Goal: Task Accomplishment & Management: Manage account settings

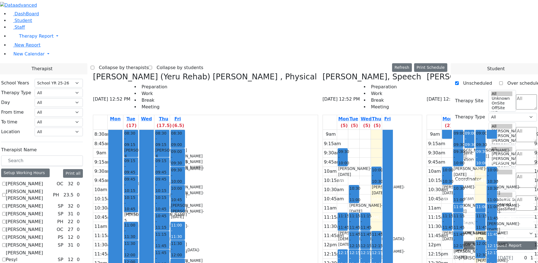
select select "212"
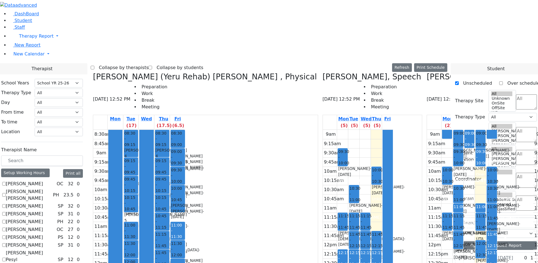
checkbox input "true"
click at [145, 63] on label "Collapse by therapists" at bounding box center [121, 67] width 54 height 9
click at [94, 66] on input "Collapse by therapists" at bounding box center [93, 68] width 4 height 4
checkbox input "true"
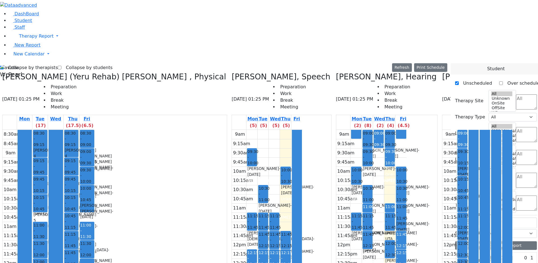
click at [70, 63] on label "Collapse by students" at bounding box center [86, 67] width 51 height 9
click at [61, 66] on input "Collapse by students" at bounding box center [60, 68] width 4 height 4
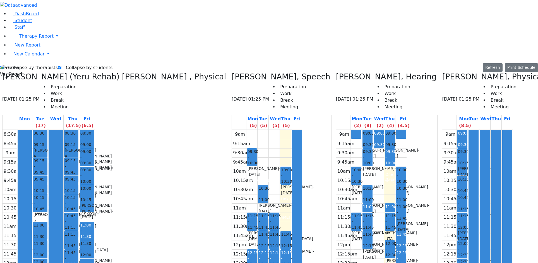
scroll to position [0, 46]
drag, startPoint x: 189, startPoint y: 253, endPoint x: 113, endPoint y: 245, distance: 76.2
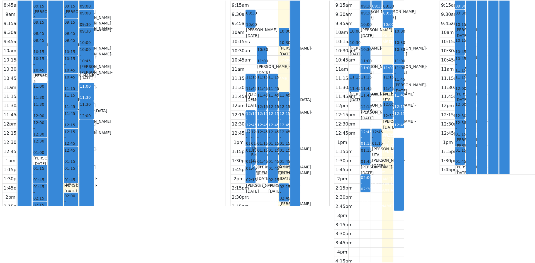
scroll to position [0, 0]
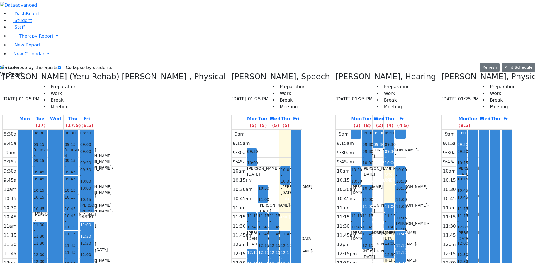
click at [69, 63] on label "Collapse by students" at bounding box center [86, 67] width 51 height 9
click at [61, 66] on input "Collapse by students" at bounding box center [60, 68] width 4 height 4
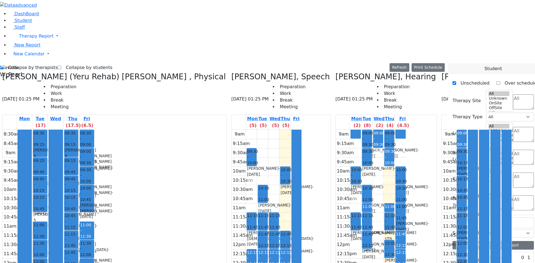
click at [70, 63] on label "Collapse by students" at bounding box center [86, 67] width 51 height 9
click at [61, 66] on input "Collapse by students" at bounding box center [60, 68] width 4 height 4
checkbox input "true"
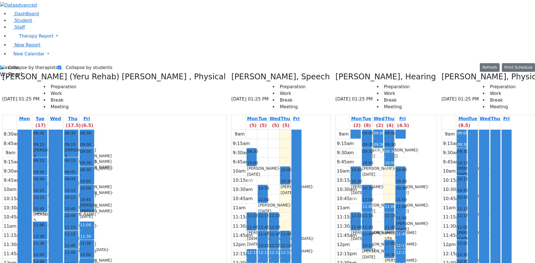
click at [23, 63] on label "Collapse by therapists" at bounding box center [31, 67] width 54 height 9
click at [4, 66] on input "Collapse by therapists" at bounding box center [2, 68] width 4 height 4
checkbox input "false"
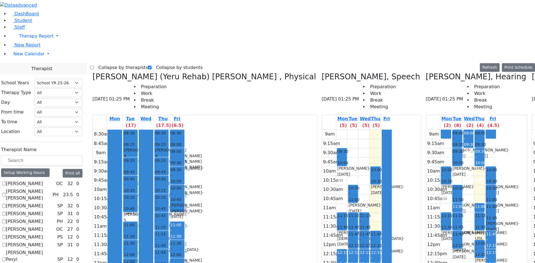
checkbox input "true"
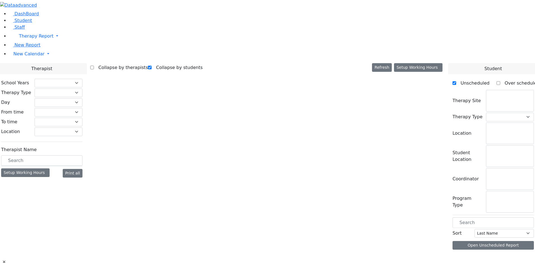
checkbox input "true"
select select "212"
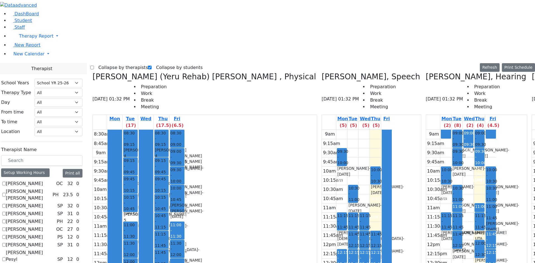
scroll to position [0, 212]
drag, startPoint x: 504, startPoint y: 224, endPoint x: 504, endPoint y: 234, distance: 10.0
drag, startPoint x: 484, startPoint y: 212, endPoint x: 486, endPoint y: 216, distance: 4.7
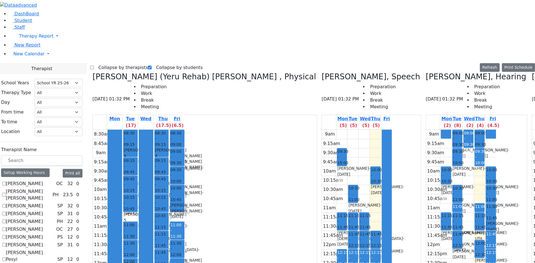
drag, startPoint x: 499, startPoint y: 216, endPoint x: 499, endPoint y: 222, distance: 6.4
drag, startPoint x: 502, startPoint y: 231, endPoint x: 502, endPoint y: 237, distance: 5.9
drag, startPoint x: 490, startPoint y: 222, endPoint x: 489, endPoint y: 215, distance: 7.3
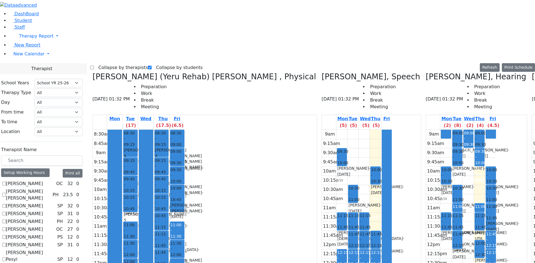
drag, startPoint x: 315, startPoint y: 72, endPoint x: 314, endPoint y: 78, distance: 5.9
drag, startPoint x: 321, startPoint y: 55, endPoint x: 321, endPoint y: 62, distance: 7.0
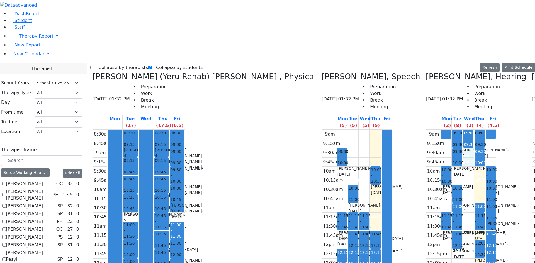
drag, startPoint x: 321, startPoint y: 73, endPoint x: 322, endPoint y: 82, distance: 8.7
drag, startPoint x: 345, startPoint y: 47, endPoint x: 345, endPoint y: 58, distance: 11.2
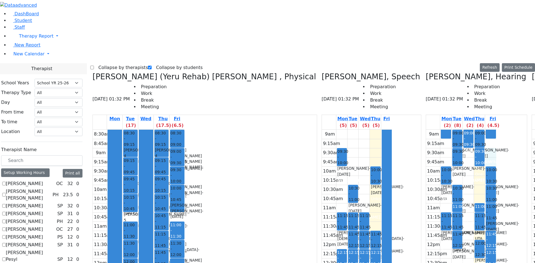
drag, startPoint x: 344, startPoint y: 62, endPoint x: 344, endPoint y: 52, distance: 9.8
drag, startPoint x: 297, startPoint y: 52, endPoint x: 297, endPoint y: 59, distance: 7.5
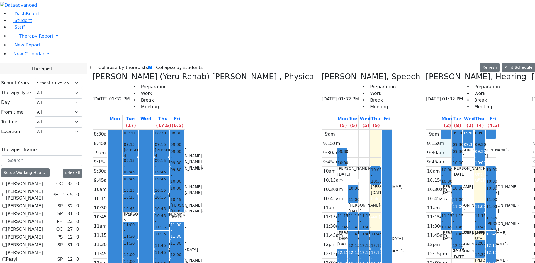
drag, startPoint x: 301, startPoint y: 45, endPoint x: 303, endPoint y: 50, distance: 4.5
drag, startPoint x: 349, startPoint y: 47, endPoint x: 346, endPoint y: 59, distance: 11.6
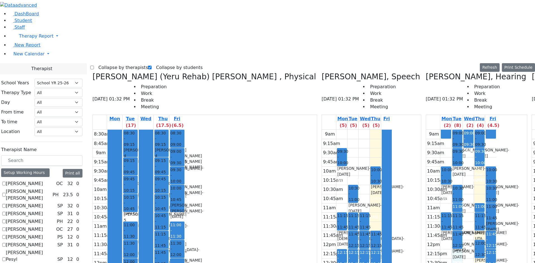
drag, startPoint x: 313, startPoint y: 156, endPoint x: 304, endPoint y: 158, distance: 9.4
drag, startPoint x: 300, startPoint y: 142, endPoint x: 301, endPoint y: 160, distance: 17.6
drag, startPoint x: 311, startPoint y: 160, endPoint x: 311, endPoint y: 164, distance: 3.9
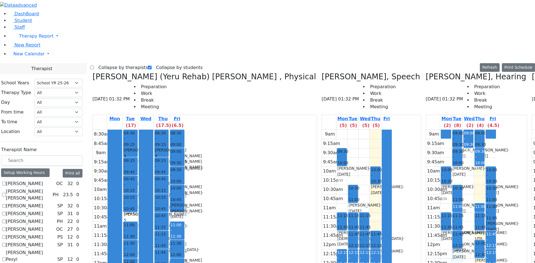
drag, startPoint x: 318, startPoint y: 157, endPoint x: 321, endPoint y: 164, distance: 7.2
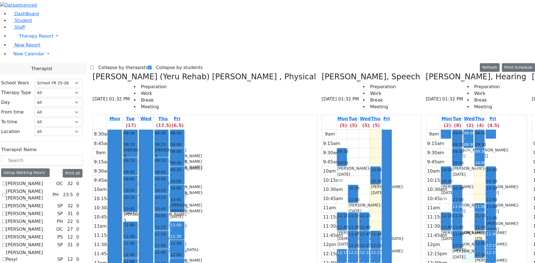
checkbox input "true"
click at [111, 63] on label "Collapse by therapists" at bounding box center [121, 67] width 54 height 9
click at [94, 66] on input "Collapse by therapists" at bounding box center [92, 68] width 4 height 4
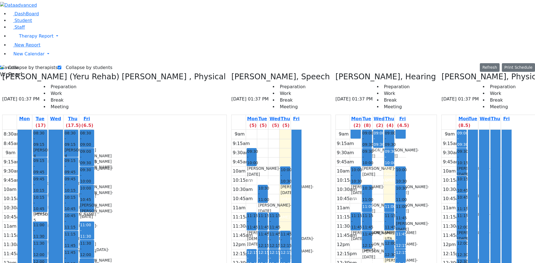
scroll to position [0, 31]
drag, startPoint x: 191, startPoint y: 38, endPoint x: 184, endPoint y: 52, distance: 15.3
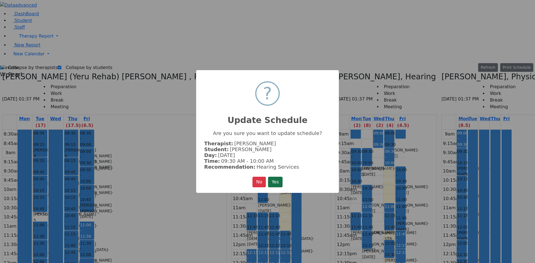
click at [273, 179] on button "Yes" at bounding box center [275, 182] width 14 height 11
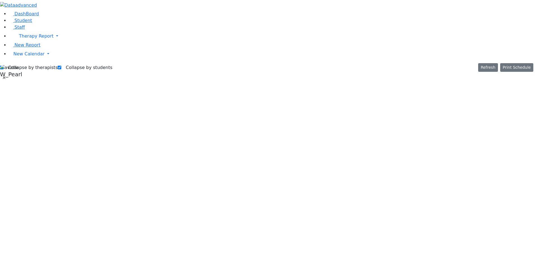
scroll to position [0, 0]
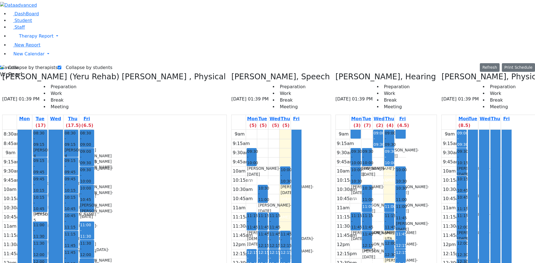
click at [21, 63] on label "Collapse by therapists" at bounding box center [31, 67] width 54 height 9
click at [4, 66] on input "Collapse by therapists" at bounding box center [2, 68] width 4 height 4
checkbox input "false"
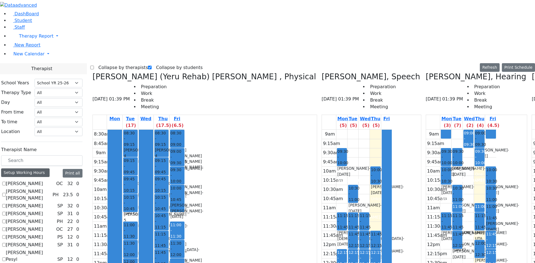
click at [40, 169] on div "Setup Working Hours" at bounding box center [25, 173] width 49 height 9
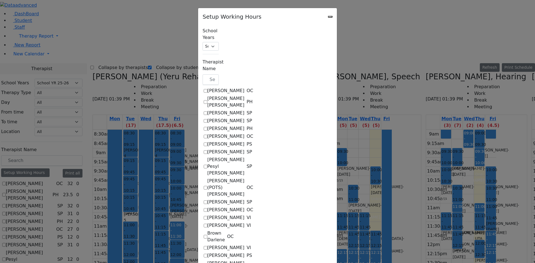
scroll to position [362, 0]
checkbox input "true"
select select "09:15:00"
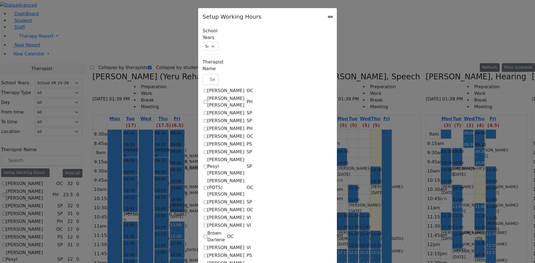
select select "19:00:00"
select select "1"
select select "15:00:00"
select select "19:00:00"
select select "09:00:00"
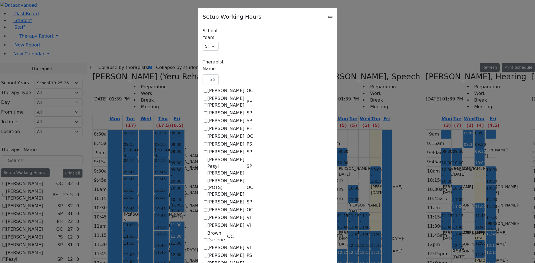
select select "15:00:00"
select select "1"
select select "15:00:00"
select select "19:00:00"
select select "09:00:00"
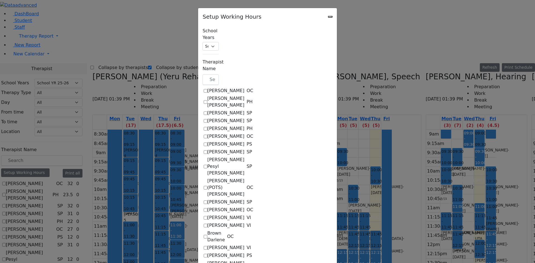
select select "15:00:00"
select select "1"
select select "15:00:00"
select select "19:00:00"
select select "09:00:00"
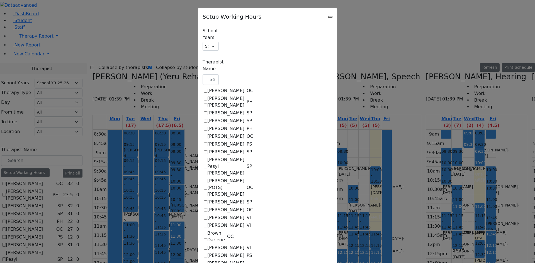
select select "15:00:00"
select select "1"
select select "15:00:00"
select select "19:00:00"
select select "09:15:00"
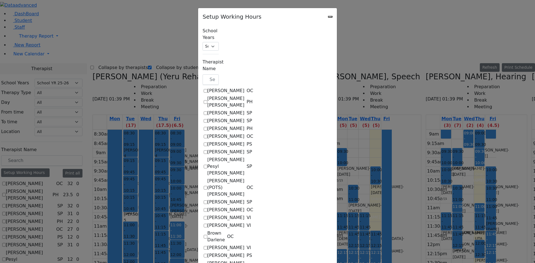
select select "13:00:00"
select select "1"
select select "15:00:00"
select select "19:00:00"
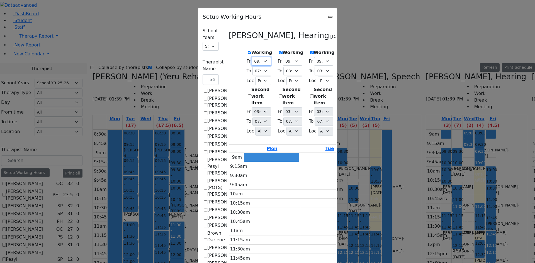
click at [252, 59] on select "07:00 AM 07:15 AM 07:30 AM 07:45 AM 08:00 AM 08:15 AM 08:30 AM 08:45 AM 09:00 A…" at bounding box center [261, 61] width 19 height 9
select select "09:00:00"
click at [252, 57] on select "07:00 AM 07:15 AM 07:30 AM 07:45 AM 08:00 AM 08:15 AM 08:30 AM 08:45 AM 09:00 A…" at bounding box center [261, 61] width 19 height 9
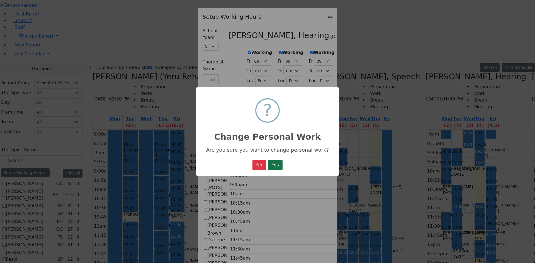
drag, startPoint x: 280, startPoint y: 166, endPoint x: 258, endPoint y: 109, distance: 61.2
click at [280, 166] on button "Yes" at bounding box center [275, 165] width 14 height 11
select select "09:00:00"
select select "19:00:00"
select select "1"
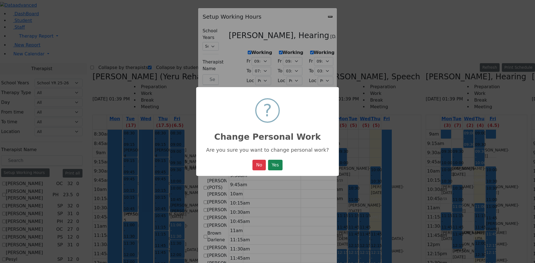
select select "15:00:00"
select select "19:00:00"
select select "09:00:00"
select select "15:00:00"
select select "1"
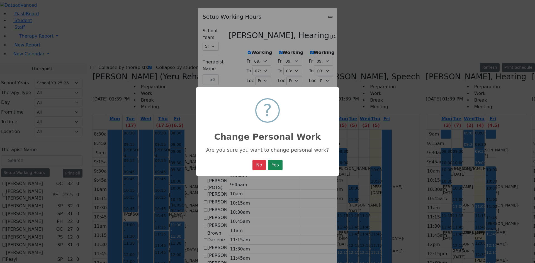
select select "15:00:00"
select select "19:00:00"
select select "09:00:00"
select select "15:00:00"
select select "1"
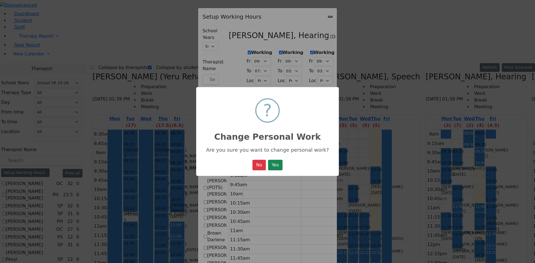
select select "15:00:00"
select select "19:00:00"
select select "09:00:00"
select select "15:00:00"
select select "1"
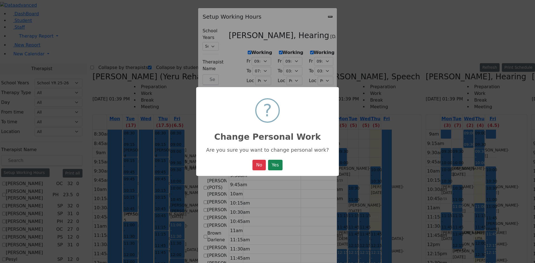
select select "15:00:00"
select select "19:00:00"
select select "09:15:00"
select select "13:00:00"
select select "1"
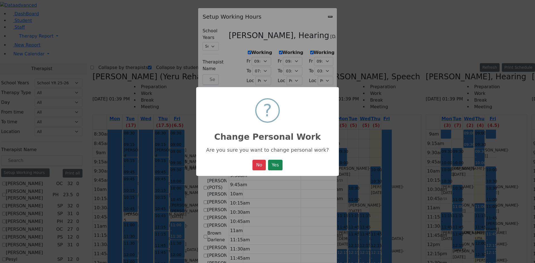
select select "15:00:00"
select select "19:00:00"
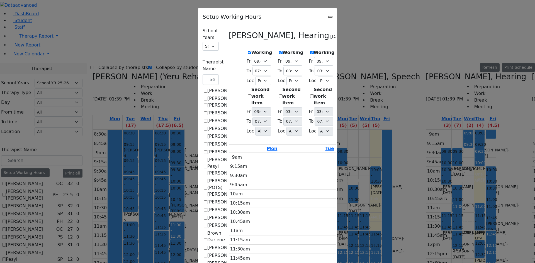
click at [283, 52] on label "Working" at bounding box center [293, 52] width 21 height 7
click at [279, 52] on input "Working" at bounding box center [281, 53] width 4 height 4
checkbox input "false"
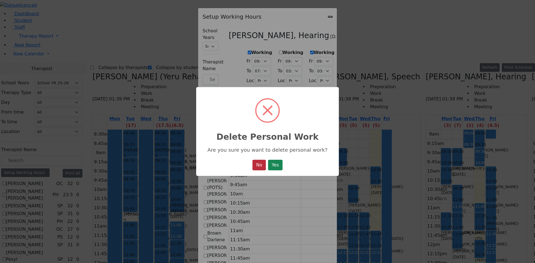
click at [253, 164] on button "No" at bounding box center [259, 165] width 13 height 11
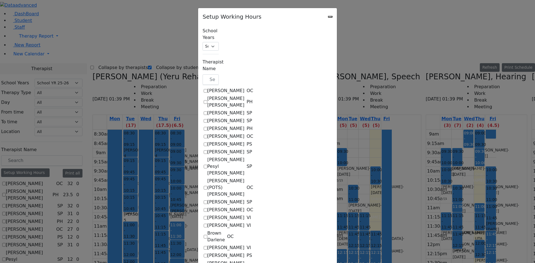
select select "09:00:00"
select select "19:00:00"
select select "1"
select select "15:00:00"
select select "19:00:00"
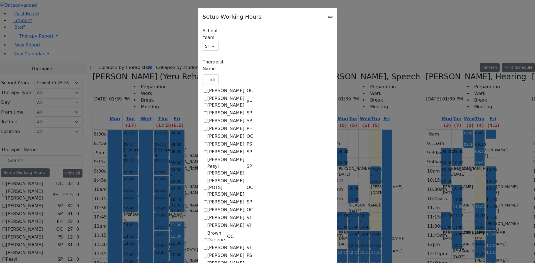
select select "09:00:00"
select select "15:00:00"
select select "1"
select select "15:00:00"
select select "19:00:00"
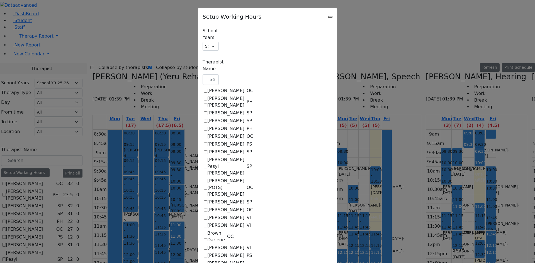
select select "09:00:00"
select select "15:00:00"
select select "1"
select select "15:00:00"
select select "19:00:00"
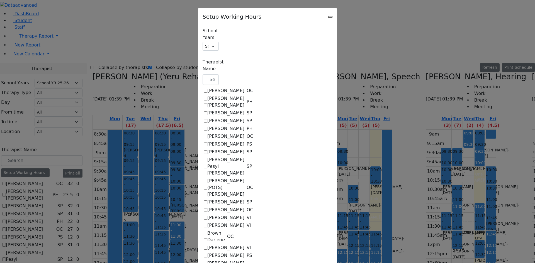
select select "09:00:00"
select select "15:00:00"
select select "1"
select select "15:00:00"
select select "19:00:00"
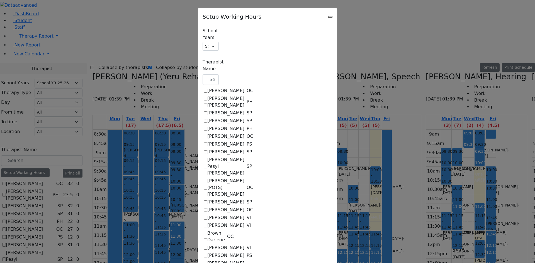
select select "09:15:00"
select select "13:00:00"
select select "1"
select select "15:00:00"
select select "19:00:00"
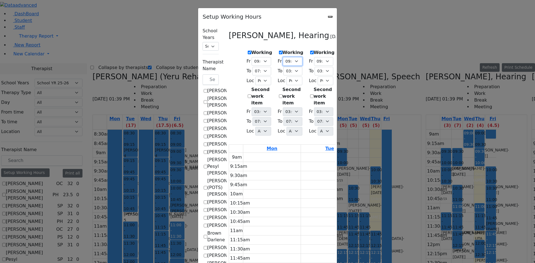
click at [283, 59] on select "07:00 AM 07:15 AM 07:30 AM 07:45 AM 08:00 AM 08:15 AM 08:30 AM 08:45 AM 09:00 A…" at bounding box center [292, 61] width 19 height 9
select select "09:15:00"
click at [283, 57] on select "07:00 AM 07:15 AM 07:30 AM 07:45 AM 08:00 AM 08:15 AM 08:30 AM 08:45 AM 09:00 A…" at bounding box center [292, 61] width 19 height 9
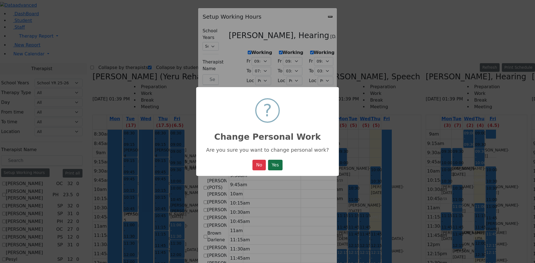
click at [270, 167] on button "Yes" at bounding box center [275, 165] width 14 height 11
select select "09:00:00"
select select "19:00:00"
select select "1"
select select "15:00:00"
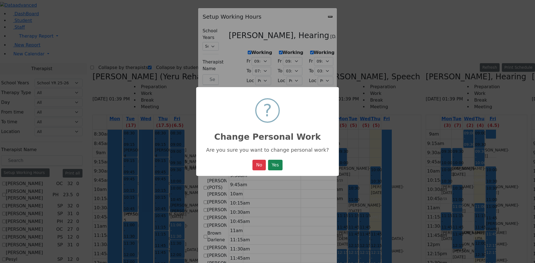
select select "19:00:00"
select select "09:15:00"
select select "15:00:00"
select select "1"
select select "15:00:00"
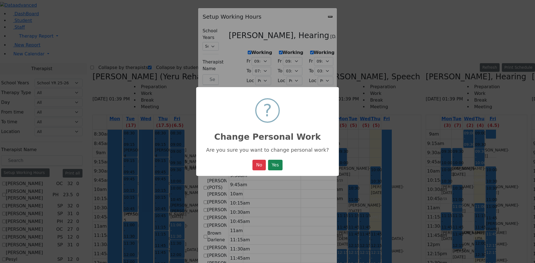
select select "19:00:00"
select select "09:00:00"
select select "15:00:00"
select select "1"
select select "15:00:00"
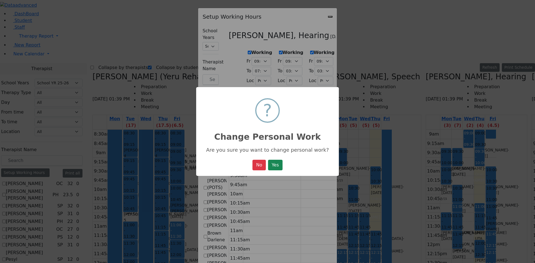
select select "19:00:00"
select select "09:00:00"
select select "15:00:00"
select select "1"
select select "15:00:00"
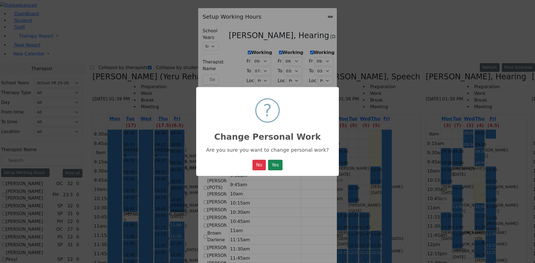
select select "19:00:00"
select select "09:15:00"
select select "13:00:00"
select select "1"
select select "15:00:00"
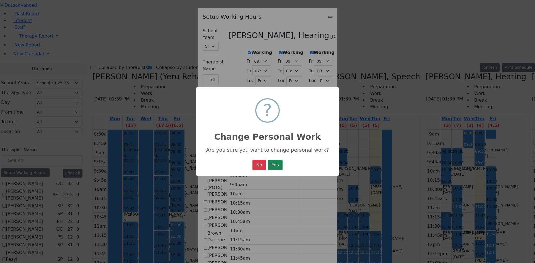
select select "19:00:00"
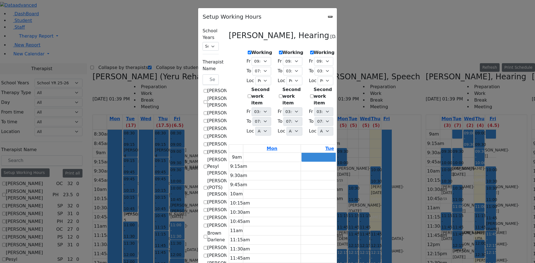
click at [337, 18] on div "Setup Working Hours" at bounding box center [267, 15] width 139 height 14
click at [330, 17] on icon "Close" at bounding box center [330, 17] width 0 height 0
checkbox input "false"
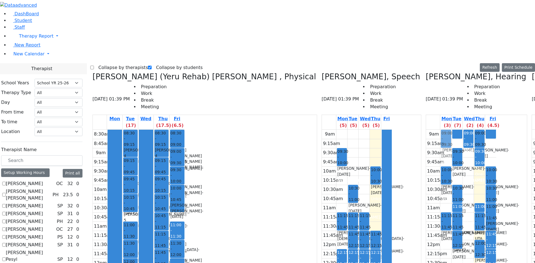
drag, startPoint x: 297, startPoint y: 55, endPoint x: 300, endPoint y: 40, distance: 14.7
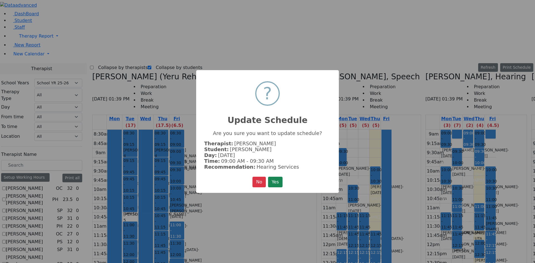
click at [279, 182] on button "Yes" at bounding box center [275, 182] width 14 height 11
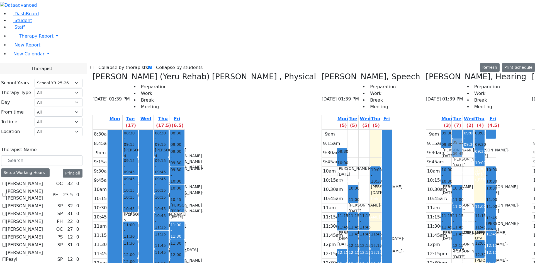
drag, startPoint x: 313, startPoint y: 56, endPoint x: 313, endPoint y: 51, distance: 4.5
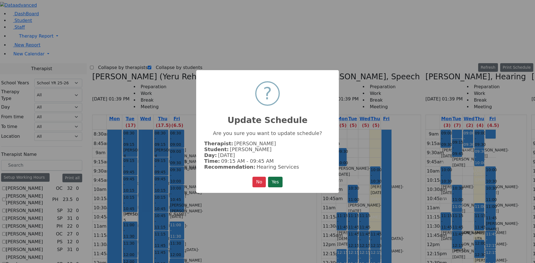
click at [279, 181] on button "Yes" at bounding box center [275, 182] width 14 height 11
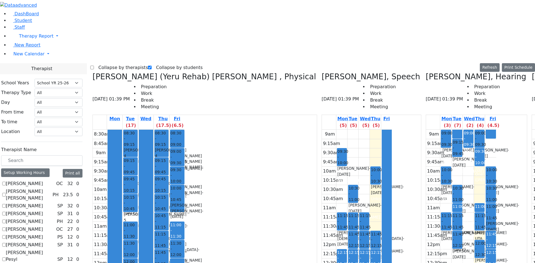
scroll to position [0, 288]
drag, startPoint x: 489, startPoint y: 209, endPoint x: 491, endPoint y: 221, distance: 13.0
click at [40, 169] on div "Setup Working Hours" at bounding box center [25, 173] width 49 height 9
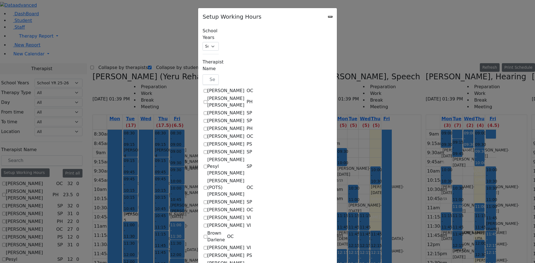
scroll to position [307, 0]
checkbox input "true"
select select "09:30:00"
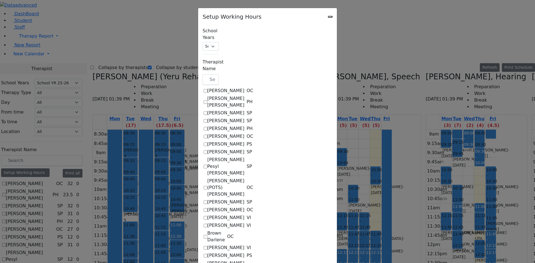
select select "15:00:00"
select select "1"
select select "15:00:00"
select select "19:00:00"
select select "09:30:00"
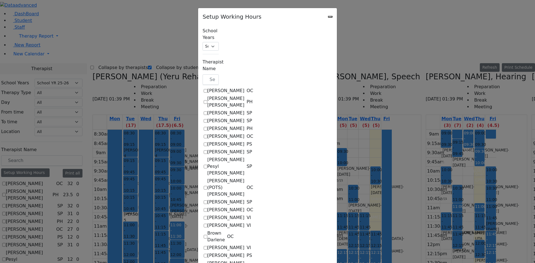
select select "15:00:00"
select select "1"
select select "15:00:00"
select select "19:00:00"
select select "09:30:00"
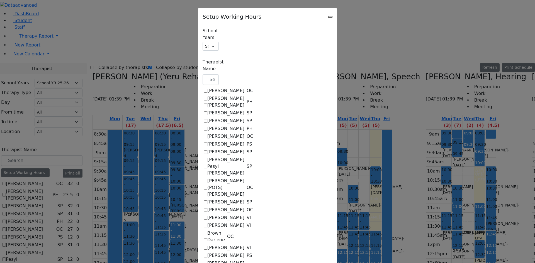
select select "15:00:00"
select select "1"
select select "15:00:00"
select select "19:00:00"
select select "09:30:00"
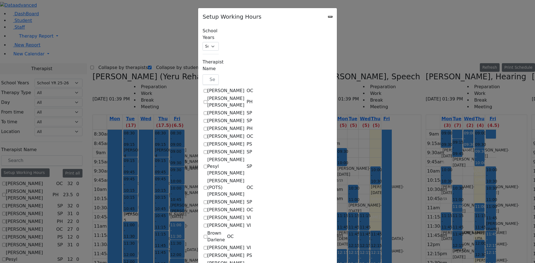
select select "15:00:00"
select select "1"
select select "15:00:00"
select select "19:00:00"
select select "09:30:00"
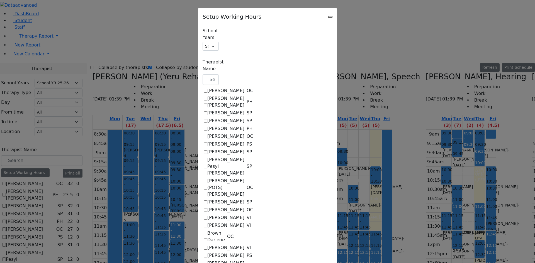
select select "15:00:00"
select select "1"
select select "15:00:00"
select select "19:00:00"
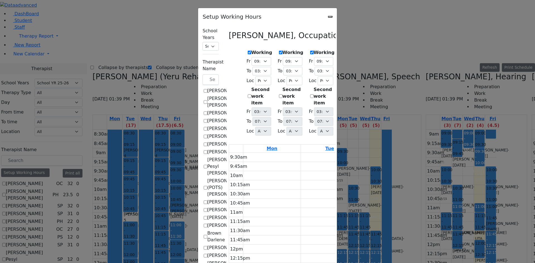
click at [396, 59] on select "07:00 AM 07:15 AM 07:30 AM 07:45 AM 08:00 AM 08:15 AM 08:30 AM 08:45 AM 09:00 A…" at bounding box center [386, 61] width 19 height 9
select select "09:15:00"
click at [396, 57] on select "07:00 AM 07:15 AM 07:30 AM 07:45 AM 08:00 AM 08:15 AM 08:30 AM 08:45 AM 09:00 A…" at bounding box center [386, 61] width 19 height 9
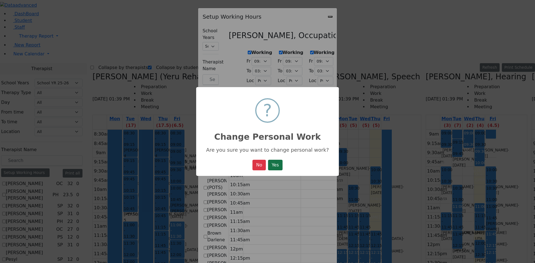
click at [328, 16] on button "Close" at bounding box center [330, 17] width 4 height 2
checkbox input "false"
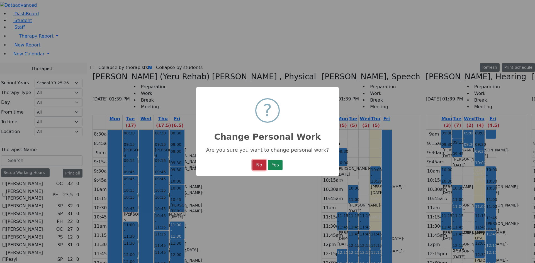
click at [259, 165] on button "No" at bounding box center [259, 165] width 13 height 11
select select "09:30:00"
select select "15:00:00"
select select "1"
select select "15:00:00"
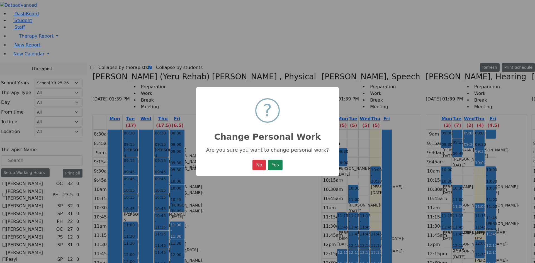
select select "19:00:00"
select select "09:30:00"
select select "15:00:00"
select select "1"
select select "15:00:00"
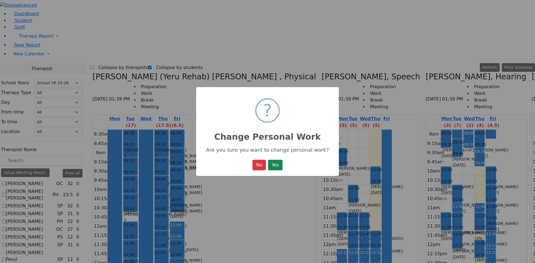
select select "19:00:00"
select select "09:30:00"
select select "15:00:00"
select select "1"
select select "15:00:00"
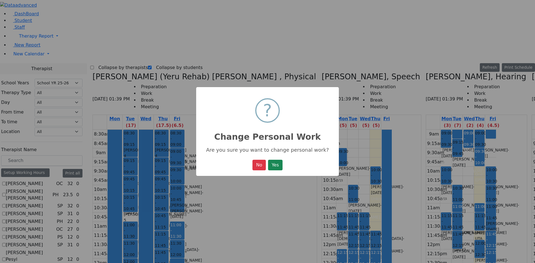
select select "19:00:00"
select select "09:30:00"
select select "15:00:00"
select select "1"
select select "15:00:00"
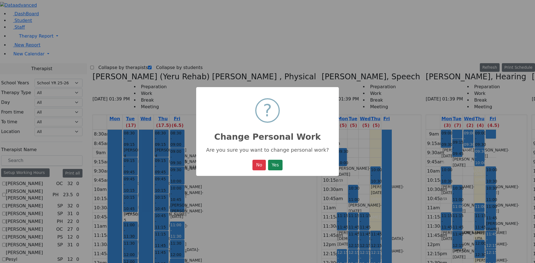
select select "19:00:00"
select select "09:30:00"
select select "15:00:00"
select select "1"
select select "15:00:00"
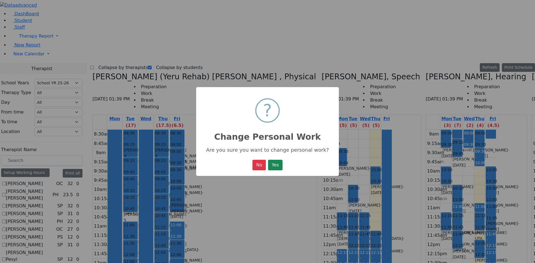
select select "19:00:00"
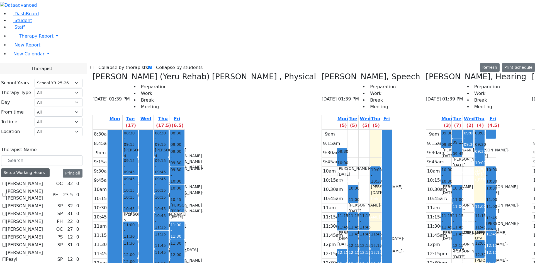
click at [50, 169] on div "Setup Working Hours" at bounding box center [25, 173] width 49 height 9
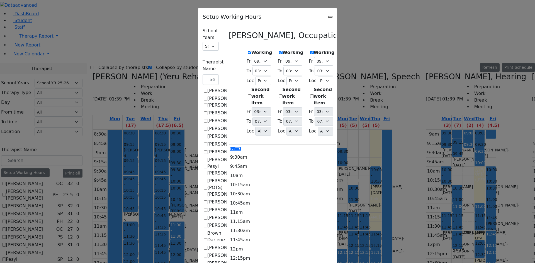
click at [396, 62] on select "07:00 AM 07:15 AM 07:30 AM 07:45 AM 08:00 AM 08:15 AM 08:30 AM 08:45 AM 09:00 A…" at bounding box center [386, 61] width 19 height 9
select select "09:15:00"
click at [396, 57] on select "07:00 AM 07:15 AM 07:30 AM 07:45 AM 08:00 AM 08:15 AM 08:30 AM 08:45 AM 09:00 A…" at bounding box center [386, 61] width 19 height 9
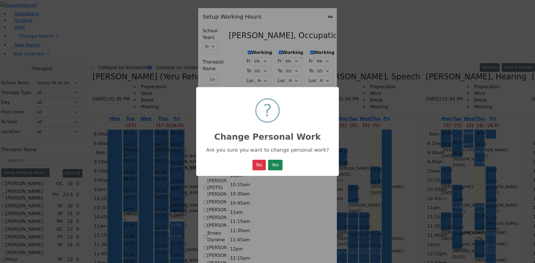
click at [277, 167] on button "Yes" at bounding box center [275, 165] width 14 height 11
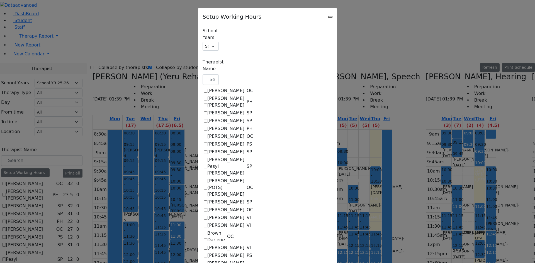
select select "09:30:00"
select select "15:00:00"
select select "1"
select select "15:00:00"
select select "19:00:00"
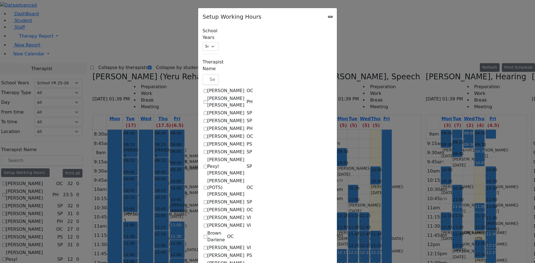
select select "09:30:00"
select select "15:00:00"
select select "1"
select select "15:00:00"
select select "19:00:00"
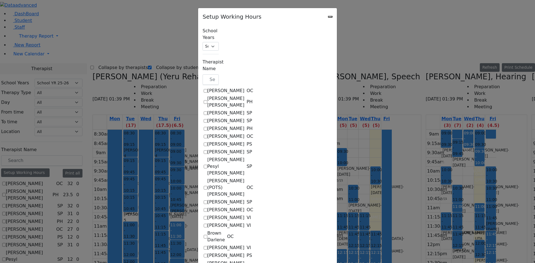
select select "09:30:00"
select select "15:00:00"
select select "1"
select select "15:00:00"
select select "19:00:00"
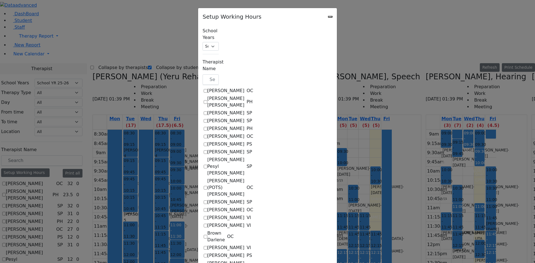
select select "09:30:00"
select select "15:00:00"
select select "1"
select select "15:00:00"
select select "19:00:00"
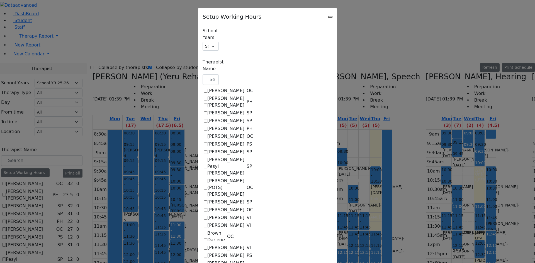
select select "09:15:00"
select select "15:00:00"
select select "1"
select select "15:00:00"
select select "19:00:00"
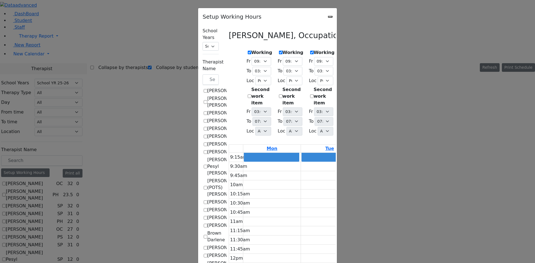
scroll to position [0, 0]
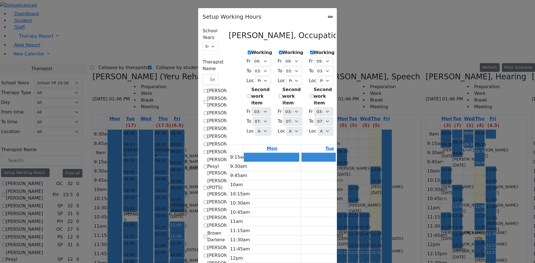
click at [360, 57] on select "07:00 AM 07:15 AM 07:30 AM 07:45 AM 08:00 AM 08:15 AM 08:30 AM 08:45 AM 09:00 A…" at bounding box center [354, 61] width 19 height 9
select select "09:15:00"
click at [346, 57] on select "07:00 AM 07:15 AM 07:30 AM 07:45 AM 08:00 AM 08:15 AM 08:30 AM 08:45 AM 09:00 A…" at bounding box center [354, 61] width 19 height 9
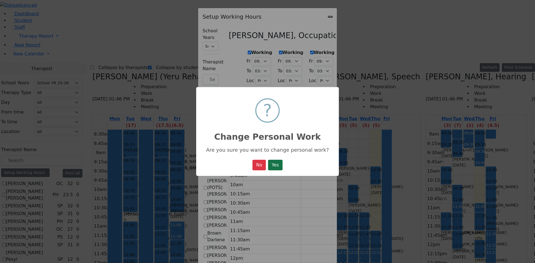
click at [276, 167] on button "Yes" at bounding box center [275, 165] width 14 height 11
select select "09:30:00"
select select "15:00:00"
select select "1"
select select "15:00:00"
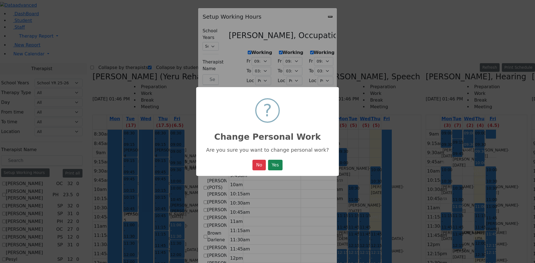
select select "19:00:00"
select select "09:30:00"
select select "15:00:00"
select select "1"
select select "15:00:00"
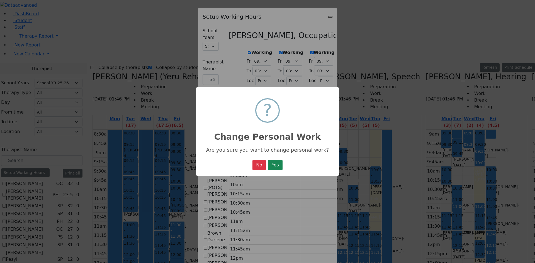
select select "19:00:00"
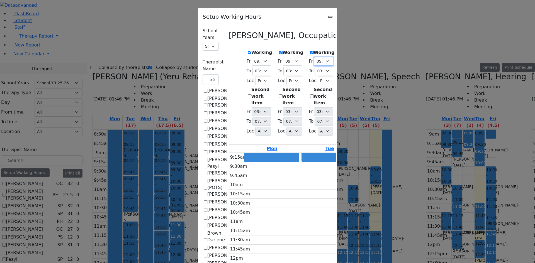
click at [314, 59] on select "07:00 AM 07:15 AM 07:30 AM 07:45 AM 08:00 AM 08:15 AM 08:30 AM 08:45 AM 09:00 A…" at bounding box center [323, 61] width 19 height 9
click at [314, 57] on select "07:00 AM 07:15 AM 07:30 AM 07:45 AM 08:00 AM 08:15 AM 08:30 AM 08:45 AM 09:00 A…" at bounding box center [323, 61] width 19 height 9
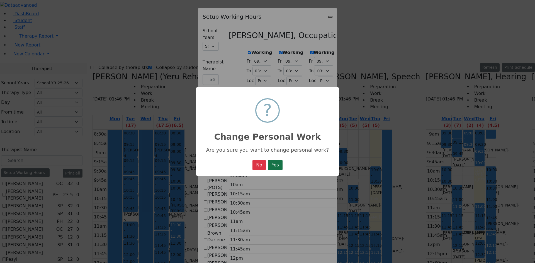
click at [281, 164] on button "Yes" at bounding box center [275, 165] width 14 height 11
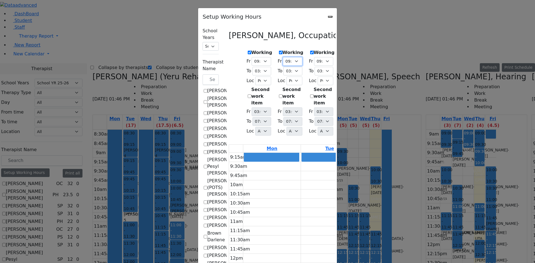
click at [283, 61] on select "07:00 AM 07:15 AM 07:30 AM 07:45 AM 08:00 AM 08:15 AM 08:30 AM 08:45 AM 09:00 A…" at bounding box center [292, 61] width 19 height 9
click at [283, 57] on select "07:00 AM 07:15 AM 07:30 AM 07:45 AM 08:00 AM 08:15 AM 08:30 AM 08:45 AM 09:00 A…" at bounding box center [292, 61] width 19 height 9
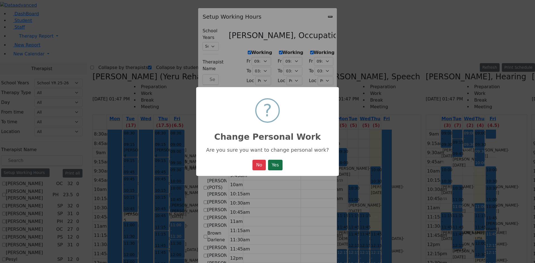
click at [274, 162] on button "Yes" at bounding box center [275, 165] width 14 height 11
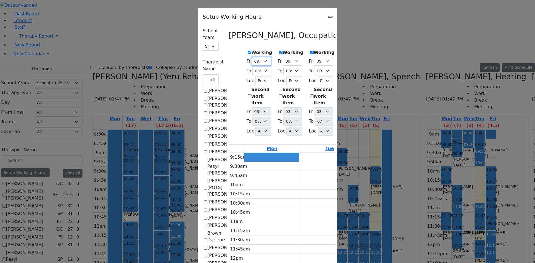
click at [252, 64] on select "07:00 AM 07:15 AM 07:30 AM 07:45 AM 08:00 AM 08:15 AM 08:30 AM 08:45 AM 09:00 A…" at bounding box center [261, 61] width 19 height 9
click at [252, 61] on select "07:00 AM 07:15 AM 07:30 AM 07:45 AM 08:00 AM 08:15 AM 08:30 AM 08:45 AM 09:00 A…" at bounding box center [261, 61] width 19 height 9
click at [252, 60] on select "07:00 AM 07:15 AM 07:30 AM 07:45 AM 08:00 AM 08:15 AM 08:30 AM 08:45 AM 09:00 A…" at bounding box center [261, 61] width 19 height 9
click at [252, 57] on select "07:00 AM 07:15 AM 07:30 AM 07:45 AM 08:00 AM 08:15 AM 08:30 AM 08:45 AM 09:00 A…" at bounding box center [261, 61] width 19 height 9
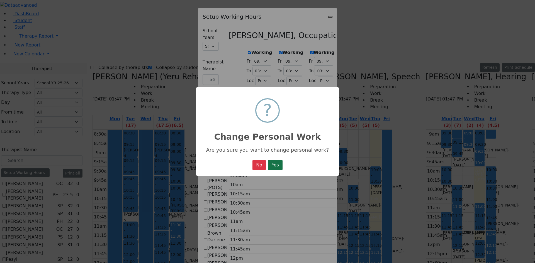
click at [270, 166] on button "Yes" at bounding box center [275, 165] width 14 height 11
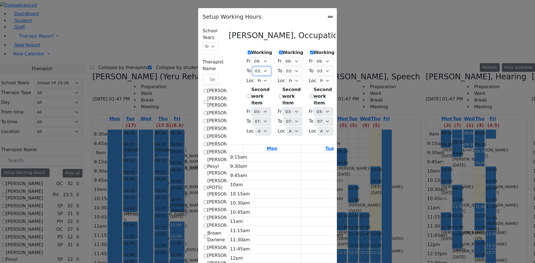
click at [253, 71] on select "07:15 AM 07:30 AM 07:45 AM 08:00 AM 08:15 AM 08:30 AM 08:45 AM 09:00 AM 09:15 A…" at bounding box center [262, 71] width 19 height 9
click at [253, 67] on select "07:15 AM 07:30 AM 07:45 AM 08:00 AM 08:15 AM 08:30 AM 08:45 AM 09:00 AM 09:15 A…" at bounding box center [262, 71] width 19 height 9
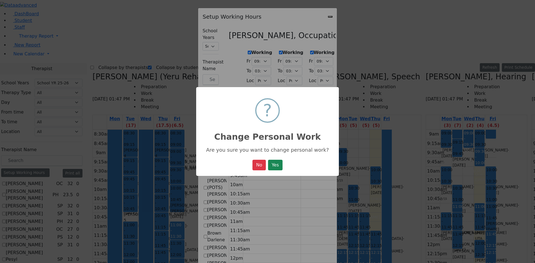
click at [268, 165] on button "Yes" at bounding box center [275, 165] width 14 height 11
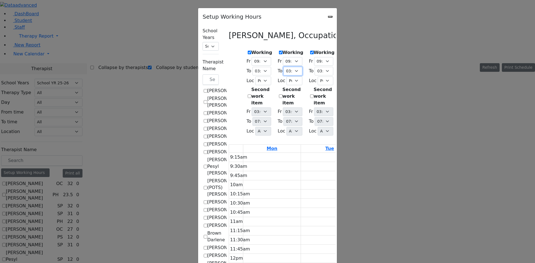
click at [284, 67] on select "07:15 AM 07:30 AM 07:45 AM 08:00 AM 08:15 AM 08:30 AM 08:45 AM 09:00 AM 09:15 A…" at bounding box center [293, 71] width 19 height 9
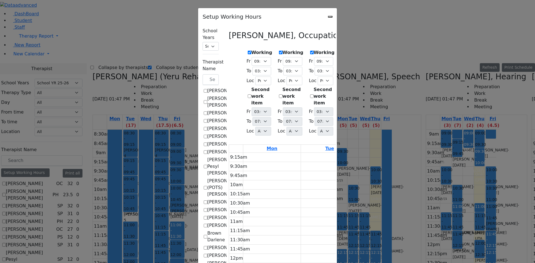
click at [284, 67] on select "07:15 AM 07:30 AM 07:45 AM 08:00 AM 08:15 AM 08:30 AM 08:45 AM 09:00 AM 09:15 A…" at bounding box center [293, 71] width 19 height 9
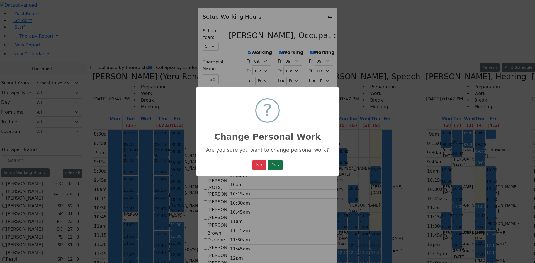
drag, startPoint x: 275, startPoint y: 166, endPoint x: 277, endPoint y: 141, distance: 25.4
click at [275, 166] on button "Yes" at bounding box center [275, 165] width 14 height 11
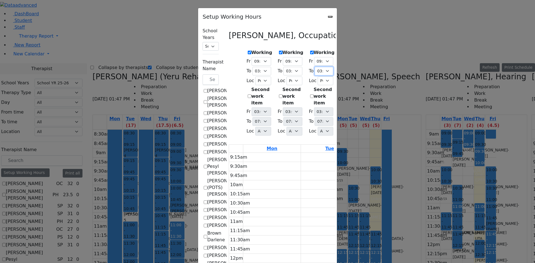
click at [315, 67] on select "07:15 AM 07:30 AM 07:45 AM 08:00 AM 08:15 AM 08:30 AM 08:45 AM 09:00 AM 09:15 A…" at bounding box center [324, 71] width 19 height 9
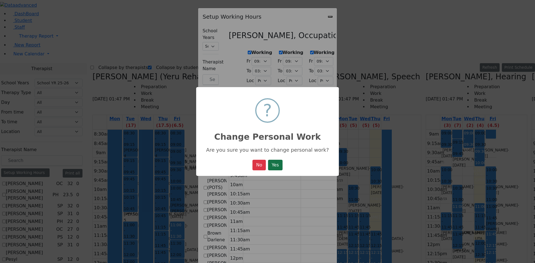
click at [283, 165] on button "Yes" at bounding box center [275, 165] width 14 height 11
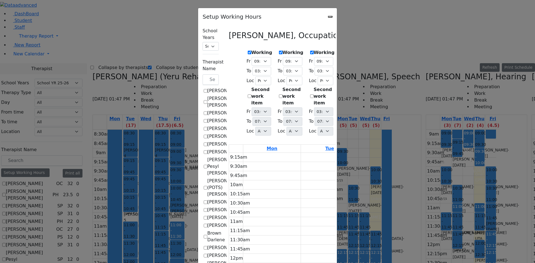
click at [365, 67] on select "07:15 AM 07:30 AM 07:45 AM 08:00 AM 08:15 AM 08:30 AM 08:45 AM 09:00 AM 09:15 A…" at bounding box center [355, 71] width 19 height 9
click at [346, 67] on select "07:15 AM 07:30 AM 07:45 AM 08:00 AM 08:15 AM 08:30 AM 08:45 AM 09:00 AM 09:15 A…" at bounding box center [355, 71] width 19 height 9
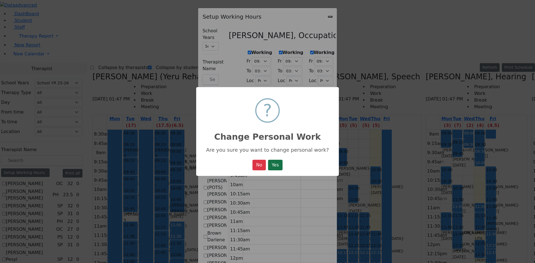
click at [280, 167] on button "Yes" at bounding box center [275, 165] width 14 height 11
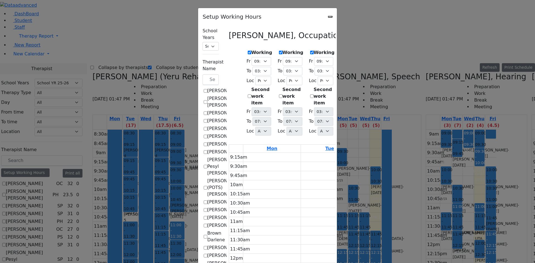
click at [396, 69] on select "07:15 AM 07:30 AM 07:45 AM 08:00 AM 08:15 AM 08:30 AM 08:45 AM 09:00 AM 09:15 A…" at bounding box center [386, 71] width 19 height 9
click at [396, 67] on select "07:15 AM 07:30 AM 07:45 AM 08:00 AM 08:15 AM 08:30 AM 08:45 AM 09:00 AM 09:15 A…" at bounding box center [386, 71] width 19 height 9
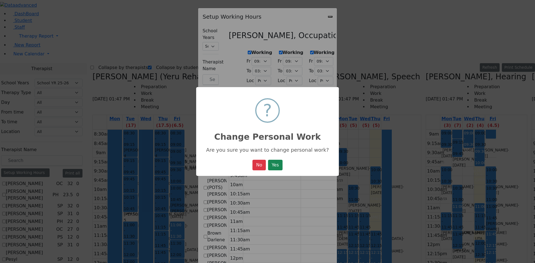
drag, startPoint x: 273, startPoint y: 168, endPoint x: 382, endPoint y: 78, distance: 142.0
click at [273, 168] on button "Yes" at bounding box center [275, 165] width 14 height 11
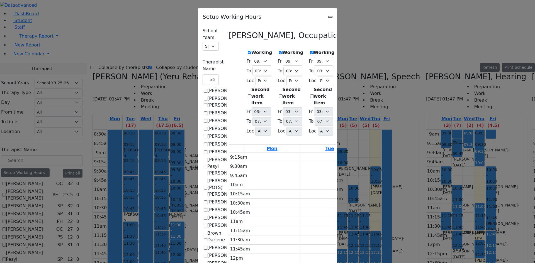
click at [337, 17] on div "Setup Working Hours" at bounding box center [267, 15] width 139 height 14
click at [330, 17] on icon "Close" at bounding box center [330, 17] width 0 height 0
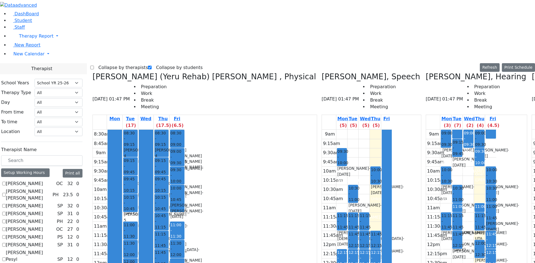
scroll to position [0, 288]
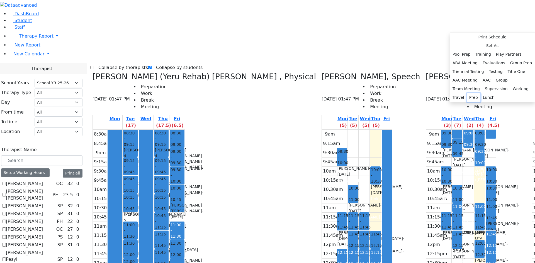
click at [467, 102] on button "Prep" at bounding box center [474, 97] width 14 height 9
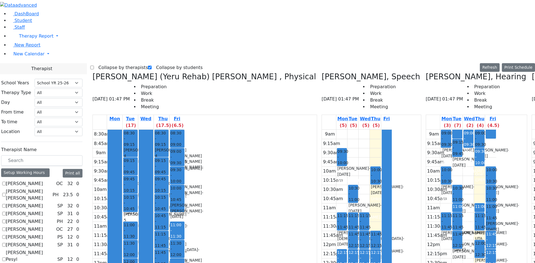
drag, startPoint x: 495, startPoint y: 36, endPoint x: 492, endPoint y: 35, distance: 3.2
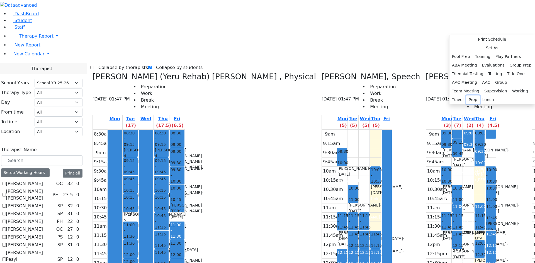
click at [466, 104] on button "Prep" at bounding box center [473, 100] width 14 height 9
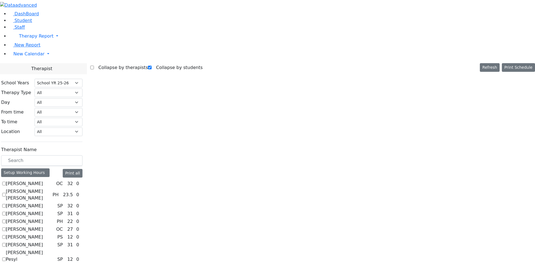
scroll to position [0, 0]
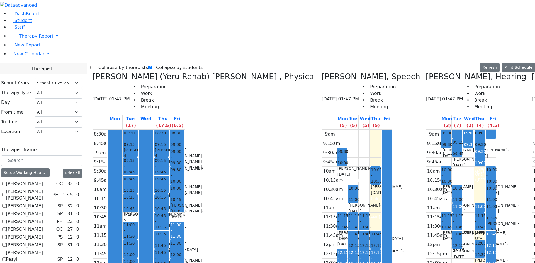
click at [379, 254] on div "Meyer (Yeru Rehab) Shloimy , Physical 08/21/2025 01:47 PM Preparation Work Brea…" at bounding box center [312, 209] width 445 height 274
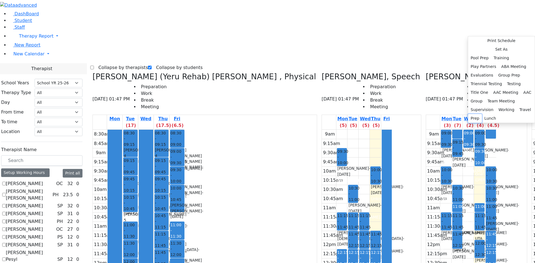
click at [468, 123] on button "Prep" at bounding box center [475, 118] width 14 height 9
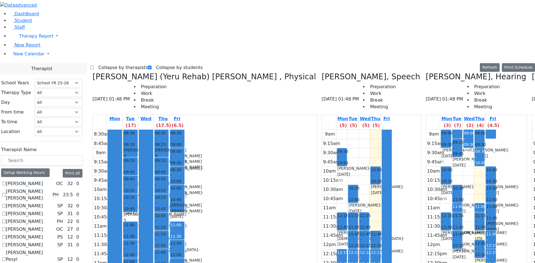
drag, startPoint x: 487, startPoint y: 217, endPoint x: 490, endPoint y: 227, distance: 10.4
drag, startPoint x: 509, startPoint y: 239, endPoint x: 510, endPoint y: 244, distance: 5.1
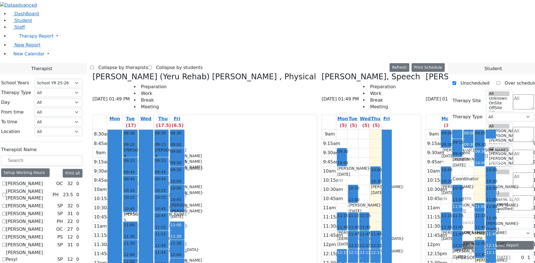
select select "212"
drag, startPoint x: 475, startPoint y: 160, endPoint x: 432, endPoint y: 43, distance: 124.1
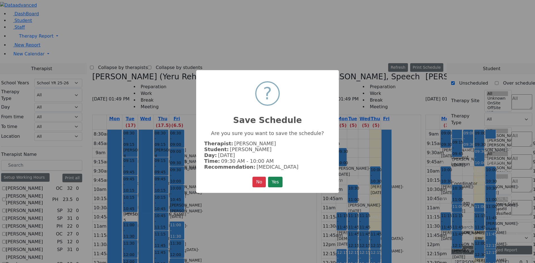
scroll to position [169, 0]
click at [273, 182] on button "Yes" at bounding box center [275, 182] width 14 height 11
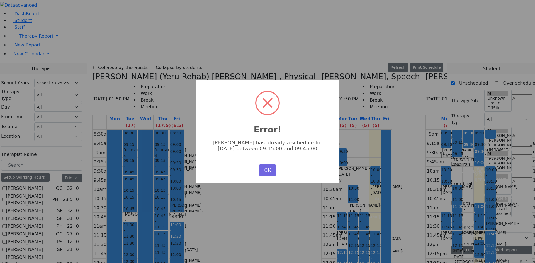
click at [266, 164] on div "OK No Cancel" at bounding box center [267, 170] width 19 height 15
click at [265, 166] on button "OK" at bounding box center [268, 170] width 16 height 12
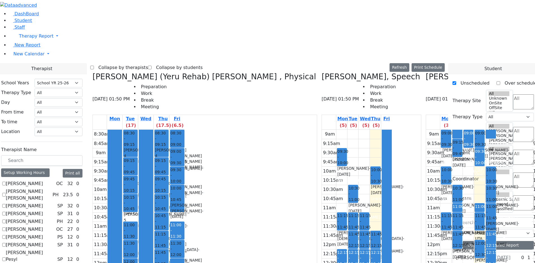
scroll to position [167, 0]
drag, startPoint x: 349, startPoint y: 48, endPoint x: 349, endPoint y: 73, distance: 24.5
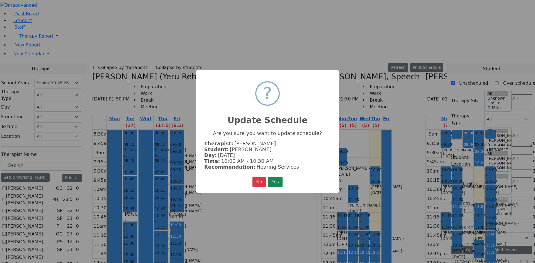
scroll to position [169, 0]
click at [282, 173] on div "× ? Update Schedule Are you sure you want to update schedule? Therapist: Renzon…" at bounding box center [267, 131] width 143 height 123
drag, startPoint x: 281, startPoint y: 178, endPoint x: 282, endPoint y: 175, distance: 3.2
click at [281, 177] on button "Yes" at bounding box center [275, 182] width 14 height 11
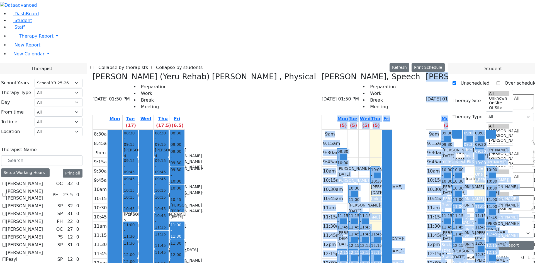
drag, startPoint x: 277, startPoint y: 253, endPoint x: 394, endPoint y: 264, distance: 117.6
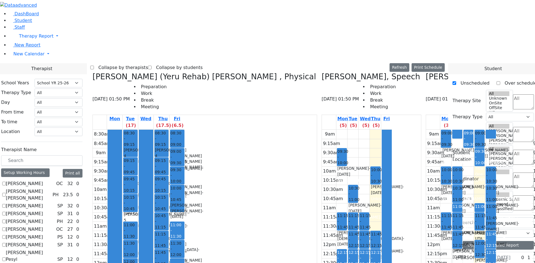
drag, startPoint x: 477, startPoint y: 158, endPoint x: 480, endPoint y: 166, distance: 8.6
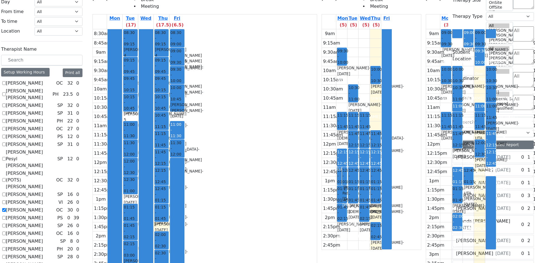
scroll to position [0, 0]
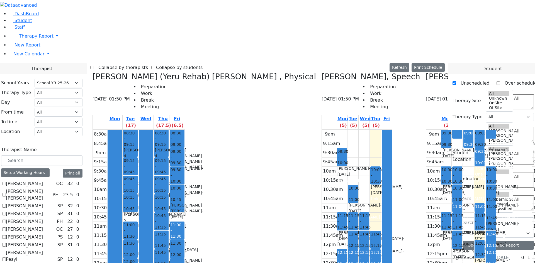
click at [280, 63] on div "Collapse by therapists Collapse by students Refresh Setup Working Hours Print S…" at bounding box center [267, 67] width 355 height 9
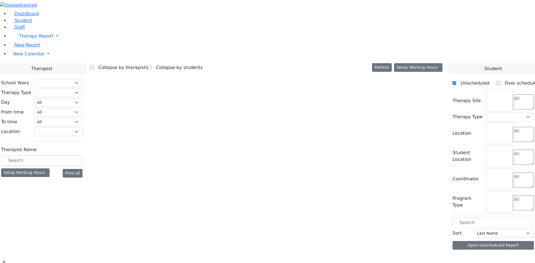
select select "212"
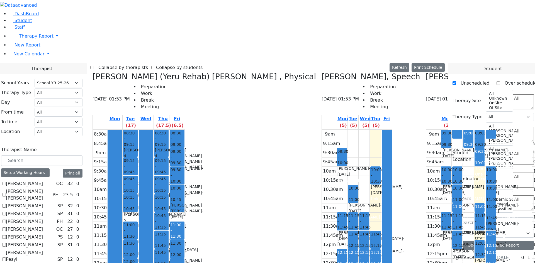
scroll to position [112, 0]
drag, startPoint x: 486, startPoint y: 216, endPoint x: 411, endPoint y: 49, distance: 182.9
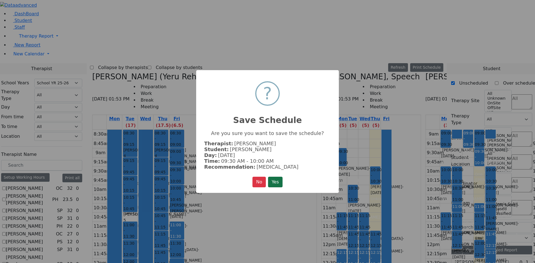
click at [282, 179] on button "Yes" at bounding box center [275, 182] width 14 height 11
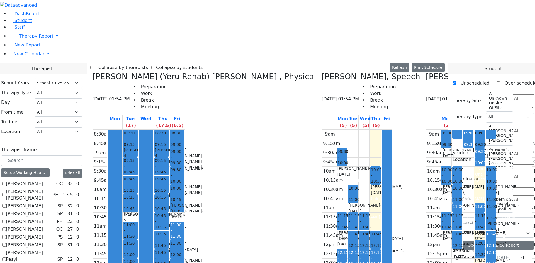
scroll to position [390, 0]
checkbox input "true"
click at [148, 63] on label "Collapse by therapists" at bounding box center [121, 67] width 54 height 9
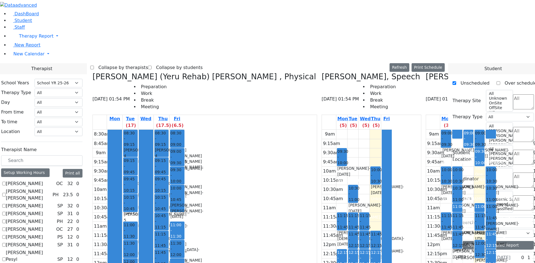
click at [94, 66] on input "Collapse by therapists" at bounding box center [92, 68] width 4 height 4
checkbox input "true"
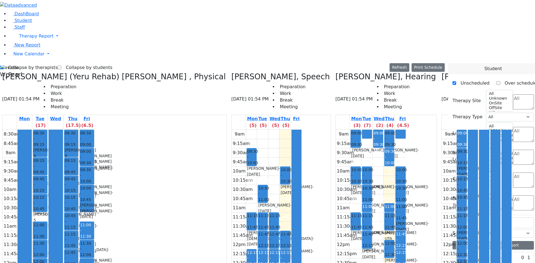
click at [97, 63] on div "Collapse by therapists Collapse by students Refresh Setup Working Hours Print S…" at bounding box center [222, 67] width 445 height 9
click at [69, 63] on label "Collapse by students" at bounding box center [86, 67] width 51 height 9
click at [61, 66] on input "Collapse by students" at bounding box center [60, 68] width 4 height 4
checkbox input "true"
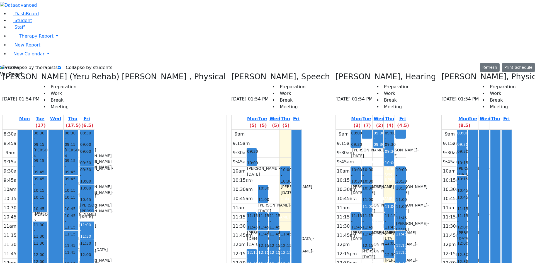
scroll to position [0, 277]
drag, startPoint x: 479, startPoint y: 54, endPoint x: 479, endPoint y: 65, distance: 11.2
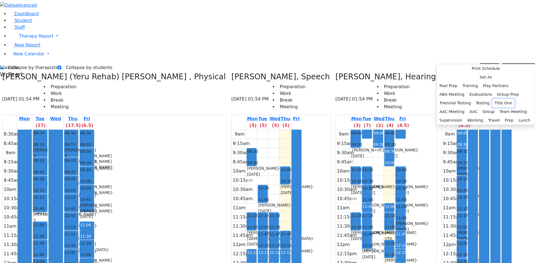
click at [509, 108] on button "Title One" at bounding box center [503, 103] width 23 height 9
select select "1"
select select "09:30:00"
select select "10:00:00"
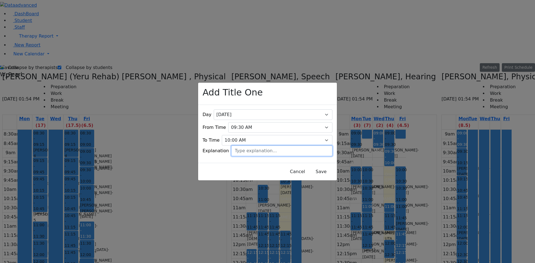
click at [268, 151] on input "text" at bounding box center [281, 151] width 101 height 11
type input "CSE therapy meeting"
click at [320, 167] on button "Save" at bounding box center [321, 172] width 25 height 11
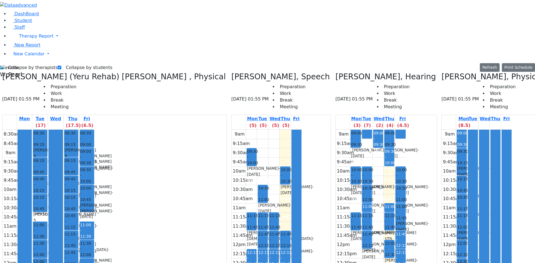
click at [71, 63] on label "Collapse by students" at bounding box center [86, 67] width 51 height 9
click at [61, 66] on input "Collapse by students" at bounding box center [60, 68] width 4 height 4
checkbox input "false"
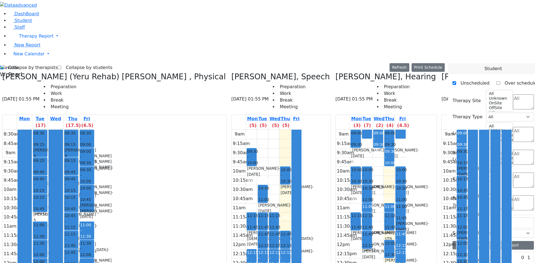
scroll to position [330, 0]
click at [396, 250] on link "12:15 - 12:45 Title One (Shimon Hershkowitz)" at bounding box center [401, 259] width 10 height 18
click at [269, 165] on button "Delete Title One" at bounding box center [281, 165] width 37 height 9
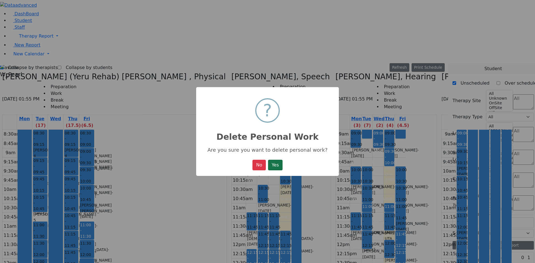
click at [273, 167] on button "Yes" at bounding box center [275, 165] width 14 height 11
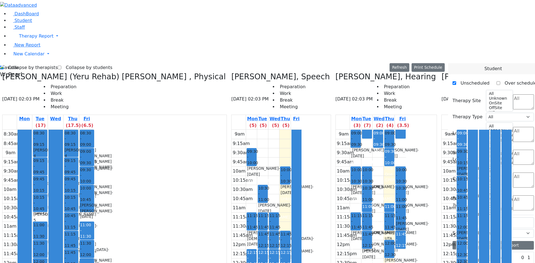
drag, startPoint x: 468, startPoint y: 209, endPoint x: 261, endPoint y: 158, distance: 213.1
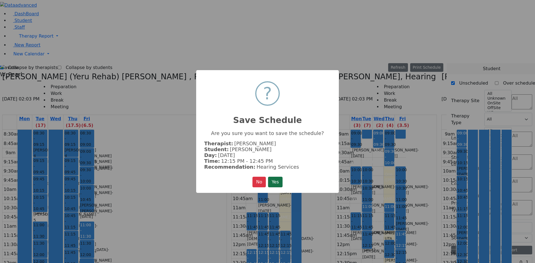
click at [279, 178] on button "Yes" at bounding box center [275, 182] width 14 height 11
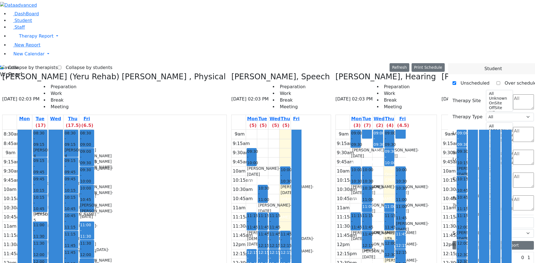
click at [442, 72] on icon at bounding box center [442, 76] width 0 height 9
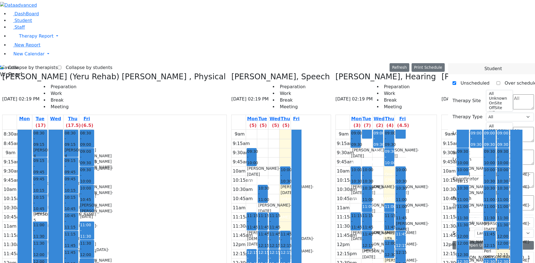
click at [23, 63] on label "Collapse by therapists" at bounding box center [31, 67] width 54 height 9
click at [4, 66] on input "Collapse by therapists" at bounding box center [2, 68] width 4 height 4
checkbox input "false"
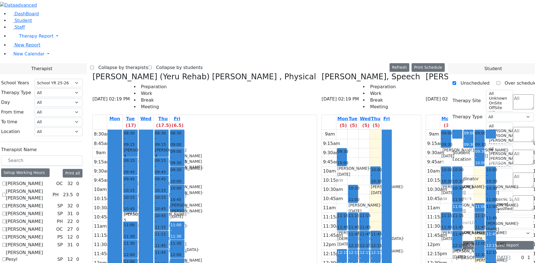
scroll to position [345, 0]
click at [93, 72] on icon at bounding box center [93, 76] width 0 height 9
checkbox input "false"
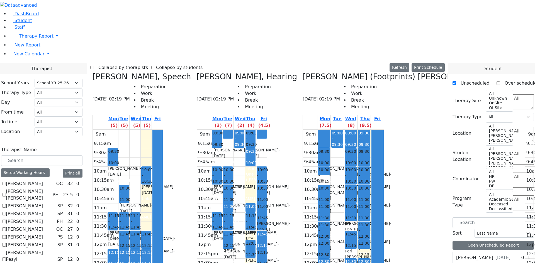
click at [93, 72] on icon at bounding box center [93, 76] width 0 height 9
checkbox input "false"
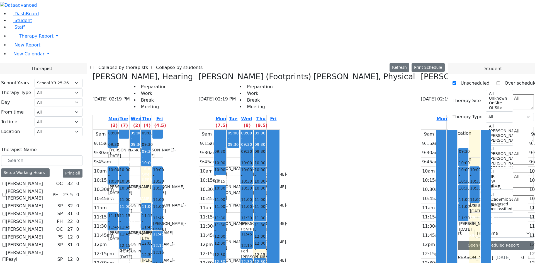
click at [93, 72] on icon at bounding box center [93, 76] width 0 height 9
checkbox input "false"
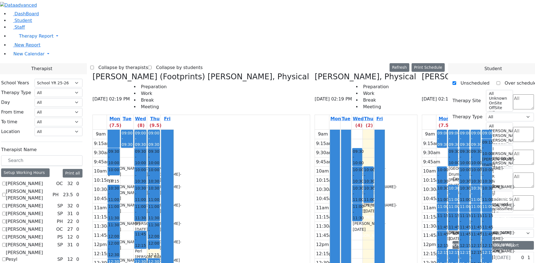
click at [93, 72] on icon at bounding box center [93, 76] width 0 height 9
checkbox input "false"
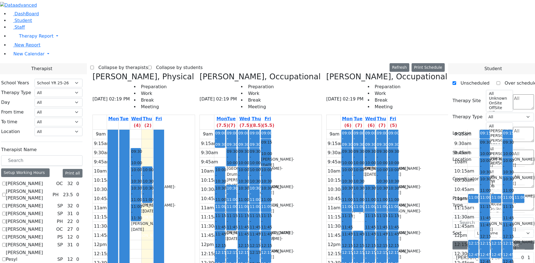
click at [93, 72] on icon at bounding box center [93, 76] width 0 height 9
select select "1"
checkbox input "false"
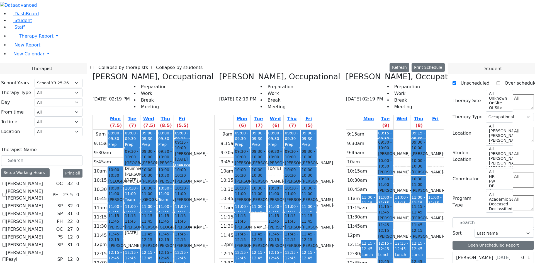
click at [93, 72] on icon at bounding box center [93, 76] width 0 height 9
checkbox input "false"
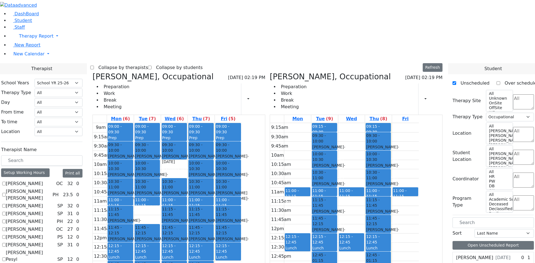
click at [93, 72] on icon at bounding box center [93, 76] width 0 height 9
checkbox input "false"
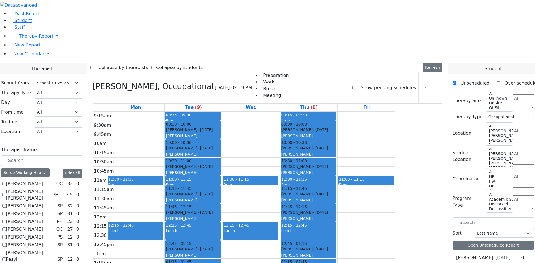
click at [147, 72] on div "Mehl Miriam, Occupational 08/21/2025 02:19 PM Preparation Work Break Meeting Sh…" at bounding box center [268, 87] width 350 height 31
click at [93, 82] on icon at bounding box center [93, 86] width 0 height 9
select select
checkbox input "false"
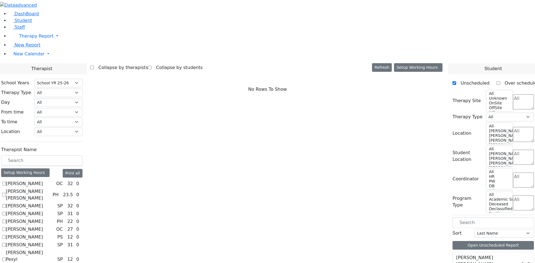
scroll to position [418, 0]
checkbox input "true"
select select "2"
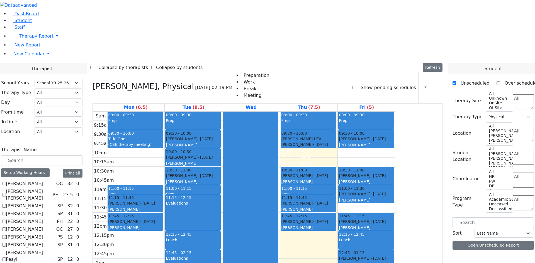
scroll to position [122, 0]
drag, startPoint x: 69, startPoint y: 153, endPoint x: 70, endPoint y: 147, distance: 5.4
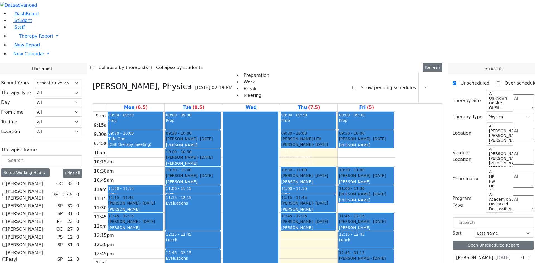
checkbox input "true"
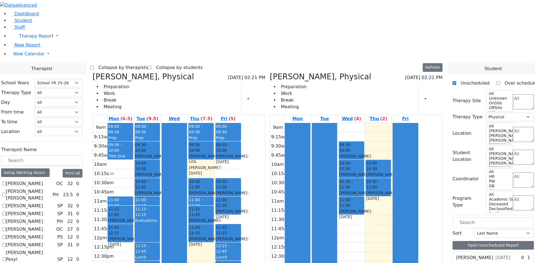
checkbox input "false"
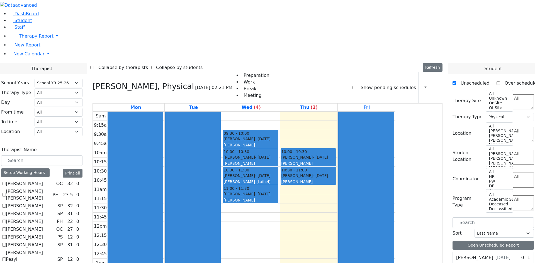
checkbox input "false"
select select
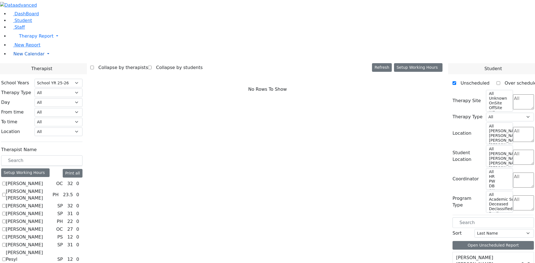
click at [26, 39] on span "New Calendar" at bounding box center [36, 35] width 35 height 5
click at [26, 68] on span "Calendar" at bounding box center [22, 64] width 20 height 5
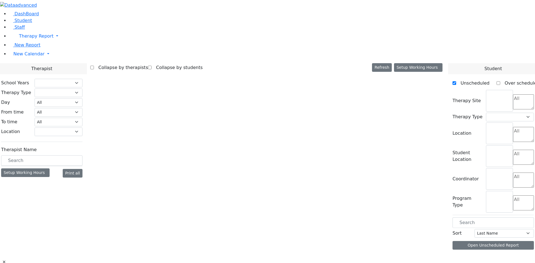
select select "212"
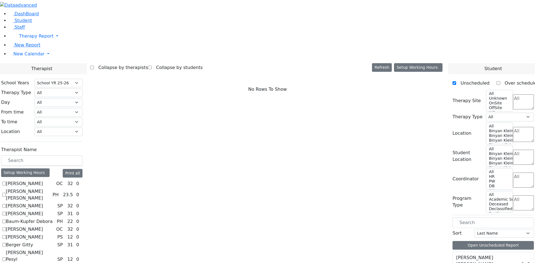
scroll to position [112, 0]
checkbox input "true"
select select "2"
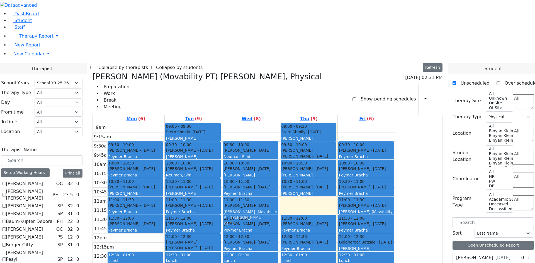
drag, startPoint x: 375, startPoint y: 118, endPoint x: 330, endPoint y: 118, distance: 44.9
click at [330, 123] on tr "09:30 - 10:00 [PERSON_NAME] - [DATE] [PERSON_NAME] 10:00 - 10:30 [PERSON_NAME] …" at bounding box center [244, 233] width 303 height 221
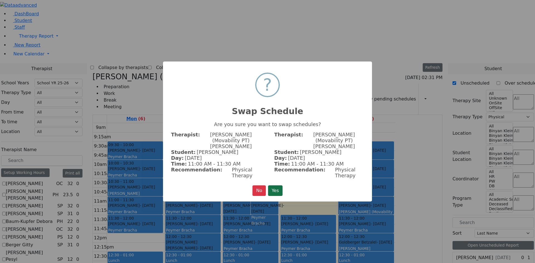
click at [280, 186] on button "Yes" at bounding box center [275, 191] width 14 height 11
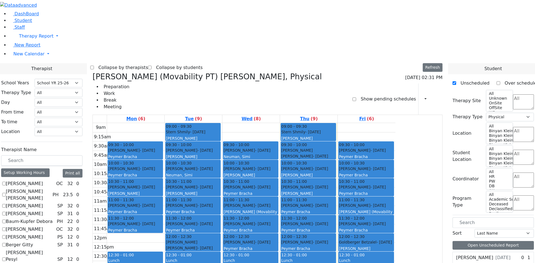
scroll to position [195, 0]
checkbox input "true"
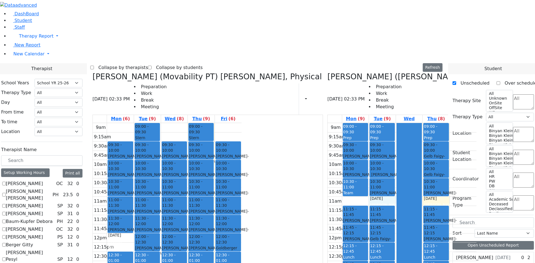
click at [362, 123] on div "9am 9:15am 9:30am 9:45am 10am 10:15am 10:30am 10:45am 11am 11:15am 11:30am 11:4…" at bounding box center [402, 233] width 149 height 221
click at [328, 72] on icon at bounding box center [328, 76] width 0 height 9
select select "2"
checkbox input "false"
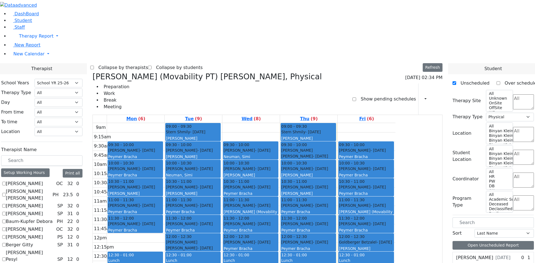
click at [308, 123] on div "9am 9:15am 9:30am 9:45am 10am 10:15am 10:30am 10:45am 11am 11:15am 11:30am 11:4…" at bounding box center [244, 233] width 303 height 221
checkbox input "true"
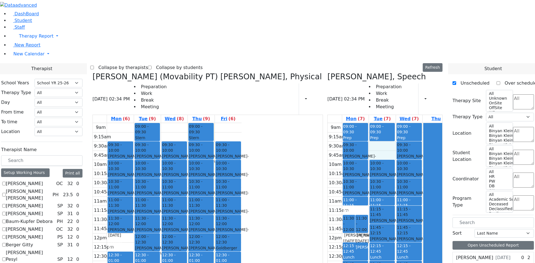
click at [350, 123] on div "9am 9:15am 9:30am 9:45am 10am 10:15am 10:30am 10:45am 11am 11:15am 11:30am 11:4…" at bounding box center [402, 233] width 149 height 221
click at [325, 72] on div "[PERSON_NAME], Speech [DATE] 02:34 PM Preparation Work Break Meeting Print Sche…" at bounding box center [385, 209] width 120 height 274
click at [328, 72] on icon at bounding box center [328, 76] width 0 height 9
select select "2"
checkbox input "false"
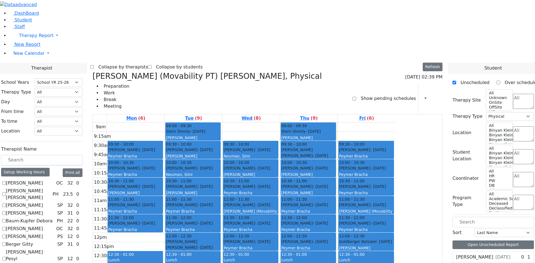
scroll to position [1, 0]
checkbox input "false"
select select
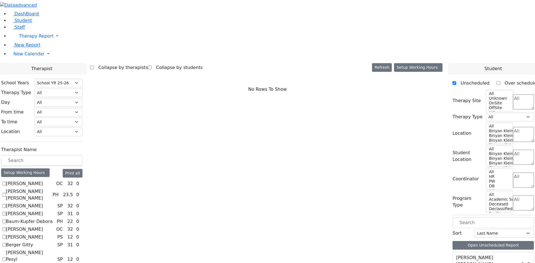
scroll to position [0, 0]
checkbox input "true"
select select "1"
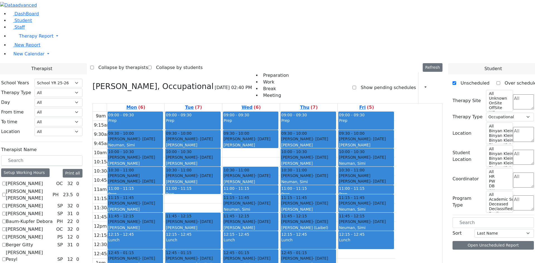
scroll to position [122, 0]
click at [255, 132] on div "9am 9:15am 9:30am 9:45am 10am 10:15am 10:30am 10:45am 11am 11:15am 11:30am 11:4…" at bounding box center [244, 222] width 303 height 221
drag, startPoint x: 293, startPoint y: 76, endPoint x: 293, endPoint y: 81, distance: 4.7
click at [293, 112] on div "9am 9:15am 9:30am 9:45am 10am 10:15am 10:30am 10:45am 11am 11:15am 11:30am 11:4…" at bounding box center [244, 222] width 303 height 221
drag, startPoint x: 266, startPoint y: 123, endPoint x: 265, endPoint y: 132, distance: 9.2
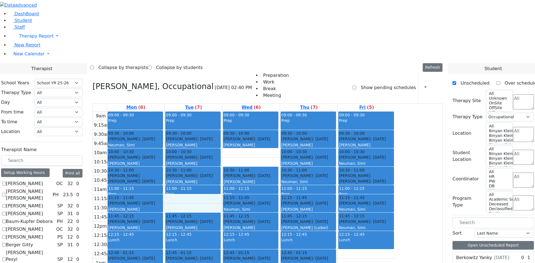
click at [265, 132] on div "9am 9:15am 9:30am 9:45am 10am 10:15am 10:30am 10:45am 11am 11:15am 11:30am 11:4…" at bounding box center [244, 222] width 303 height 221
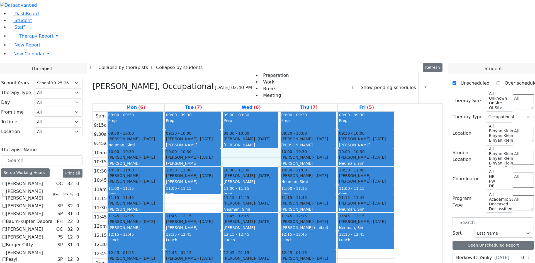
drag, startPoint x: 283, startPoint y: 82, endPoint x: 285, endPoint y: 76, distance: 6.3
click at [285, 112] on div "9am 9:15am 9:30am 9:45am 10am 10:15am 10:30am 10:45am 11am 11:15am 11:30am 11:4…" at bounding box center [244, 222] width 303 height 221
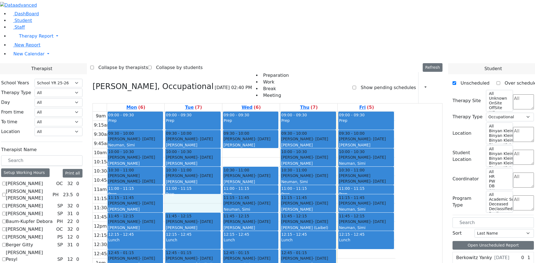
click at [246, 132] on div "9am 9:15am 9:30am 9:45am 10am 10:15am 10:30am 10:45am 11am 11:15am 11:30am 11:4…" at bounding box center [244, 222] width 303 height 221
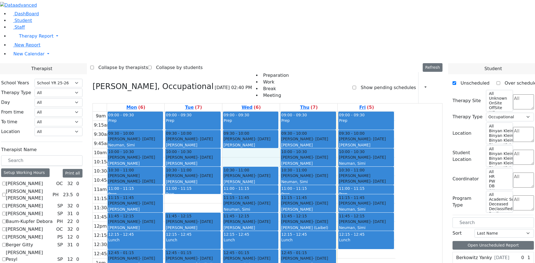
drag, startPoint x: 299, startPoint y: 76, endPoint x: 299, endPoint y: 82, distance: 6.4
click at [299, 112] on div "9am 9:15am 9:30am 9:45am 10am 10:15am 10:30am 10:45am 11am 11:15am 11:30am 11:4…" at bounding box center [244, 222] width 303 height 221
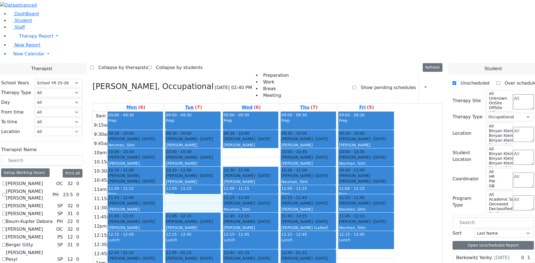
drag, startPoint x: 245, startPoint y: 125, endPoint x: 247, endPoint y: 127, distance: 2.9
click at [245, 129] on div "9am 9:15am 9:30am 9:45am 10am 10:15am 10:30am 10:45am 11am 11:15am 11:30am 11:4…" at bounding box center [244, 222] width 303 height 221
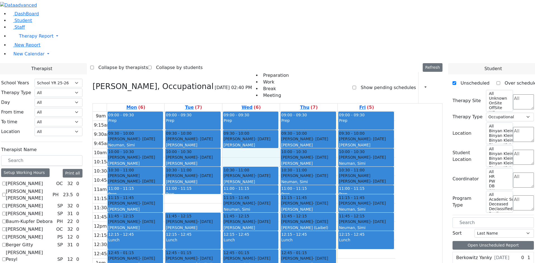
drag, startPoint x: 290, startPoint y: 76, endPoint x: 289, endPoint y: 81, distance: 4.6
click at [289, 112] on div "9am 9:15am 9:30am 9:45am 10am 10:15am 10:30am 10:45am 11am 11:15am 11:30am 11:4…" at bounding box center [244, 222] width 303 height 221
checkbox input "false"
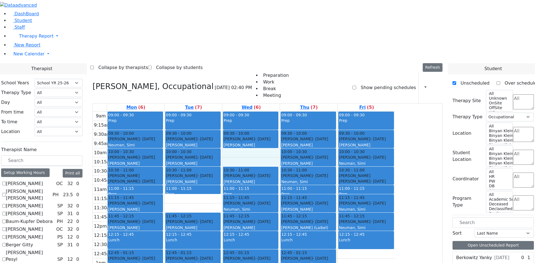
select select
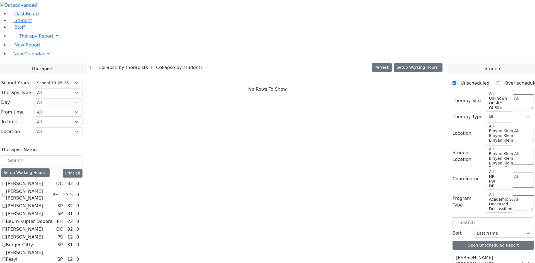
scroll to position [223, 0]
checkbox input "true"
select select "1"
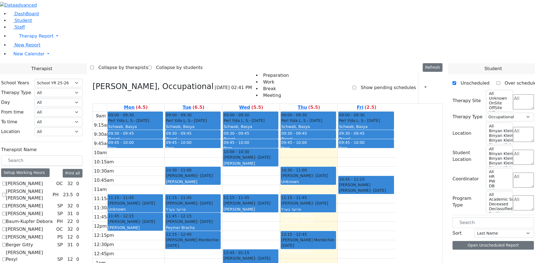
scroll to position [122, 0]
drag, startPoint x: 305, startPoint y: 159, endPoint x: 286, endPoint y: 164, distance: 19.3
click at [304, 170] on div "9am 9:15am 9:30am 9:45am 10am 10:15am 10:30am 10:45am 11am 11:15am 11:30am 11:4…" at bounding box center [244, 222] width 303 height 221
drag, startPoint x: 188, startPoint y: 174, endPoint x: 188, endPoint y: 178, distance: 4.2
click at [188, 178] on div "9am 9:15am 9:30am 9:45am 10am 10:15am 10:30am 10:45am 11am 11:15am 11:30am 11:4…" at bounding box center [244, 222] width 303 height 221
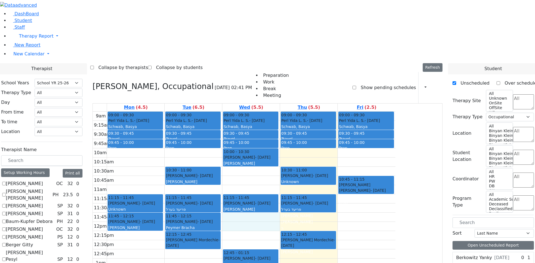
drag, startPoint x: 304, startPoint y: 146, endPoint x: 301, endPoint y: 153, distance: 8.1
click at [302, 154] on div "9am 9:15am 9:30am 9:45am 10am 10:15am 10:30am 10:45am 11am 11:15am 11:30am 11:4…" at bounding box center [244, 222] width 303 height 221
drag, startPoint x: 191, startPoint y: 164, endPoint x: 190, endPoint y: 176, distance: 11.7
click at [190, 176] on div "9am 9:15am 9:30am 9:45am 10am 10:15am 10:30am 10:45am 11am 11:15am 11:30am 11:4…" at bounding box center [244, 222] width 303 height 221
click at [237, 188] on div "9am 9:15am 9:30am 9:45am 10am 10:15am 10:30am 10:45am 11am 11:15am 11:30am 11:4…" at bounding box center [244, 222] width 303 height 221
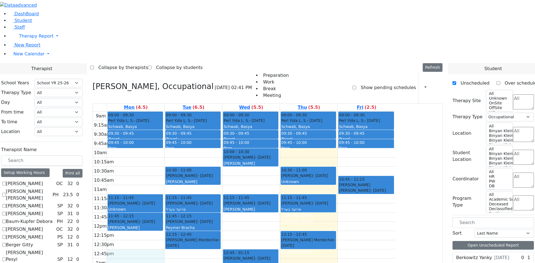
drag, startPoint x: 210, startPoint y: 175, endPoint x: 211, endPoint y: 182, distance: 7.3
click at [211, 187] on div "9am 9:15am 9:30am 9:45am 10am 10:15am 10:30am 10:45am 11am 11:15am 11:30am 11:4…" at bounding box center [244, 222] width 303 height 221
click at [207, 177] on div "9am 9:15am 9:30am 9:45am 10am 10:15am 10:30am 10:45am 11am 11:15am 11:30am 11:4…" at bounding box center [244, 222] width 303 height 221
click at [229, 185] on div "9am 9:15am 9:30am 9:45am 10am 10:15am 10:30am 10:45am 11am 11:15am 11:30am 11:4…" at bounding box center [244, 222] width 303 height 221
drag, startPoint x: 228, startPoint y: 183, endPoint x: 223, endPoint y: 179, distance: 6.7
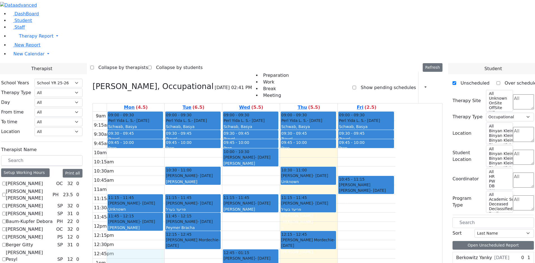
click at [213, 187] on div "9am 9:15am 9:30am 9:45am 10am 10:15am 10:30am 10:45am 11am 11:15am 11:30am 11:4…" at bounding box center [244, 222] width 303 height 221
drag, startPoint x: 210, startPoint y: 160, endPoint x: 215, endPoint y: 175, distance: 15.8
click at [215, 177] on div "9am 9:15am 9:30am 9:45am 10am 10:15am 10:30am 10:45am 11am 11:15am 11:30am 11:4…" at bounding box center [244, 222] width 303 height 221
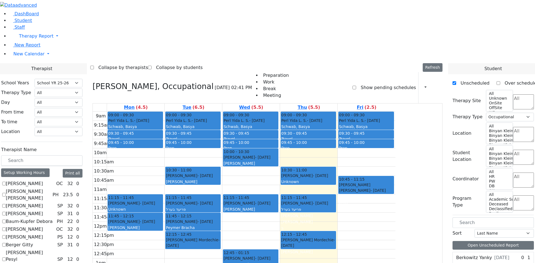
checkbox input "false"
select select
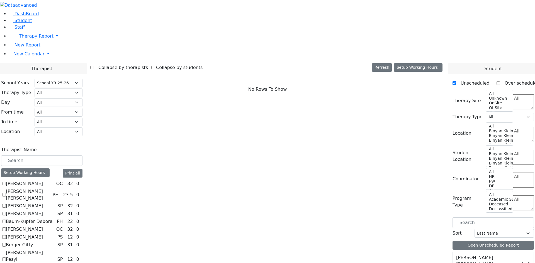
scroll to position [112, 0]
checkbox input "true"
select select "3"
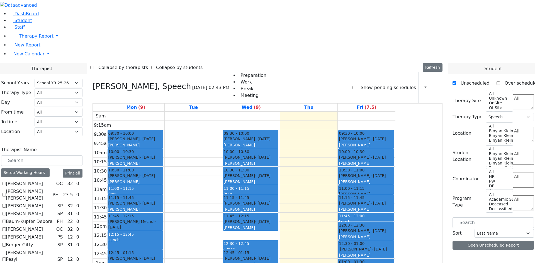
scroll to position [122, 0]
click at [239, 112] on div "9am 9:15am 9:30am 9:45am 10am 10:15am 10:30am 10:45am 11am 11:15am 11:30am 11:4…" at bounding box center [244, 222] width 303 height 221
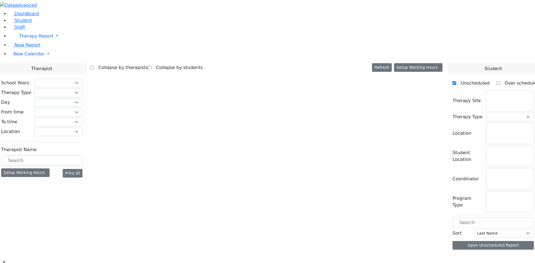
select select "212"
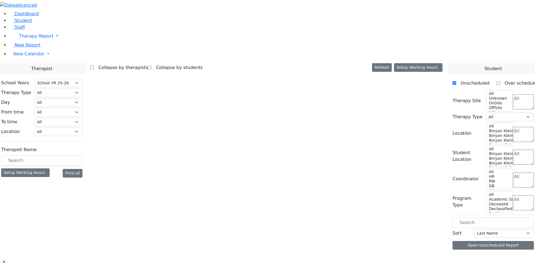
select select "3"
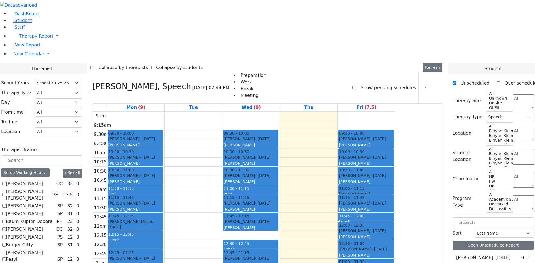
click at [324, 162] on div "9am 9:15am 9:30am 9:45am 10am 10:15am 10:30am 10:45am 11am 11:15am 11:30am 11:4…" at bounding box center [244, 222] width 303 height 221
click at [352, 161] on div "9am 9:15am 9:30am 9:45am 10am 10:15am 10:30am 10:45am 11am 11:15am 11:30am 11:4…" at bounding box center [244, 222] width 303 height 221
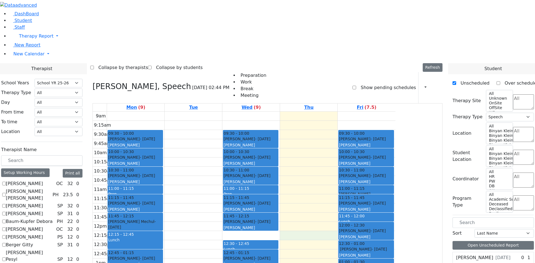
checkbox input "true"
select select
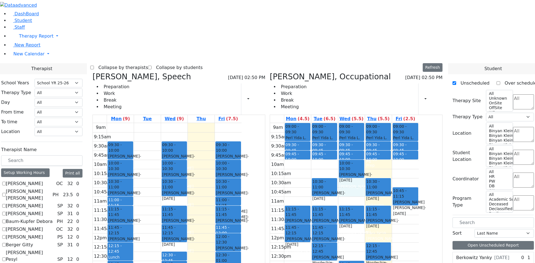
drag, startPoint x: 379, startPoint y: 101, endPoint x: 379, endPoint y: 108, distance: 7.5
click at [379, 123] on div "9am 9:15am 9:30am 9:45am 10am 10:15am 10:30am 10:45am 11am 11:15am 11:30am 11:4…" at bounding box center [344, 233] width 149 height 221
drag, startPoint x: 225, startPoint y: 150, endPoint x: 226, endPoint y: 87, distance: 63.0
click at [188, 123] on div "09:30 - 10:00 Podrigal Benzion - 09/22/2014 Jablin Meira 10:00 - 10:30 Twerski …" at bounding box center [174, 233] width 27 height 221
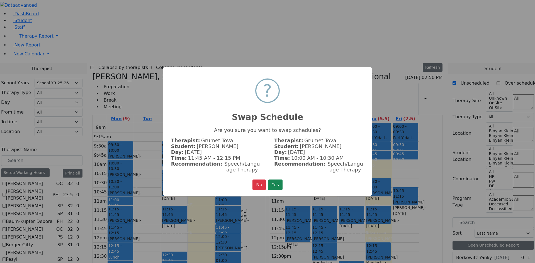
click at [276, 185] on button "Yes" at bounding box center [275, 185] width 14 height 11
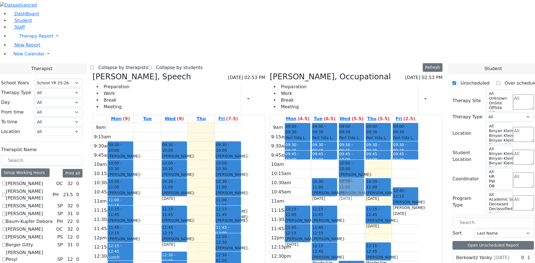
drag, startPoint x: 383, startPoint y: 134, endPoint x: 384, endPoint y: 102, distance: 31.5
click at [365, 123] on div "09:00 - 09:30 Perl Yida L. S. - [DATE] [GEOGRAPHIC_DATA][PERSON_NAME][GEOGRAPHI…" at bounding box center [351, 233] width 27 height 221
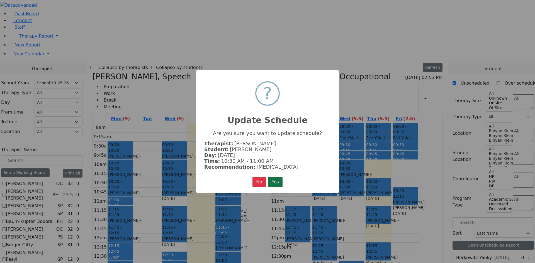
click at [282, 177] on button "Yes" at bounding box center [275, 182] width 14 height 11
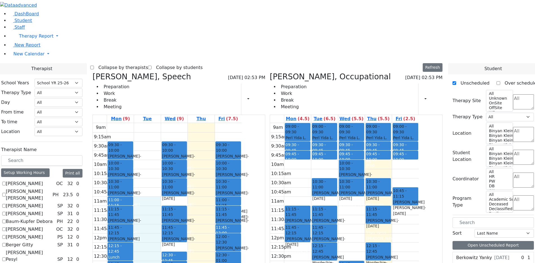
drag, startPoint x: 199, startPoint y: 125, endPoint x: 207, endPoint y: 185, distance: 59.7
click at [207, 185] on div "9am 9:15am 9:30am 9:45am 10am 10:15am 10:30am 10:45am 11am 11:15am 11:30am 11:4…" at bounding box center [167, 233] width 149 height 221
click at [223, 164] on div "9am 9:15am 9:30am 9:45am 10am 10:15am 10:30am 10:45am 11am 11:15am 11:30am 11:4…" at bounding box center [167, 233] width 149 height 221
click at [202, 123] on div "9am 9:15am 9:30am 9:45am 10am 10:15am 10:30am 10:45am 11am 11:15am 11:30am 11:4…" at bounding box center [167, 233] width 149 height 221
drag, startPoint x: 289, startPoint y: 210, endPoint x: 290, endPoint y: 217, distance: 7.0
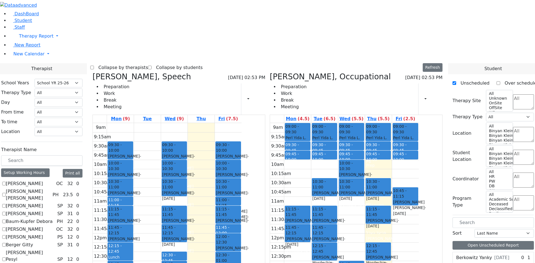
click at [242, 217] on div "9am 9:15am 9:30am 9:45am 10am 10:15am 10:30am 10:45am 11am 11:15am 11:30am 11:4…" at bounding box center [167, 233] width 149 height 221
drag, startPoint x: 284, startPoint y: 210, endPoint x: 283, endPoint y: 216, distance: 6.7
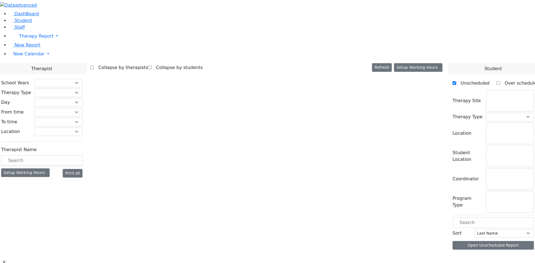
select select "212"
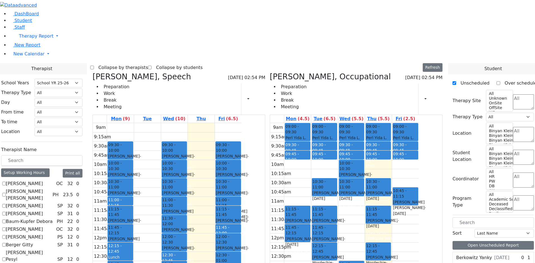
click at [242, 183] on div "9am 9:15am 9:30am 9:45am 10am 10:15am 10:30am 10:45am 11am 11:15am 11:30am 11:4…" at bounding box center [167, 233] width 149 height 221
drag, startPoint x: 258, startPoint y: 153, endPoint x: 257, endPoint y: 164, distance: 11.8
click at [242, 164] on div "9am 9:15am 9:30am 9:45am 10am 10:15am 10:30am 10:45am 11am 11:15am 11:30am 11:4…" at bounding box center [167, 233] width 149 height 221
drag, startPoint x: 253, startPoint y: 120, endPoint x: 252, endPoint y: 144, distance: 23.8
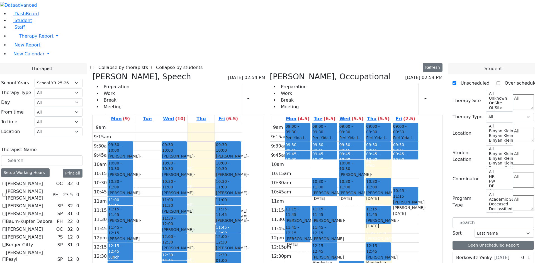
click at [242, 144] on div "9am 9:15am 9:30am 9:45am 10am 10:15am 10:30am 10:45am 11am 11:15am 11:30am 11:4…" at bounding box center [167, 233] width 149 height 221
click at [242, 127] on div "9am 9:15am 9:30am 9:45am 10am 10:15am 10:30am 10:45am 11am 11:15am 11:30am 11:4…" at bounding box center [167, 233] width 149 height 221
click at [93, 72] on icon at bounding box center [93, 76] width 0 height 9
select select "1"
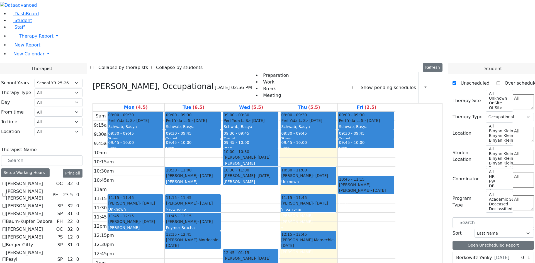
scroll to position [167, 0]
checkbox input "true"
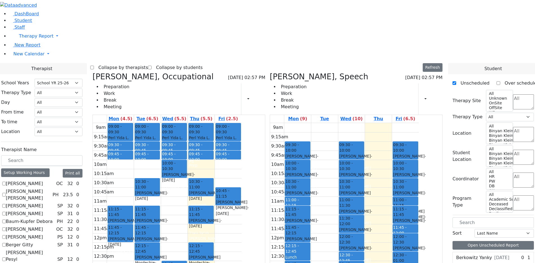
drag, startPoint x: 230, startPoint y: 101, endPoint x: 243, endPoint y: 198, distance: 97.6
click at [242, 198] on tr "09:00 - 09:30 Perl Yida L. S. - [DATE] [GEOGRAPHIC_DATA][PERSON_NAME][GEOGRAPHI…" at bounding box center [167, 233] width 149 height 221
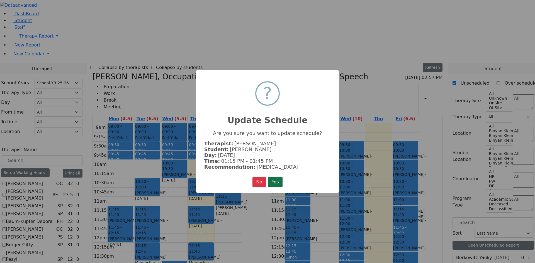
click at [278, 183] on button "Yes" at bounding box center [275, 182] width 14 height 11
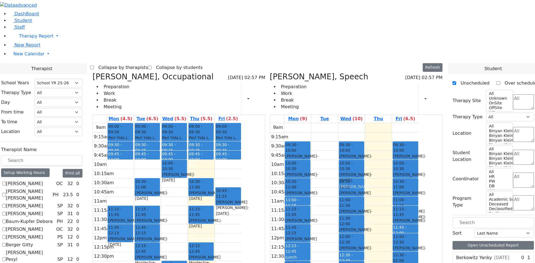
drag, startPoint x: 380, startPoint y: 222, endPoint x: 379, endPoint y: 85, distance: 137.5
click at [365, 123] on div "09:30 - 10:00 Podrigal Benzion - 09/22/2014 Jablin Meira 10:00 - 10:30 Muller S…" at bounding box center [351, 233] width 27 height 221
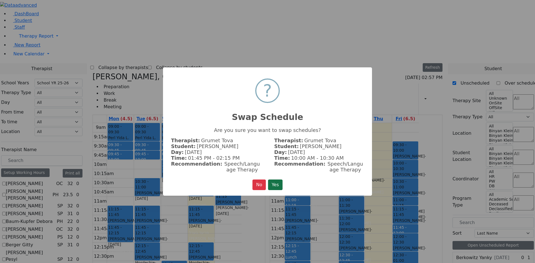
click at [275, 184] on button "Yes" at bounding box center [275, 185] width 14 height 11
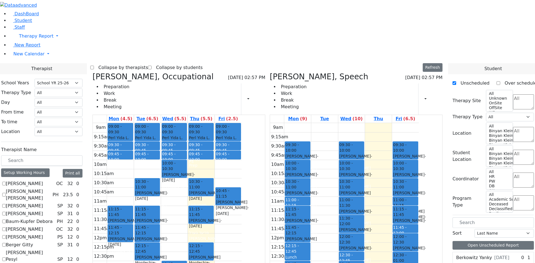
click at [270, 72] on icon at bounding box center [270, 76] width 0 height 9
select select "1"
checkbox input "false"
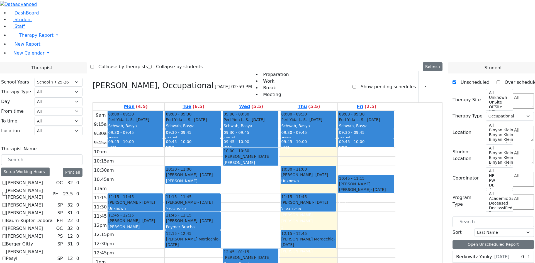
scroll to position [446, 0]
checkbox input "true"
select select
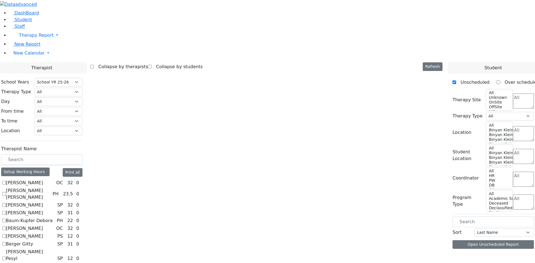
scroll to position [0, 0]
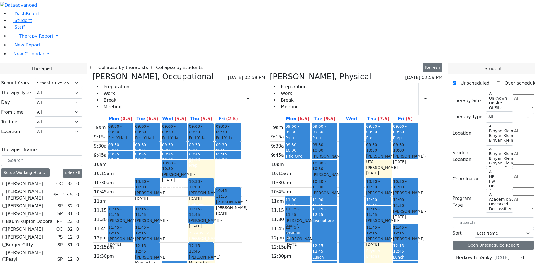
drag, startPoint x: 327, startPoint y: 203, endPoint x: 320, endPoint y: 134, distance: 69.7
click at [311, 131] on div "09:00 - 09:30 Prep 09:30 - 10:00 Title One (CSE therapy meeting) 11:00 - 11:15 …" at bounding box center [297, 233] width 27 height 221
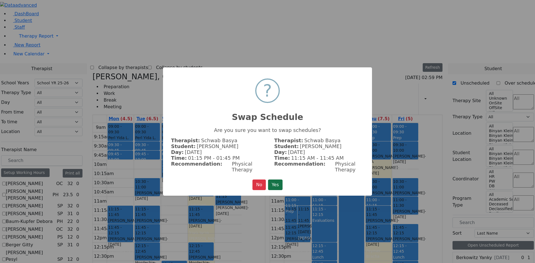
click at [272, 180] on button "Yes" at bounding box center [275, 185] width 14 height 11
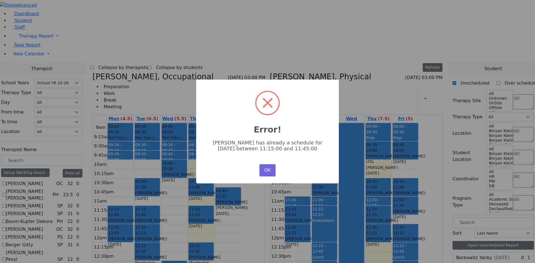
click at [268, 169] on button "OK" at bounding box center [268, 170] width 16 height 12
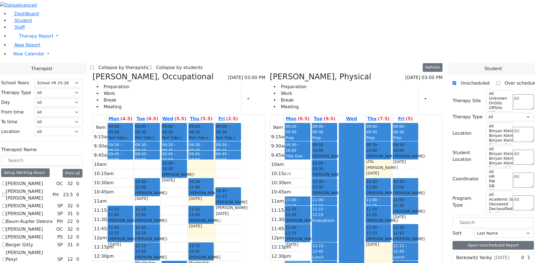
drag, startPoint x: 323, startPoint y: 202, endPoint x: 321, endPoint y: 187, distance: 14.4
click at [311, 186] on div "09:00 - 09:30 Prep 09:30 - 10:00 Title One (CSE therapy meeting) 11:00 - 11:15 …" at bounding box center [297, 233] width 27 height 221
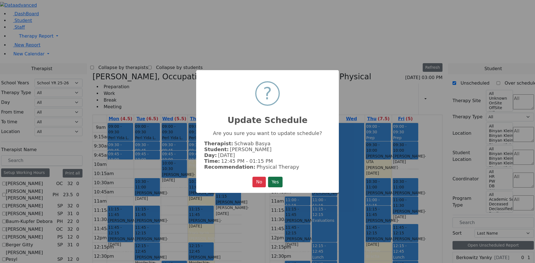
click at [268, 177] on button "Yes" at bounding box center [275, 182] width 14 height 11
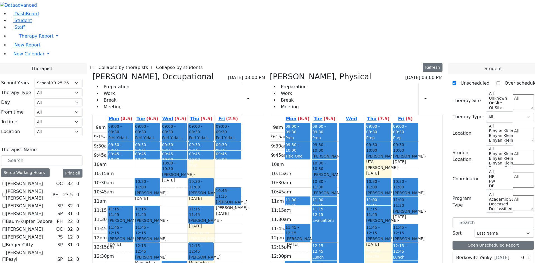
drag, startPoint x: 333, startPoint y: 129, endPoint x: 330, endPoint y: 197, distance: 68.7
click at [311, 202] on div "09:00 - 09:30 Prep 09:30 - 10:00 Title One (CSE therapy meeting) 11:00 - 11:15 …" at bounding box center [297, 233] width 27 height 221
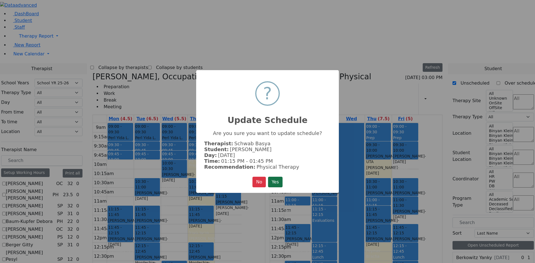
click at [275, 183] on button "Yes" at bounding box center [275, 182] width 14 height 11
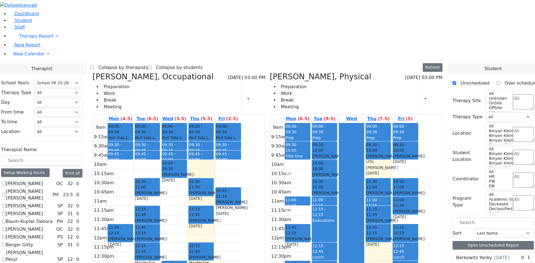
drag, startPoint x: 168, startPoint y: 132, endPoint x: 174, endPoint y: 219, distance: 87.7
click at [134, 219] on div "09:00 - 09:30 Perl Yida L. S. - 12/06/2009 Schwab, Basya PS 09:30 - 09:45 Trave…" at bounding box center [120, 233] width 27 height 221
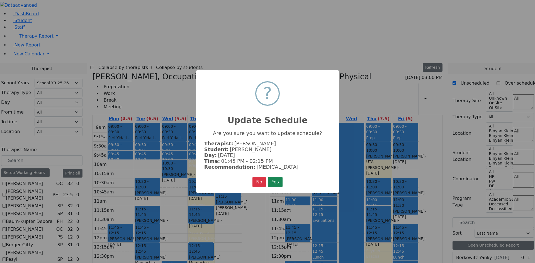
click at [274, 183] on button "Yes" at bounding box center [275, 182] width 14 height 11
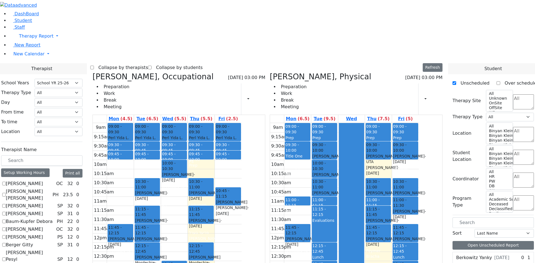
drag, startPoint x: 328, startPoint y: 187, endPoint x: 323, endPoint y: 207, distance: 21.4
click at [311, 207] on div "09:00 - 09:30 Prep 09:30 - 10:00 Title One (CSE therapy meeting) 11:00 - 11:15 …" at bounding box center [297, 233] width 27 height 221
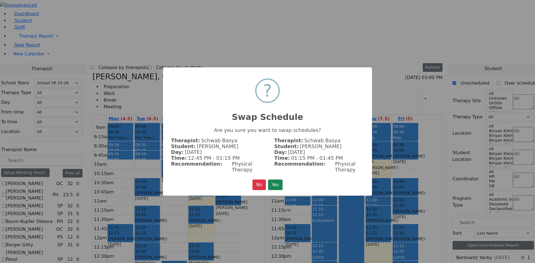
drag, startPoint x: 281, startPoint y: 183, endPoint x: 280, endPoint y: 180, distance: 2.8
click at [280, 182] on button "Yes" at bounding box center [275, 185] width 14 height 11
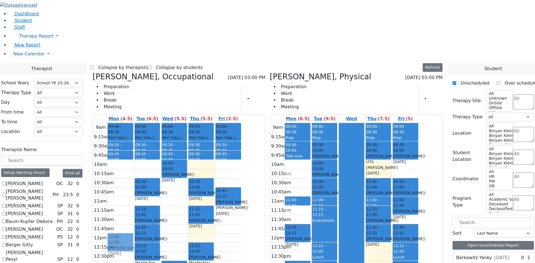
drag, startPoint x: 171, startPoint y: 148, endPoint x: 174, endPoint y: 154, distance: 7.1
click at [134, 154] on div "09:00 - 09:30 Perl Yida L. S. - 12/06/2009 Schwab, Basya PS 09:30 - 09:45 Trave…" at bounding box center [120, 233] width 27 height 221
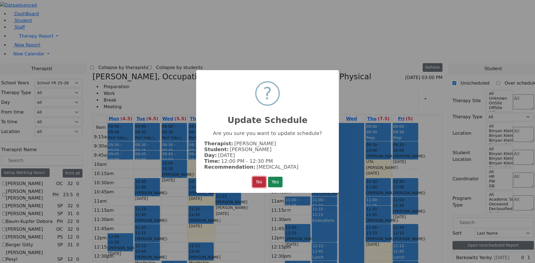
click at [255, 180] on button "No" at bounding box center [259, 182] width 13 height 11
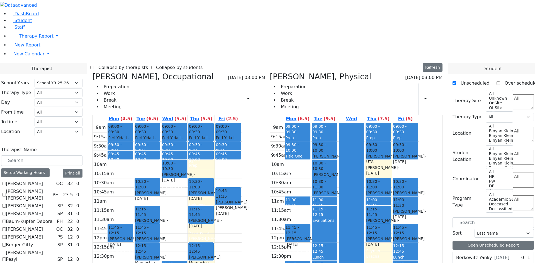
drag, startPoint x: 327, startPoint y: 203, endPoint x: 325, endPoint y: 185, distance: 18.0
click at [311, 185] on div "09:00 - 09:30 Prep 09:30 - 10:00 Title One (CSE therapy meeting) 11:00 - 11:15 …" at bounding box center [297, 233] width 27 height 221
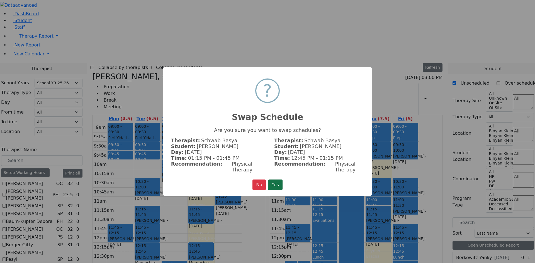
click at [277, 183] on button "Yes" at bounding box center [275, 185] width 14 height 11
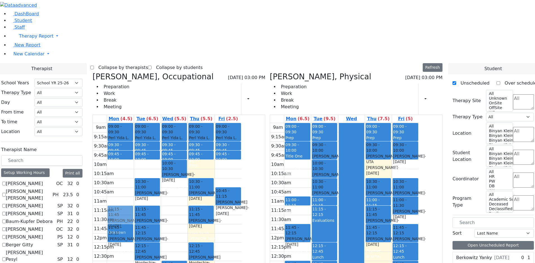
drag, startPoint x: 175, startPoint y: 221, endPoint x: 184, endPoint y: 133, distance: 88.8
click at [134, 126] on div "09:00 - 09:30 Perl Yida L. S. - 12/06/2009 Schwab, Basya PS 09:30 - 09:45 Trave…" at bounding box center [120, 233] width 27 height 221
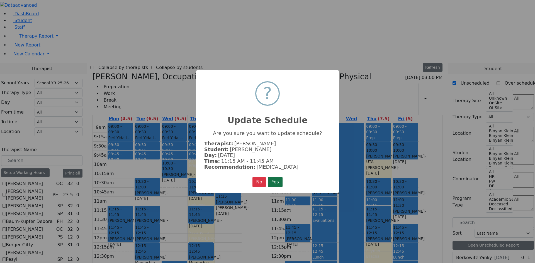
click at [274, 177] on button "Yes" at bounding box center [275, 182] width 14 height 11
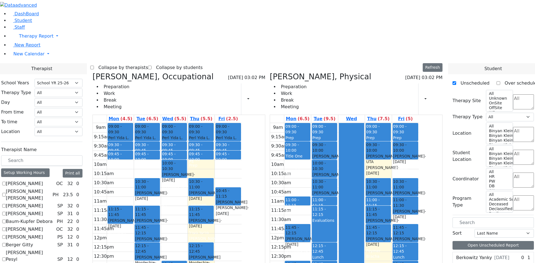
drag, startPoint x: 171, startPoint y: 148, endPoint x: 173, endPoint y: 218, distance: 70.3
click at [134, 218] on div "09:00 - 09:30 Perl Yida L. S. - 12/06/2009 Schwab, Basya PS 09:30 - 09:45 Trave…" at bounding box center [120, 233] width 27 height 221
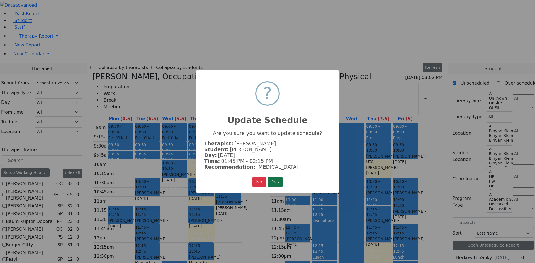
click at [274, 179] on button "Yes" at bounding box center [275, 182] width 14 height 11
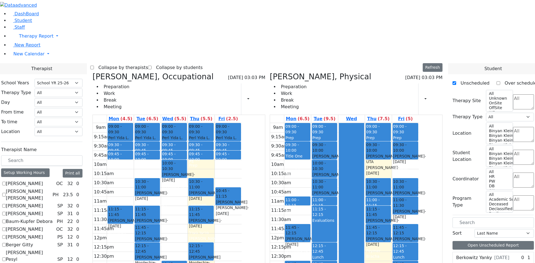
drag, startPoint x: 69, startPoint y: 140, endPoint x: 71, endPoint y: 145, distance: 5.5
checkbox input "true"
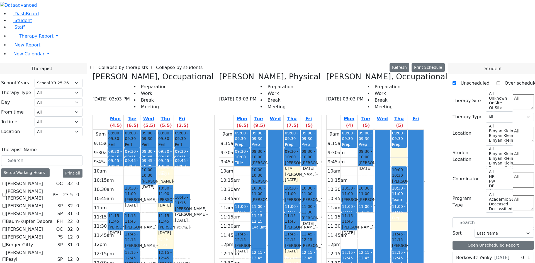
checkbox input "true"
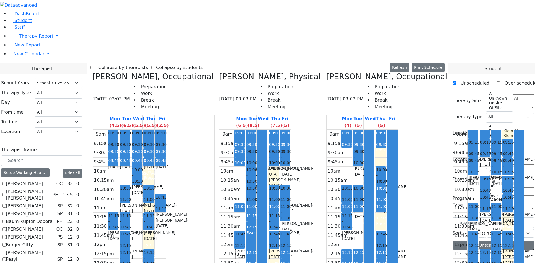
checkbox input "true"
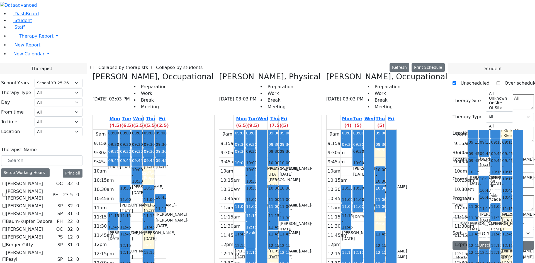
checkbox input "true"
click at [148, 63] on label "Collapse by therapists" at bounding box center [121, 67] width 54 height 9
click at [94, 66] on input "Collapse by therapists" at bounding box center [92, 68] width 4 height 4
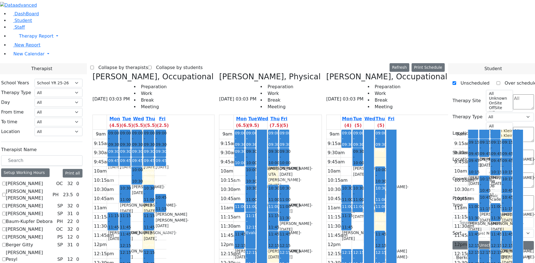
checkbox input "true"
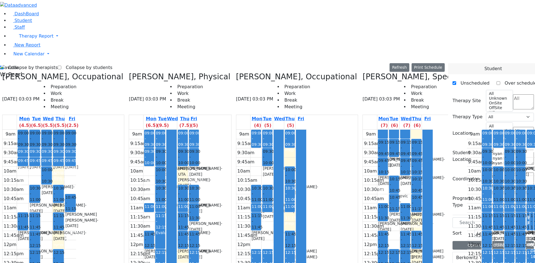
scroll to position [0, 30]
click at [72, 63] on label "Collapse by students" at bounding box center [86, 67] width 51 height 9
click at [61, 66] on input "Collapse by students" at bounding box center [60, 68] width 4 height 4
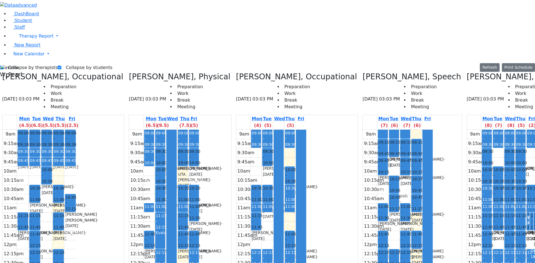
click at [71, 63] on label "Collapse by students" at bounding box center [86, 67] width 51 height 9
click at [61, 66] on input "Collapse by students" at bounding box center [60, 68] width 4 height 4
checkbox input "false"
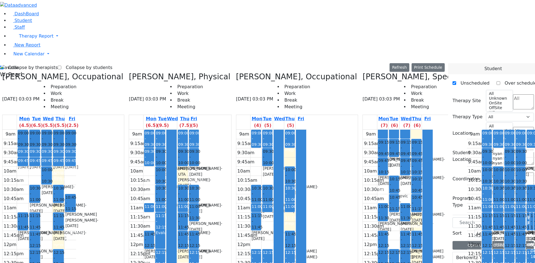
click at [28, 63] on label "Collapse by therapists" at bounding box center [31, 67] width 54 height 9
click at [4, 66] on input "Collapse by therapists" at bounding box center [2, 68] width 4 height 4
checkbox input "false"
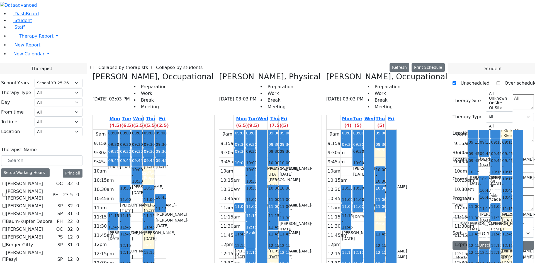
checkbox input "false"
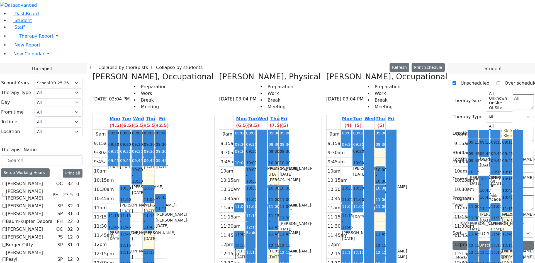
checkbox input "false"
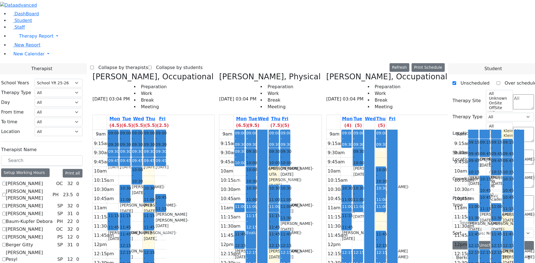
checkbox input "false"
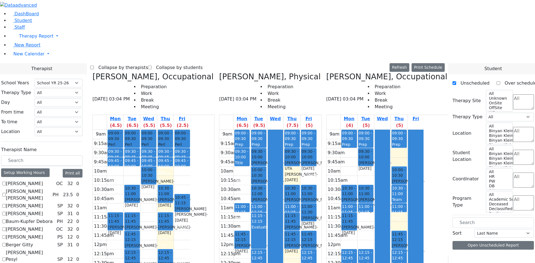
checkbox input "false"
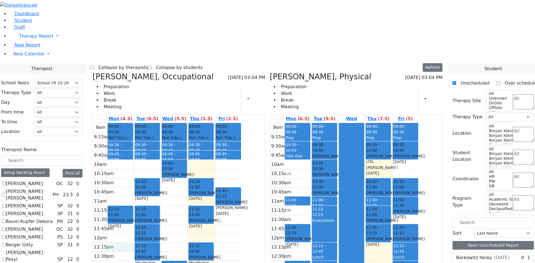
click at [165, 160] on div "9am 9:15am 9:30am 9:45am 10am 10:15am 10:30am 10:45am 11am 11:15am 11:30am 11:4…" at bounding box center [167, 233] width 149 height 221
click at [270, 72] on icon at bounding box center [270, 76] width 0 height 9
select select "1"
checkbox input "false"
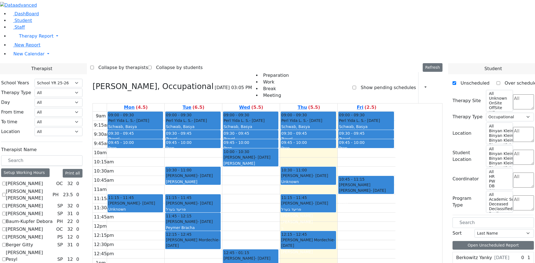
scroll to position [362, 0]
checkbox input "true"
select select
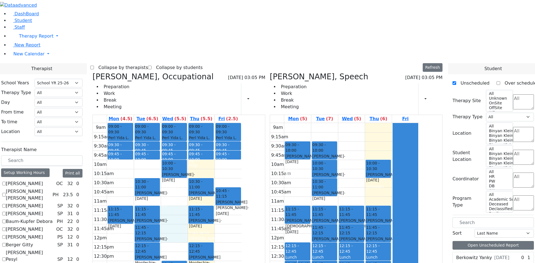
drag, startPoint x: 227, startPoint y: 130, endPoint x: 220, endPoint y: 155, distance: 25.8
click at [220, 155] on div "9am 9:15am 9:30am 9:45am 10am 10:15am 10:30am 10:45am 11am 11:15am 11:30am 11:4…" at bounding box center [167, 233] width 149 height 221
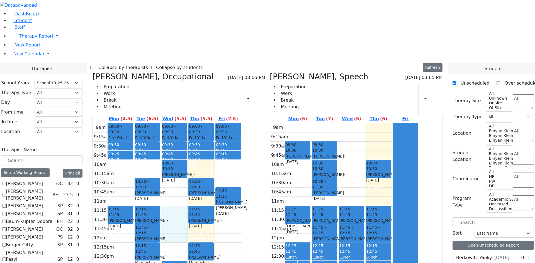
checkbox input "true"
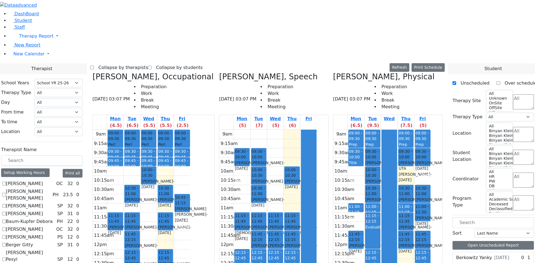
click at [93, 72] on icon at bounding box center [93, 76] width 0 height 9
checkbox input "false"
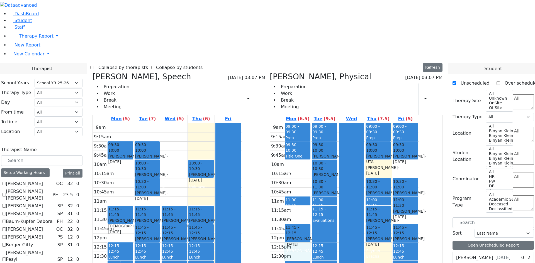
drag, startPoint x: 324, startPoint y: 164, endPoint x: 325, endPoint y: 170, distance: 5.8
click at [326, 171] on div "9am 9:15am 9:30am 9:45am 10am 10:15am 10:30am 10:45am 11am 11:15am 11:30am 11:4…" at bounding box center [344, 233] width 149 height 221
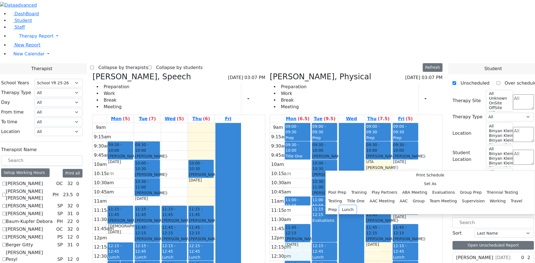
drag, startPoint x: 378, startPoint y: 182, endPoint x: 382, endPoint y: 182, distance: 3.6
click at [356, 206] on button "Lunch" at bounding box center [348, 210] width 17 height 9
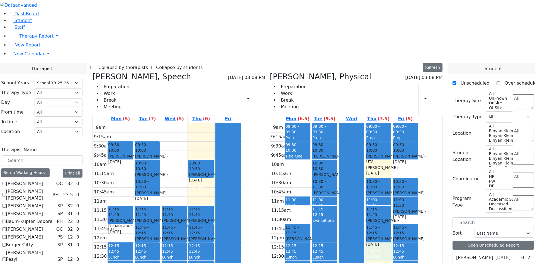
drag, startPoint x: 405, startPoint y: 166, endPoint x: 408, endPoint y: 173, distance: 7.9
click at [407, 173] on div "9am 9:15am 9:30am 9:45am 10am 10:15am 10:30am 10:45am 11am 11:15am 11:30am 11:4…" at bounding box center [344, 233] width 149 height 221
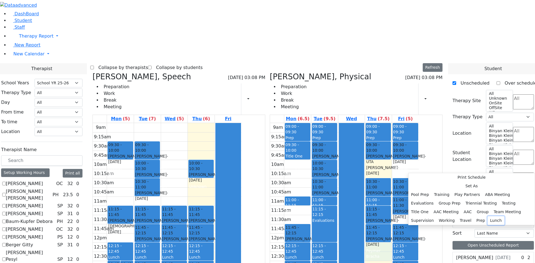
click at [488, 217] on button "Lunch" at bounding box center [496, 221] width 17 height 9
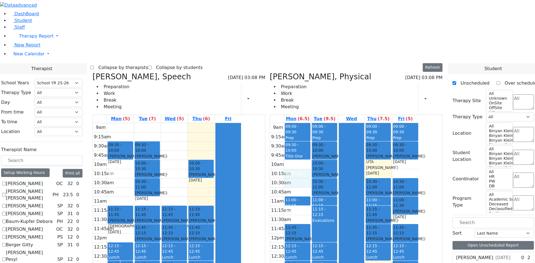
click at [328, 123] on div "9am 9:15am 9:30am 9:45am 10am 10:15am 10:30am 10:45am 11am 11:15am 11:30am 11:4…" at bounding box center [344, 233] width 149 height 221
drag, startPoint x: 331, startPoint y: 133, endPoint x: 369, endPoint y: 168, distance: 52.1
click at [331, 134] on div "9am 9:15am 9:30am 9:45am 10am 10:15am 10:30am 10:45am 11am 11:15am 11:30am 11:4…" at bounding box center [344, 233] width 149 height 221
click at [410, 187] on div "9am 9:15am 9:30am 9:45am 10am 10:15am 10:30am 10:45am 11am 11:15am 11:30am 11:4…" at bounding box center [344, 233] width 149 height 221
click at [408, 123] on div "9am 9:15am 9:30am 9:45am 10am 10:15am 10:30am 10:45am 11am 11:15am 11:30am 11:4…" at bounding box center [344, 233] width 149 height 221
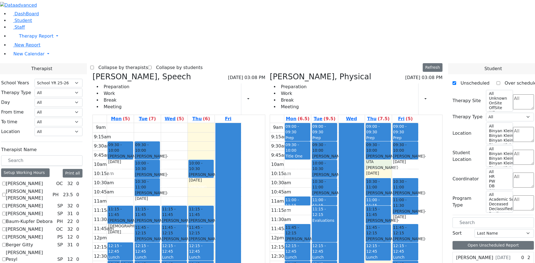
click at [419, 123] on div "9am 9:15am 9:30am 9:45am 10am 10:15am 10:30am 10:45am 11am 11:15am 11:30am 11:4…" at bounding box center [344, 233] width 149 height 221
drag, startPoint x: 381, startPoint y: 112, endPoint x: 372, endPoint y: 85, distance: 27.5
click at [364, 123] on div at bounding box center [351, 233] width 25 height 220
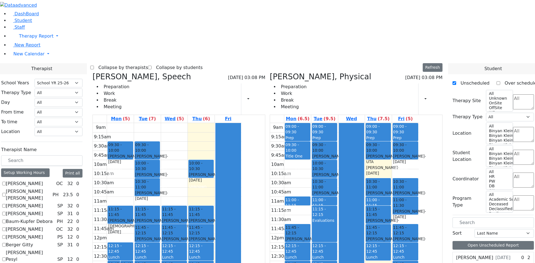
checkbox input "true"
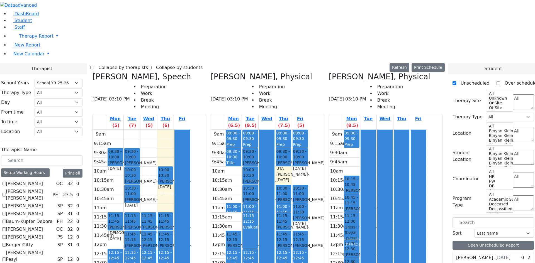
drag, startPoint x: 375, startPoint y: 58, endPoint x: 381, endPoint y: 125, distance: 66.9
click at [360, 130] on div "09:00 - 09:30 Prep 09:30 - 10:15 Gross Tovya - 02/07/2016 Kramer Bluma 10:15 - …" at bounding box center [351, 222] width 16 height 184
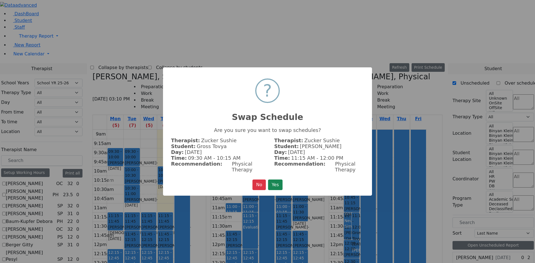
click at [275, 182] on button "Yes" at bounding box center [275, 185] width 14 height 11
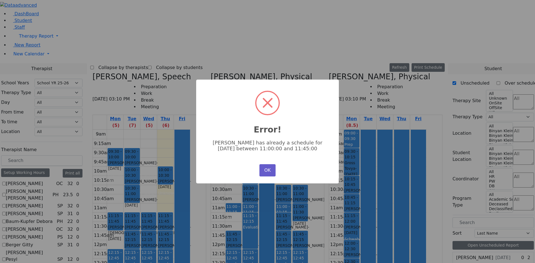
click at [270, 169] on button "OK" at bounding box center [268, 170] width 16 height 12
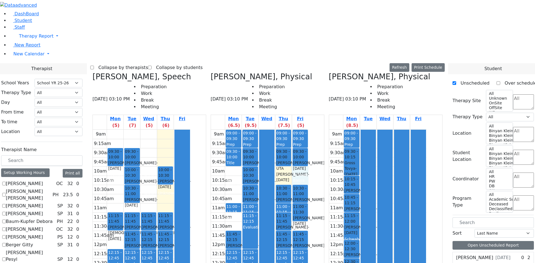
drag, startPoint x: 342, startPoint y: 74, endPoint x: 344, endPoint y: 82, distance: 8.5
click at [309, 130] on div "9am 9:15am 9:30am 9:45am 10am 10:15am 10:30am 10:45am 11am 11:15am 11:30am 11:4…" at bounding box center [260, 240] width 98 height 221
click at [359, 225] on div "Bleich David - 03/11/2021" at bounding box center [352, 230] width 14 height 11
drag, startPoint x: 339, startPoint y: 74, endPoint x: 334, endPoint y: 77, distance: 5.8
click at [309, 130] on div "9am 9:15am 9:30am 9:45am 10am 10:15am 10:30am 10:45am 11am 11:15am 11:30am 11:4…" at bounding box center [260, 240] width 98 height 221
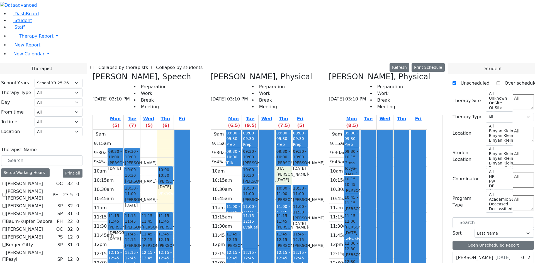
drag, startPoint x: 323, startPoint y: 71, endPoint x: 324, endPoint y: 78, distance: 6.5
click at [309, 130] on div "9am 9:15am 9:30am 9:45am 10am 10:15am 10:30am 10:45am 11am 11:15am 11:30am 11:4…" at bounding box center [260, 240] width 98 height 221
drag, startPoint x: 323, startPoint y: 71, endPoint x: 338, endPoint y: 71, distance: 14.8
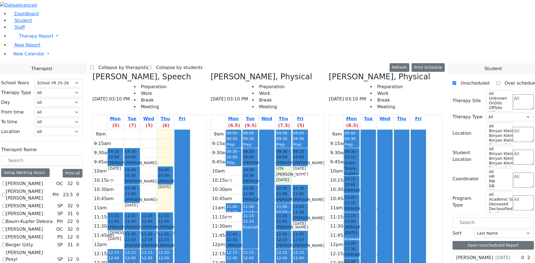
click at [309, 130] on div "9am 9:15am 9:30am 9:45am 10am 10:15am 10:30am 10:45am 11am 11:15am 11:30am 11:4…" at bounding box center [260, 240] width 98 height 221
drag, startPoint x: 326, startPoint y: 76, endPoint x: 330, endPoint y: 80, distance: 5.3
click at [309, 130] on div "9am 9:15am 9:30am 9:45am 10am 10:15am 10:30am 10:45am 11am 11:15am 11:30am 11:4…" at bounding box center [260, 240] width 98 height 221
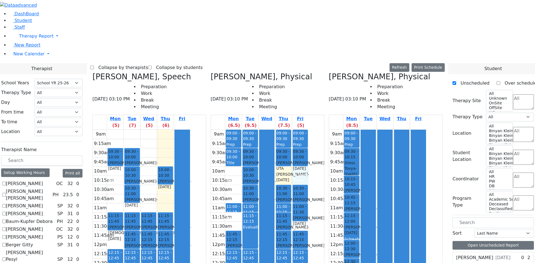
click at [372, 225] on span "- [DATE]" at bounding box center [361, 230] width 33 height 10
click at [146, 72] on div "Orlian Aviva, Speech 08/21/2025 03:10 PM Preparation Work Break Meeting Mon (5)…" at bounding box center [149, 211] width 118 height 279
click at [149, 72] on h3 "[PERSON_NAME], Speech" at bounding box center [142, 76] width 99 height 9
click at [93, 72] on icon at bounding box center [93, 76] width 0 height 9
select select "2"
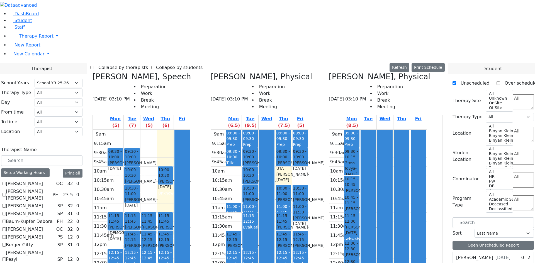
checkbox input "false"
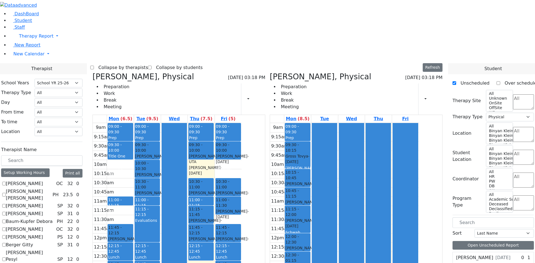
click at [146, 72] on div "Schwab Basya, Physical 08/21/2025 03:18 PM Preparation Work Break Meeting Print…" at bounding box center [178, 209] width 177 height 274
click at [93, 72] on icon at bounding box center [93, 76] width 0 height 9
checkbox input "false"
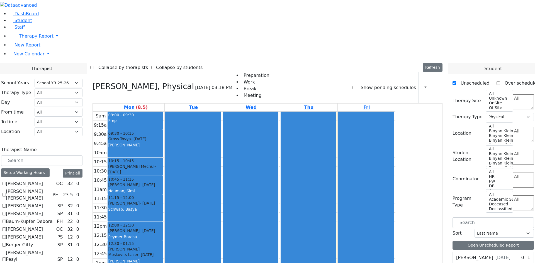
scroll to position [0, 0]
checkbox input "true"
select select
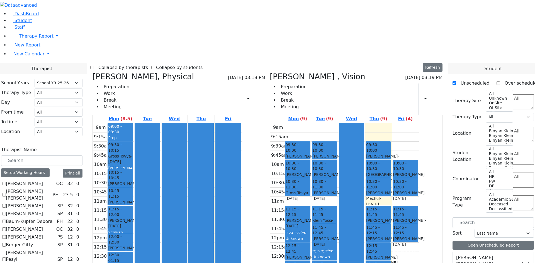
checkbox input "true"
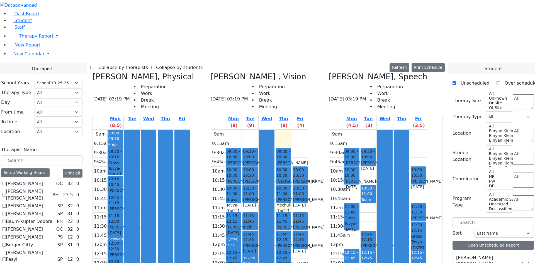
checkbox input "true"
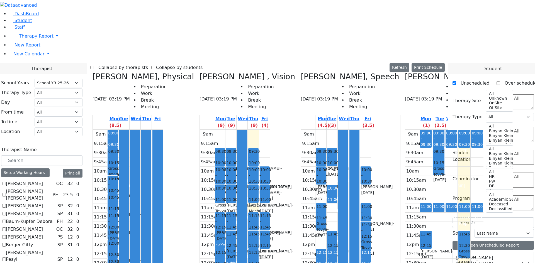
scroll to position [167, 0]
checkbox input "true"
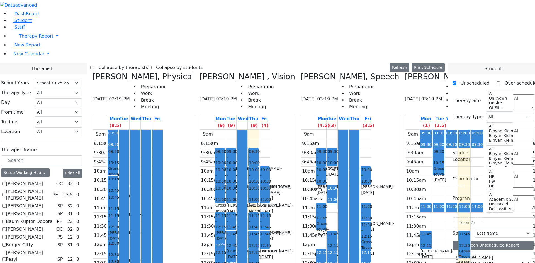
checkbox input "true"
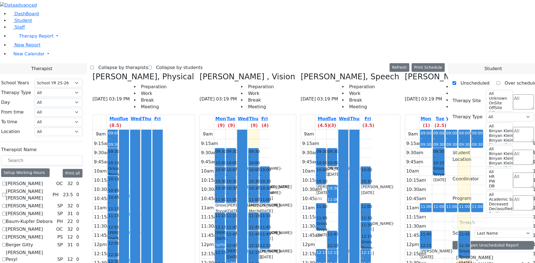
checkbox input "true"
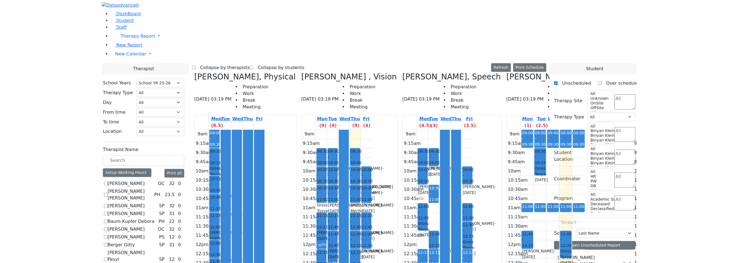
scroll to position [442, 0]
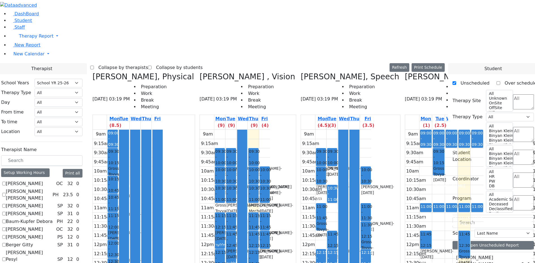
checkbox input "true"
click at [146, 63] on label "Collapse by therapists" at bounding box center [121, 67] width 54 height 9
click at [94, 66] on input "Collapse by therapists" at bounding box center [92, 68] width 4 height 4
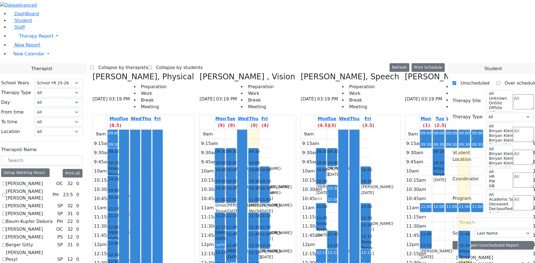
checkbox input "true"
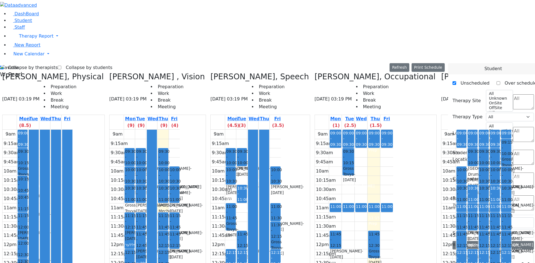
click at [76, 63] on label "Collapse by students" at bounding box center [86, 67] width 51 height 9
click at [61, 66] on input "Collapse by students" at bounding box center [60, 68] width 4 height 4
checkbox input "true"
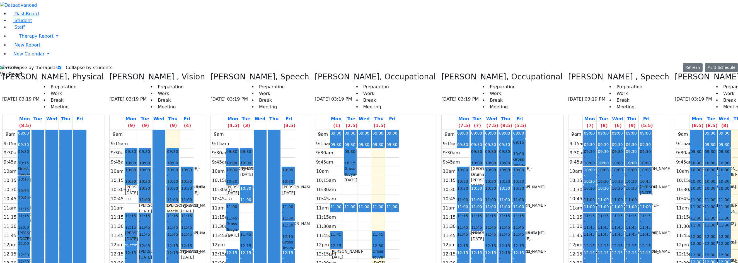
drag, startPoint x: 132, startPoint y: 98, endPoint x: 149, endPoint y: 182, distance: 85.7
click at [149, 182] on tr "09:30 - 10:00 Katz Benjamin - 04/08/2013 Kramer Bluma 10:00 - 10:30 Markowitz M…" at bounding box center [152, 240] width 84 height 221
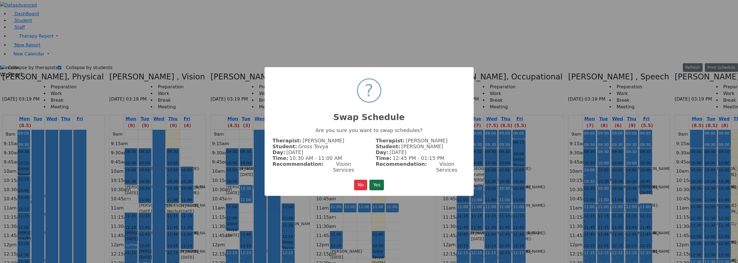
click at [372, 180] on button "Yes" at bounding box center [376, 185] width 14 height 11
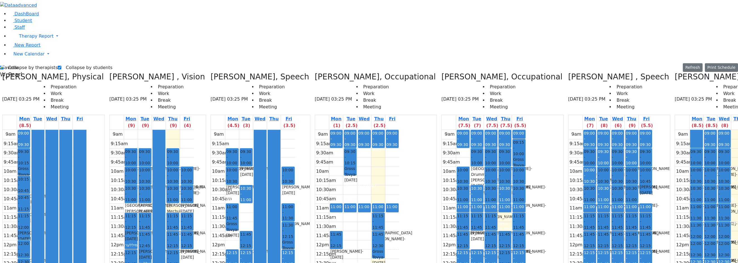
scroll to position [0, 0]
click at [268, 130] on div at bounding box center [274, 240] width 12 height 220
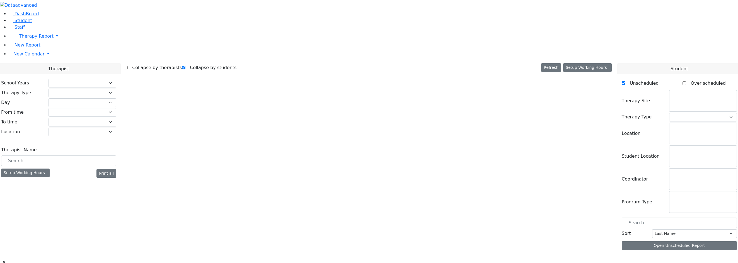
checkbox input "true"
select select "212"
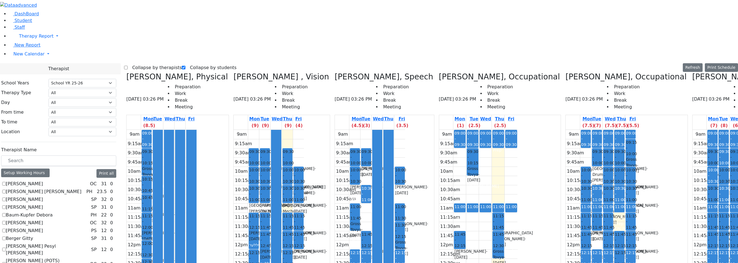
click at [141, 63] on label "Collapse by therapists" at bounding box center [155, 67] width 54 height 9
click at [128, 66] on input "Collapse by therapists" at bounding box center [126, 68] width 4 height 4
checkbox input "true"
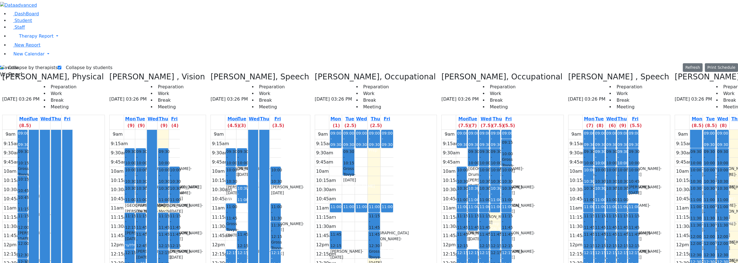
click at [143, 63] on div "Collapse by therapists Collapse by students Refresh Setup Working Hours Print S…" at bounding box center [369, 67] width 738 height 9
click at [226, 221] on div "[PERSON_NAME] - [DATE]" at bounding box center [230, 229] width 9 height 17
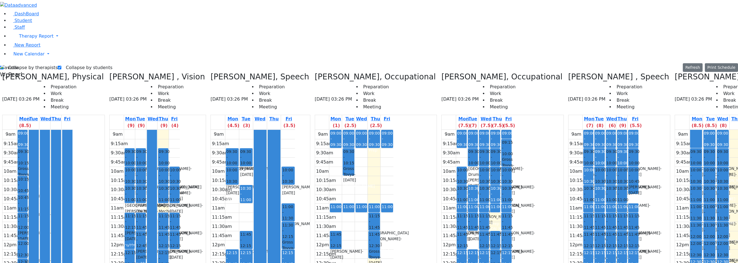
drag, startPoint x: 223, startPoint y: 117, endPoint x: 227, endPoint y: 218, distance: 101.6
click at [227, 218] on div "09:30 - 10:00 [PERSON_NAME] - [DATE] [PERSON_NAME] 10:00 - 10:30 [PERSON_NAME] …" at bounding box center [232, 240] width 14 height 221
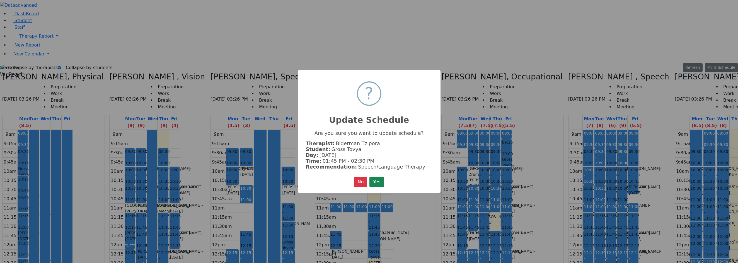
click at [377, 183] on button "Yes" at bounding box center [376, 182] width 14 height 11
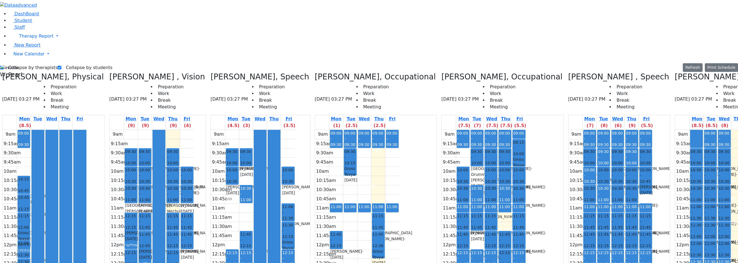
drag, startPoint x: 40, startPoint y: 59, endPoint x: 46, endPoint y: 124, distance: 66.1
click at [31, 130] on div "09:00 - 09:30 Prep 09:30 - 10:15 [PERSON_NAME] - [DATE] [PERSON_NAME] 10:15 - 1…" at bounding box center [24, 222] width 14 height 184
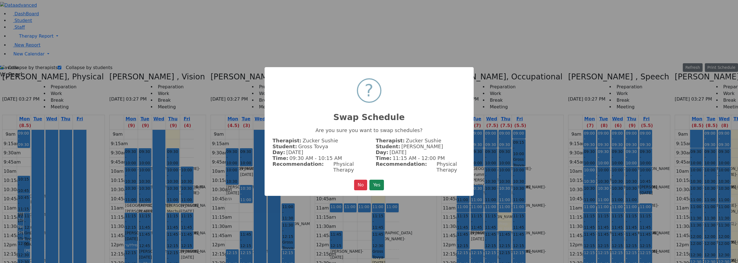
click at [378, 180] on button "Yes" at bounding box center [376, 185] width 14 height 11
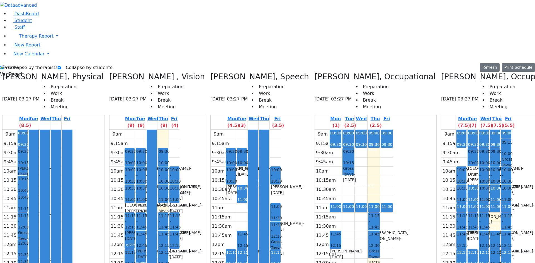
click at [22, 72] on div "[PERSON_NAME], Physical [DATE] 03:27 PM Preparation Work Break Meeting Mon (8.5…" at bounding box center [53, 209] width 107 height 274
click at [2, 72] on icon at bounding box center [2, 76] width 0 height 9
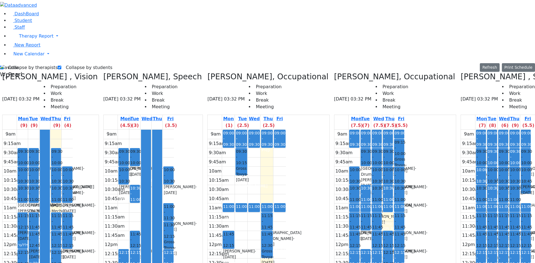
click at [2, 72] on icon at bounding box center [2, 76] width 0 height 9
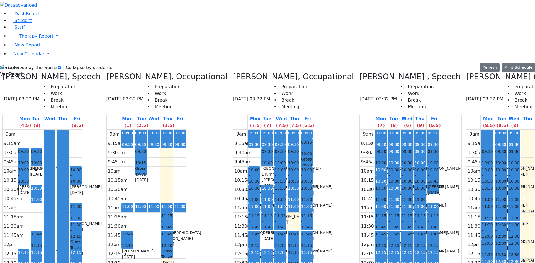
click at [2, 72] on icon at bounding box center [2, 76] width 0 height 9
checkbox input "false"
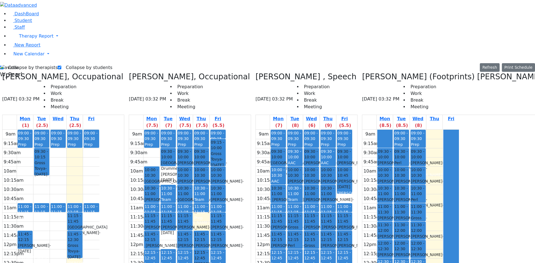
click at [2, 72] on icon at bounding box center [2, 76] width 0 height 9
checkbox input "false"
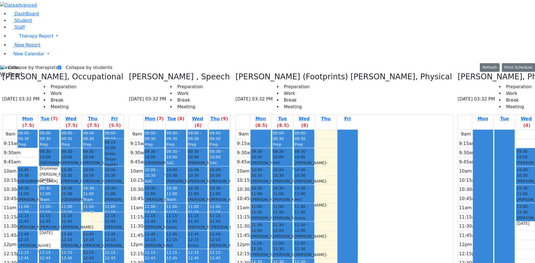
click at [2, 72] on icon at bounding box center [2, 76] width 0 height 9
checkbox input "false"
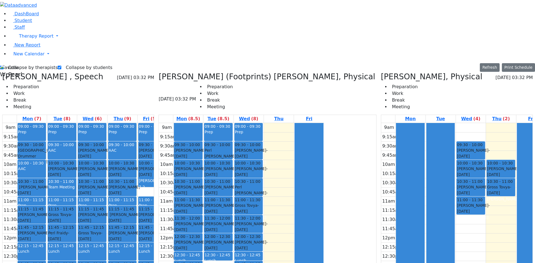
click at [2, 72] on icon at bounding box center [2, 76] width 0 height 9
select select "2"
checkbox input "false"
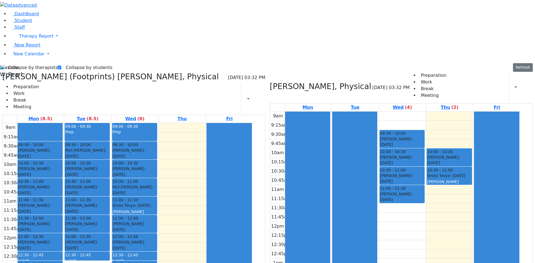
click at [2, 72] on icon at bounding box center [2, 76] width 0 height 9
checkbox input "false"
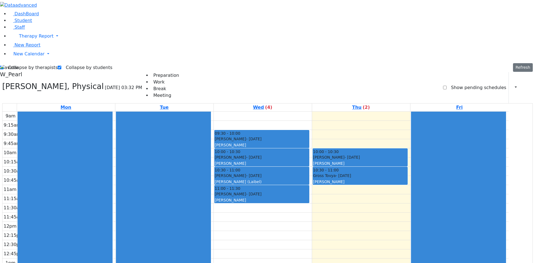
click at [2, 82] on icon at bounding box center [2, 86] width 0 height 9
select select
checkbox input "false"
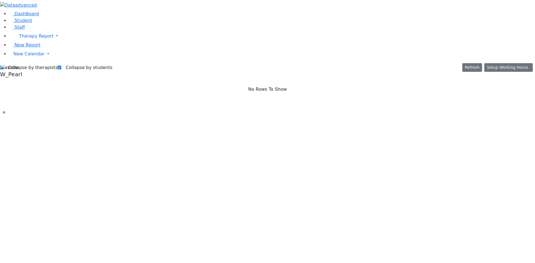
click at [26, 63] on label "Collapse by therapists" at bounding box center [31, 67] width 54 height 9
click at [4, 66] on input "Collapse by therapists" at bounding box center [2, 68] width 4 height 4
checkbox input "false"
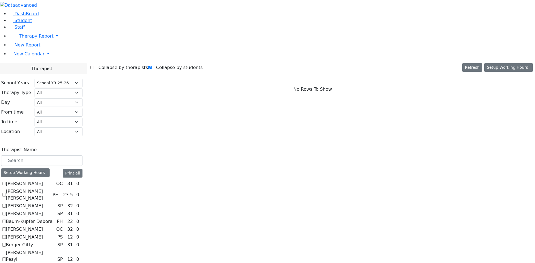
click at [159, 63] on label "Collapse by students" at bounding box center [177, 67] width 51 height 9
click at [152, 66] on input "Collapse by students" at bounding box center [150, 68] width 4 height 4
checkbox input "false"
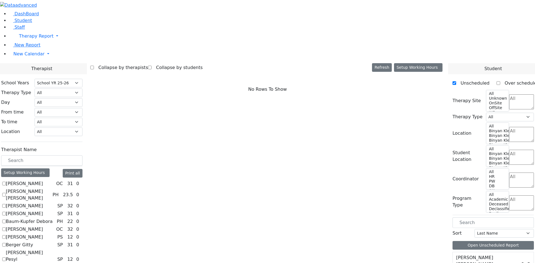
scroll to position [362, 0]
checkbox input "true"
select select "3"
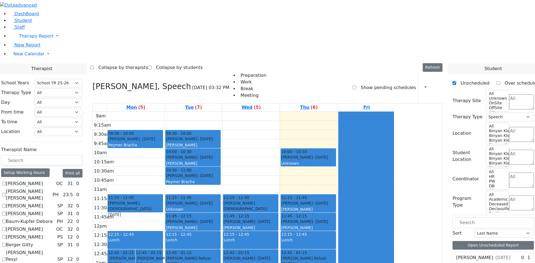
scroll to position [307, 0]
checkbox input "true"
select select
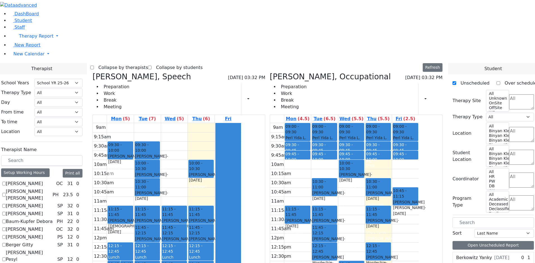
scroll to position [139, 0]
drag, startPoint x: 227, startPoint y: 219, endPoint x: 210, endPoint y: 218, distance: 17.0
click at [211, 219] on tr "12:45 - 01:15 [PERSON_NAME] - [DATE] [PERSON_NAME] Grade 8 12:45 - 01:15 [PERSO…" at bounding box center [167, 233] width 149 height 221
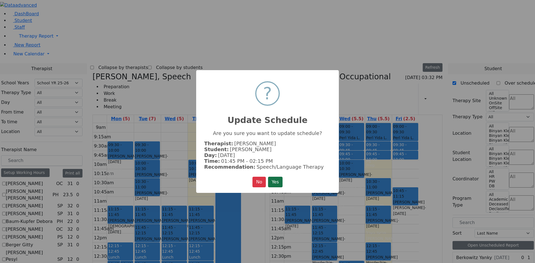
click at [281, 183] on button "Yes" at bounding box center [275, 182] width 14 height 11
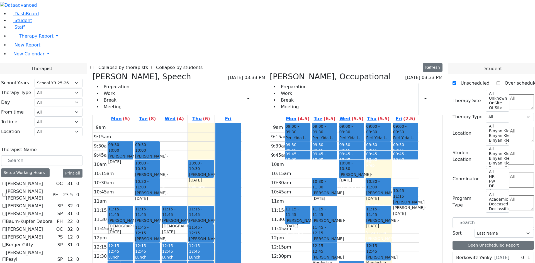
drag, startPoint x: 231, startPoint y: 146, endPoint x: 228, endPoint y: 184, distance: 38.0
click at [188, 215] on div "11:15 - 11:45 Blum Shia - 12/06/2011 Schmutter, Michoel 11:45 - 12:15 Feldman D…" at bounding box center [174, 233] width 27 height 221
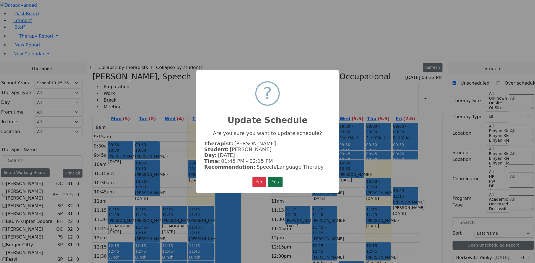
click at [280, 178] on button "Yes" at bounding box center [275, 182] width 14 height 11
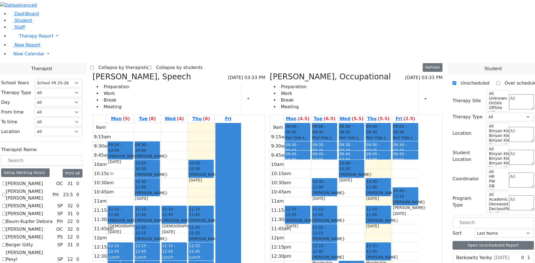
drag, startPoint x: 469, startPoint y: 187, endPoint x: 487, endPoint y: 188, distance: 18.4
drag, startPoint x: 469, startPoint y: 180, endPoint x: 232, endPoint y: 146, distance: 239.7
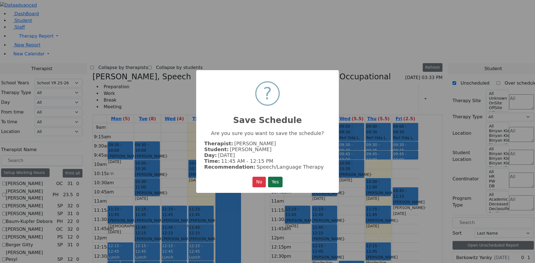
drag, startPoint x: 270, startPoint y: 173, endPoint x: 271, endPoint y: 175, distance: 3.1
click at [270, 173] on div "× ? Save Schedule Are you sure you want to save the schedule? Therapist: Orlian…" at bounding box center [267, 131] width 143 height 123
click at [273, 178] on button "Yes" at bounding box center [275, 182] width 14 height 11
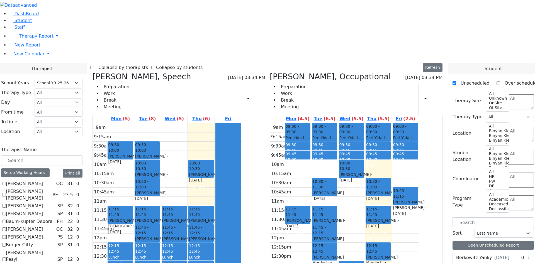
drag, startPoint x: 474, startPoint y: 190, endPoint x: 177, endPoint y: 146, distance: 300.5
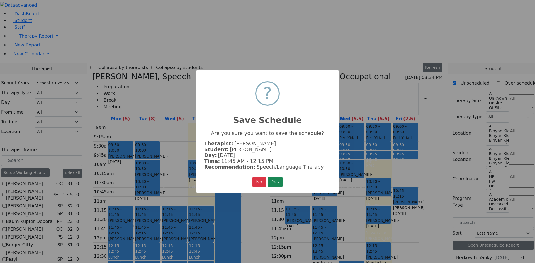
drag, startPoint x: 272, startPoint y: 181, endPoint x: 275, endPoint y: 178, distance: 4.0
click at [272, 180] on button "Yes" at bounding box center [275, 182] width 14 height 11
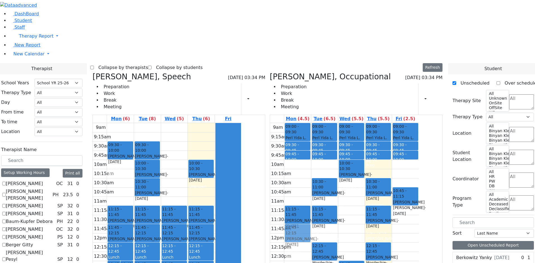
drag, startPoint x: 351, startPoint y: 150, endPoint x: 337, endPoint y: 150, distance: 14.5
click at [335, 150] on tr "09:00 - 09:30 Perl Yida L. S. - 12/06/2009 Schwab, Basya PS 09:30 - 09:45 Trave…" at bounding box center [344, 233] width 149 height 221
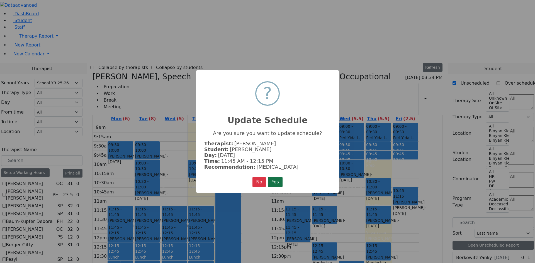
click at [280, 179] on button "Yes" at bounding box center [275, 182] width 14 height 11
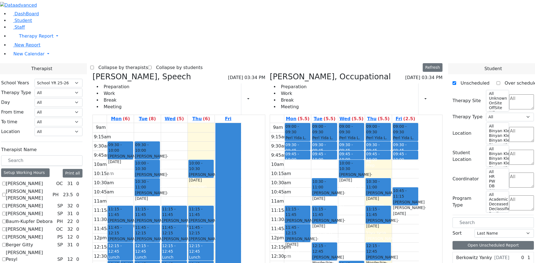
drag, startPoint x: 470, startPoint y: 180, endPoint x: 361, endPoint y: 149, distance: 113.5
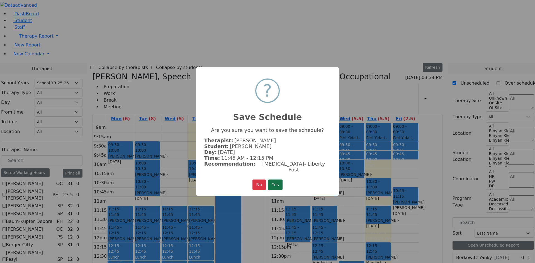
drag, startPoint x: 279, startPoint y: 181, endPoint x: 318, endPoint y: 167, distance: 41.6
click at [279, 180] on button "Yes" at bounding box center [275, 185] width 14 height 11
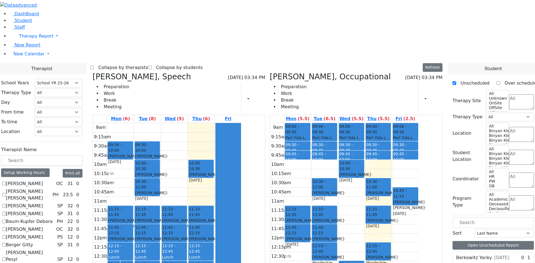
drag, startPoint x: 474, startPoint y: 180, endPoint x: 401, endPoint y: 150, distance: 78.6
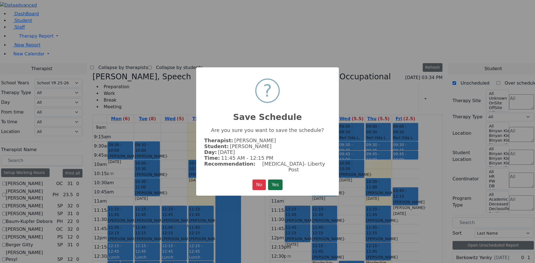
click at [276, 180] on button "Yes" at bounding box center [275, 185] width 14 height 11
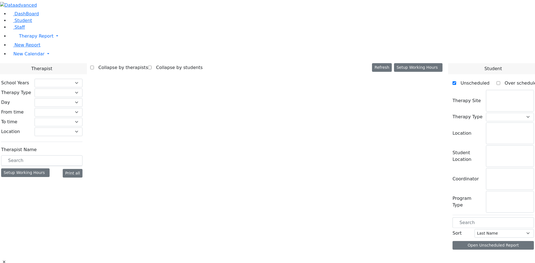
select select "212"
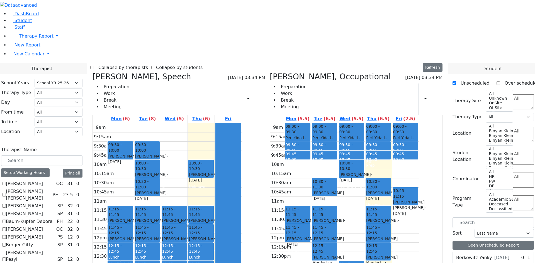
click at [304, 72] on h3 "[PERSON_NAME], Occupational" at bounding box center [330, 76] width 121 height 9
click at [270, 72] on icon at bounding box center [270, 76] width 0 height 9
select select "3"
checkbox input "false"
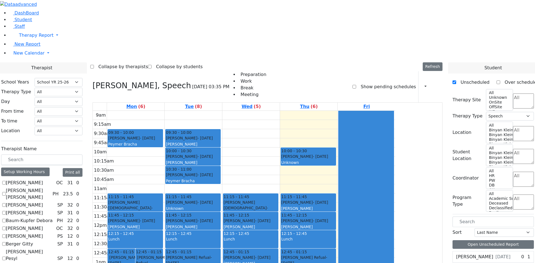
scroll to position [446, 0]
checkbox input "true"
select select
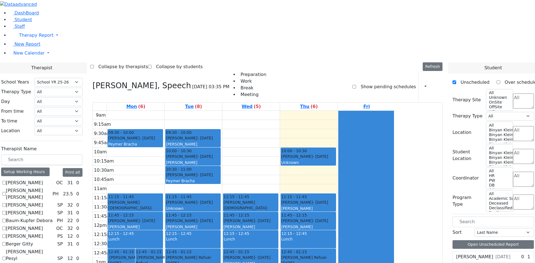
scroll to position [0, 0]
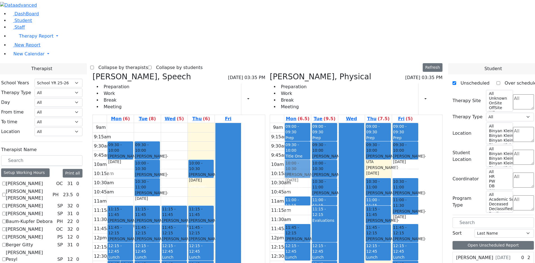
drag, startPoint x: 332, startPoint y: 188, endPoint x: 325, endPoint y: 88, distance: 100.3
click at [311, 123] on div "09:00 - 09:30 Prep 09:30 - 10:00 Title One (CSE therapy meeting) 11:00 - 11:15 …" at bounding box center [297, 233] width 27 height 221
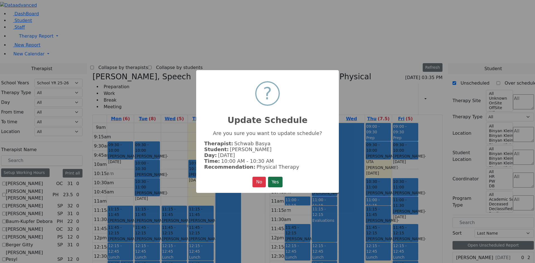
click at [274, 180] on button "Yes" at bounding box center [275, 182] width 14 height 11
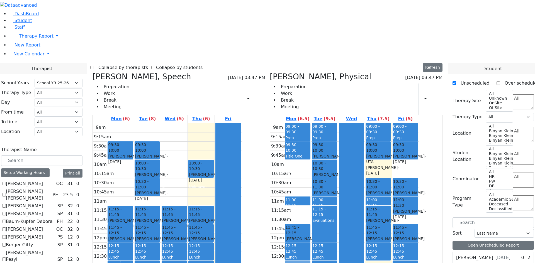
drag, startPoint x: 330, startPoint y: 84, endPoint x: 331, endPoint y: 183, distance: 99.0
click at [311, 183] on div "09:00 - 09:30 Prep 09:30 - 10:00 Title One (CSE therapy meeting) 10:00 - 10:30 …" at bounding box center [297, 233] width 27 height 221
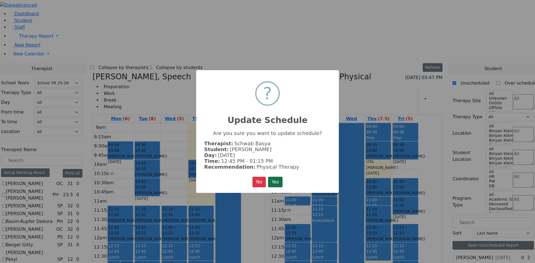
click at [277, 177] on button "Yes" at bounding box center [275, 182] width 14 height 11
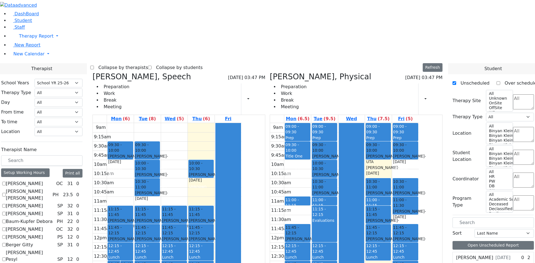
scroll to position [279, 0]
drag, startPoint x: 473, startPoint y: 188, endPoint x: 328, endPoint y: 81, distance: 180.7
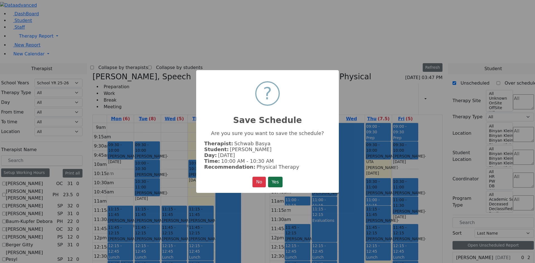
click at [278, 181] on button "Yes" at bounding box center [275, 182] width 14 height 11
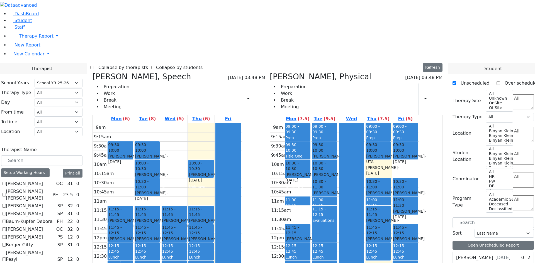
drag, startPoint x: 472, startPoint y: 192, endPoint x: 417, endPoint y: 86, distance: 119.7
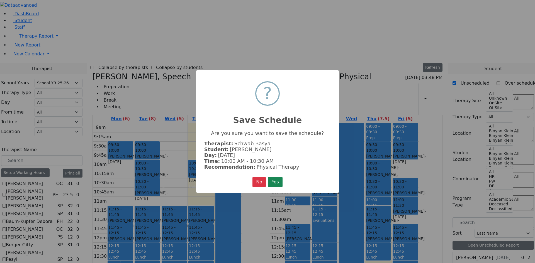
drag, startPoint x: 283, startPoint y: 182, endPoint x: 287, endPoint y: 177, distance: 5.6
click at [283, 181] on button "Yes" at bounding box center [275, 182] width 14 height 11
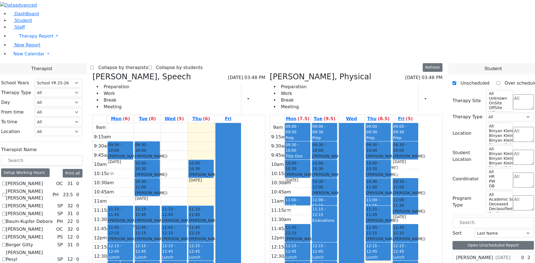
drag, startPoint x: 475, startPoint y: 179, endPoint x: 229, endPoint y: 66, distance: 271.2
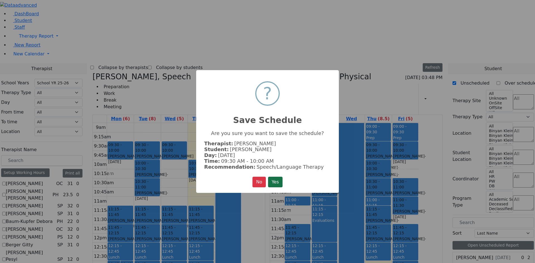
click at [280, 179] on button "Yes" at bounding box center [275, 182] width 14 height 11
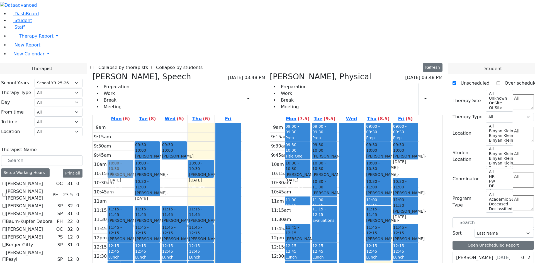
drag, startPoint x: 175, startPoint y: 63, endPoint x: 173, endPoint y: 77, distance: 14.3
click at [134, 123] on div "12:45 - 01:15 [PERSON_NAME] - [DATE] [PERSON_NAME] Grade 8 12:45 - 01:15 [PERSO…" at bounding box center [120, 233] width 27 height 221
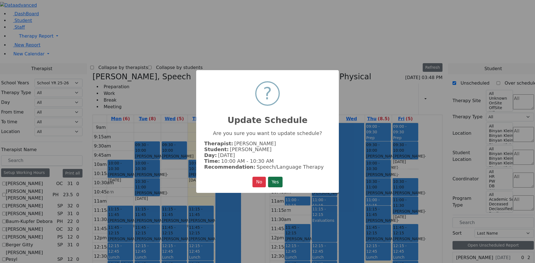
scroll to position [0, 0]
drag, startPoint x: 271, startPoint y: 182, endPoint x: 271, endPoint y: 175, distance: 6.4
click at [272, 181] on button "Yes" at bounding box center [275, 182] width 14 height 11
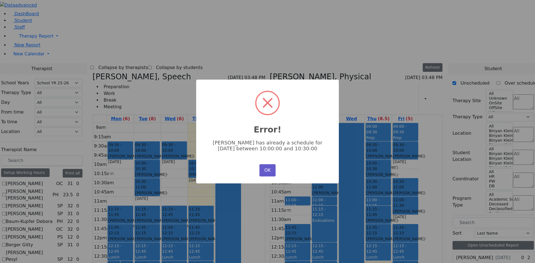
click at [260, 166] on button "OK" at bounding box center [268, 170] width 16 height 12
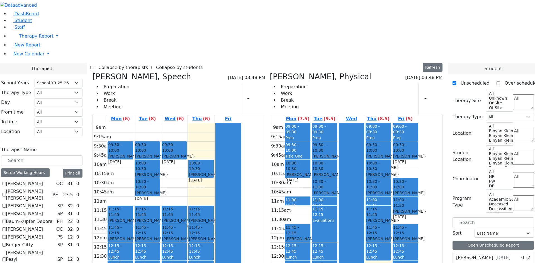
scroll to position [497, 0]
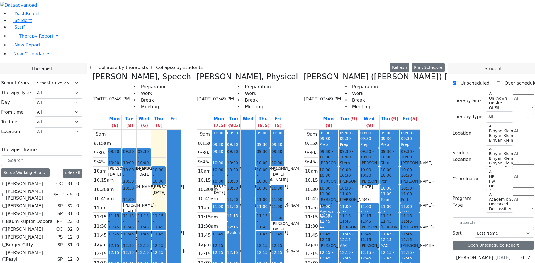
drag, startPoint x: 393, startPoint y: 93, endPoint x: 362, endPoint y: 93, distance: 31.5
click at [361, 130] on tr "09:00 - 09:30 Prep 09:30 - 10:00 [PERSON_NAME] - [DATE] [PERSON_NAME] 10:00 - 1…" at bounding box center [362, 240] width 116 height 221
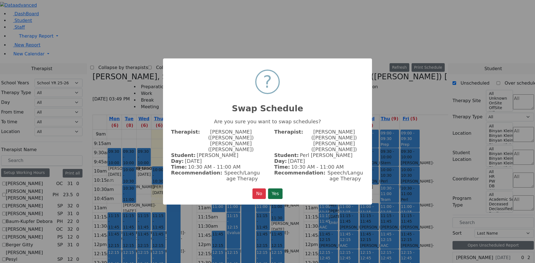
click at [277, 189] on button "Yes" at bounding box center [275, 194] width 14 height 11
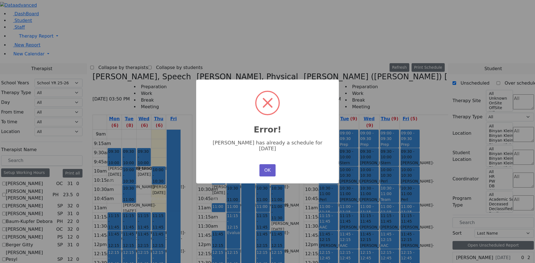
click at [270, 166] on button "OK" at bounding box center [268, 170] width 16 height 12
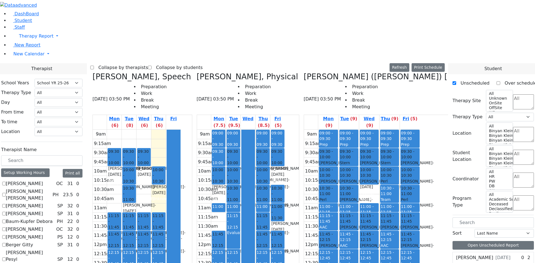
drag, startPoint x: 396, startPoint y: 93, endPoint x: 435, endPoint y: 198, distance: 112.1
click at [420, 199] on tr "09:00 - 09:30 Prep 09:30 - 10:00 [PERSON_NAME] - [DATE] [PERSON_NAME] 10:00 - 1…" at bounding box center [362, 240] width 116 height 221
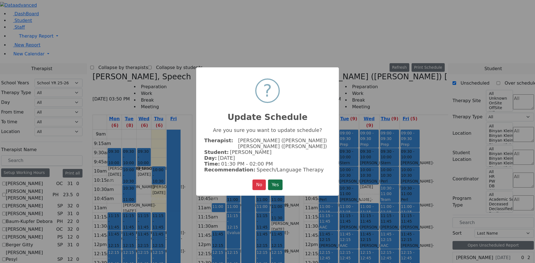
click at [274, 181] on button "Yes" at bounding box center [275, 185] width 14 height 11
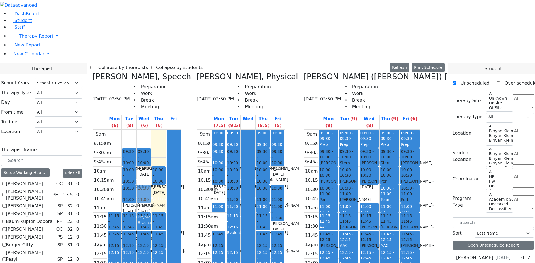
drag, startPoint x: 166, startPoint y: 57, endPoint x: 190, endPoint y: 92, distance: 43.1
click at [181, 130] on tr "12:45 - 01:15 [PERSON_NAME] - [DATE] [PERSON_NAME] Grade 8 12:45 - 01:15 [PERSO…" at bounding box center [137, 240] width 88 height 221
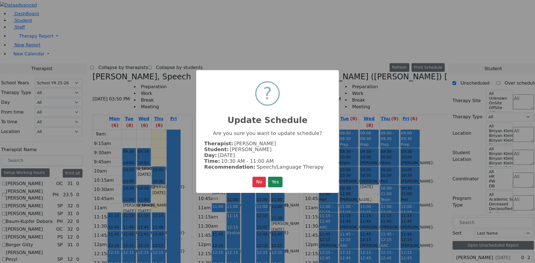
click at [283, 181] on button "Yes" at bounding box center [275, 182] width 14 height 11
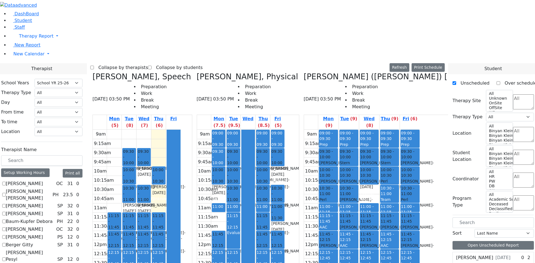
drag, startPoint x: 443, startPoint y: 208, endPoint x: 439, endPoint y: 206, distance: 4.6
click at [420, 206] on div "09:00 - 09:30 Prep 09:30 - 10:00 [PERSON_NAME] - [DATE] [PERSON_NAME] 10:00 - 1…" at bounding box center [410, 240] width 20 height 221
drag, startPoint x: 356, startPoint y: 94, endPoint x: 390, endPoint y: 96, distance: 33.5
click at [390, 130] on tr "09:00 - 09:30 Prep 09:30 - 10:00 [PERSON_NAME] - [DATE] [PERSON_NAME] 10:00 - 1…" at bounding box center [362, 240] width 116 height 221
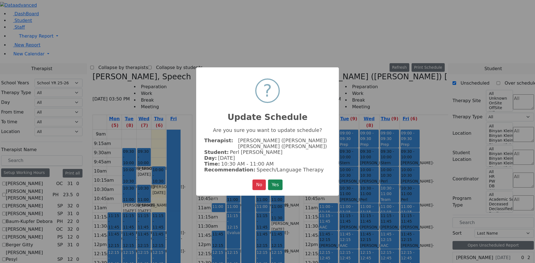
click at [279, 180] on button "Yes" at bounding box center [275, 185] width 14 height 11
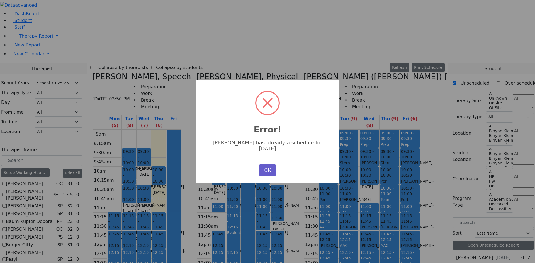
click at [270, 164] on button "OK" at bounding box center [268, 170] width 16 height 12
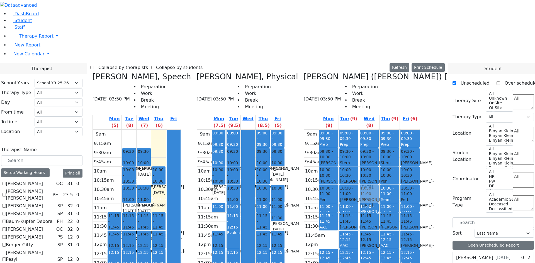
drag, startPoint x: 355, startPoint y: 139, endPoint x: 396, endPoint y: 92, distance: 62.4
click at [396, 130] on tr "09:00 - 09:30 Prep 09:30 - 10:00 [PERSON_NAME] - [DATE] [PERSON_NAME] 10:00 - 1…" at bounding box center [362, 240] width 116 height 221
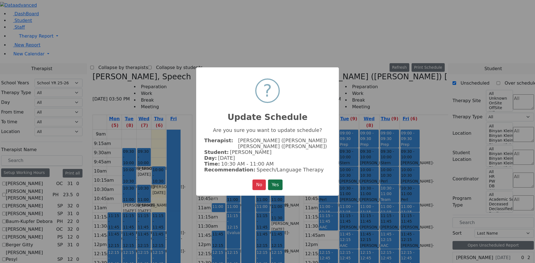
click at [280, 180] on button "Yes" at bounding box center [275, 185] width 14 height 11
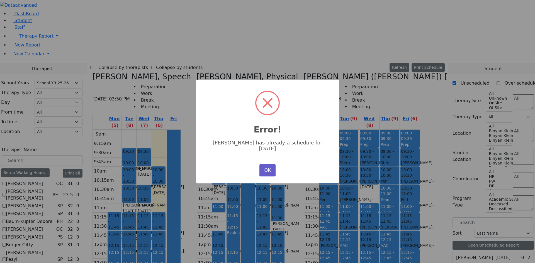
click at [273, 165] on button "OK" at bounding box center [268, 170] width 16 height 12
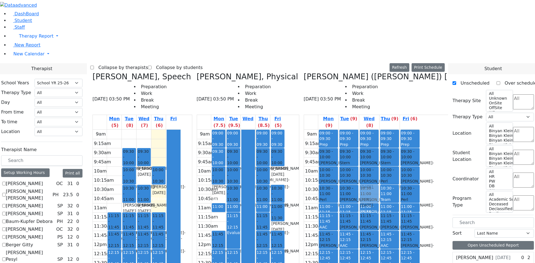
drag, startPoint x: 359, startPoint y: 192, endPoint x: 399, endPoint y: 95, distance: 104.8
click at [399, 130] on tr "09:00 - 09:30 Prep 09:30 - 10:00 [PERSON_NAME] - [DATE] [PERSON_NAME] 10:00 - 1…" at bounding box center [362, 240] width 116 height 221
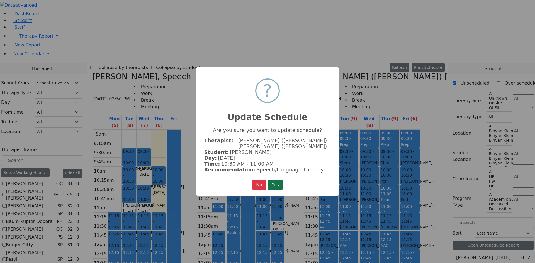
click at [277, 180] on button "Yes" at bounding box center [275, 185] width 14 height 11
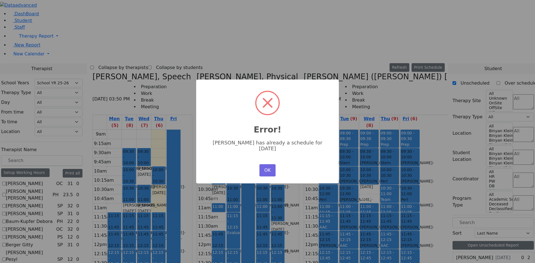
click at [261, 168] on button "OK" at bounding box center [268, 170] width 16 height 12
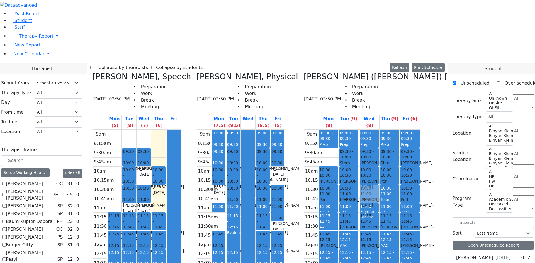
drag, startPoint x: 350, startPoint y: 56, endPoint x: 389, endPoint y: 89, distance: 50.8
click at [389, 130] on tr "09:00 - 09:30 Prep 09:30 - 10:00 [PERSON_NAME] - [DATE] [PERSON_NAME] 10:00 - 1…" at bounding box center [362, 240] width 116 height 221
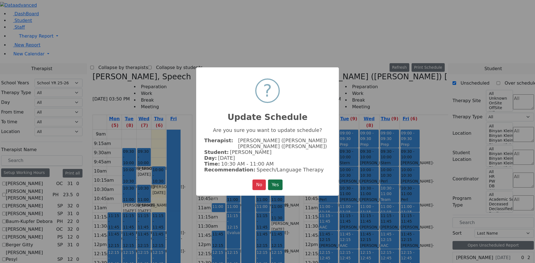
click at [269, 182] on button "Yes" at bounding box center [275, 185] width 14 height 11
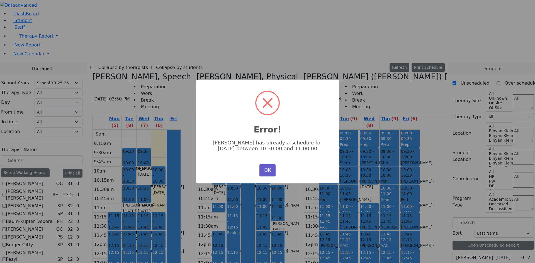
click at [271, 168] on button "OK" at bounding box center [268, 170] width 16 height 12
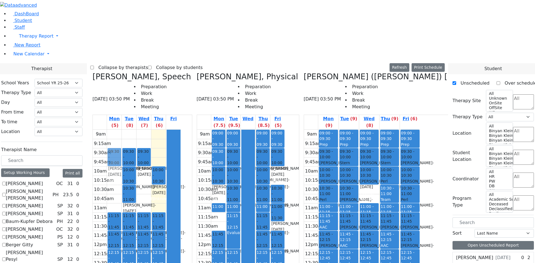
drag, startPoint x: 198, startPoint y: 91, endPoint x: 170, endPoint y: 61, distance: 41.4
click at [170, 130] on tr "12:45 - 01:15 [PERSON_NAME] - [DATE] [PERSON_NAME] Grade 8 12:45 - 01:15 [PERSO…" at bounding box center [137, 240] width 88 height 221
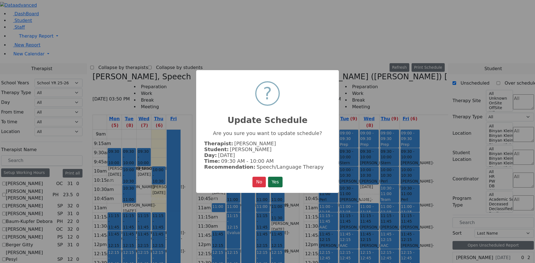
click at [278, 183] on button "Yes" at bounding box center [275, 182] width 14 height 11
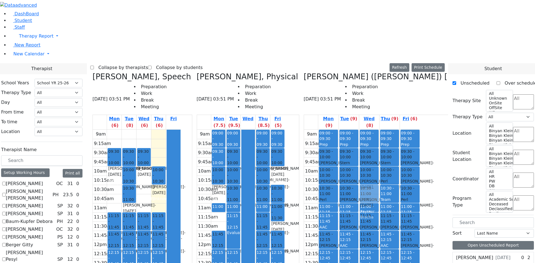
drag, startPoint x: 443, startPoint y: 207, endPoint x: 399, endPoint y: 97, distance: 117.9
click at [400, 130] on tr "09:00 - 09:30 Prep 09:30 - 10:00 [PERSON_NAME] - [DATE] [PERSON_NAME] 10:00 - 1…" at bounding box center [362, 240] width 116 height 221
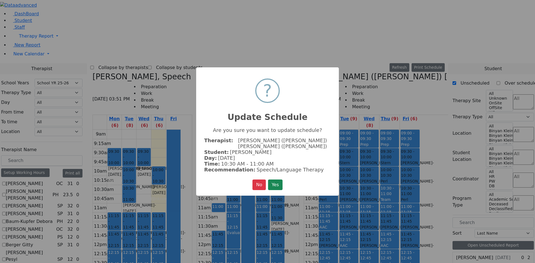
click at [268, 180] on button "Yes" at bounding box center [275, 185] width 14 height 11
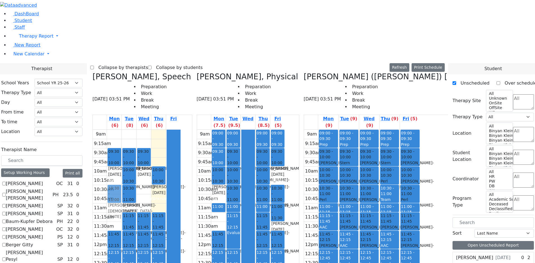
drag, startPoint x: 169, startPoint y: 122, endPoint x: 171, endPoint y: 93, distance: 29.4
click at [122, 130] on div "12:45 - 01:15 [PERSON_NAME] - [DATE] [PERSON_NAME] Grade 8 12:45 - 01:15 [PERSO…" at bounding box center [114, 240] width 14 height 221
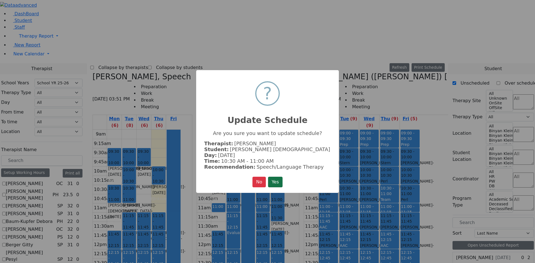
click at [273, 180] on button "Yes" at bounding box center [275, 182] width 14 height 11
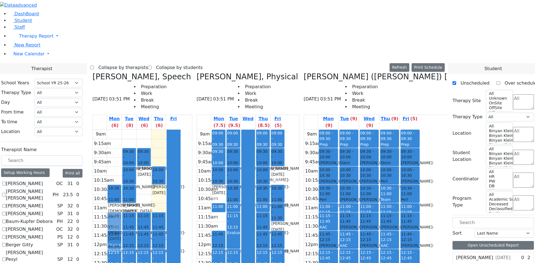
drag, startPoint x: 168, startPoint y: 57, endPoint x: 168, endPoint y: 120, distance: 63.0
click at [122, 130] on div "12:45 - 01:15 [PERSON_NAME] - [DATE] [PERSON_NAME] Grade 8 12:45 - 01:15 [PERSO…" at bounding box center [114, 240] width 14 height 221
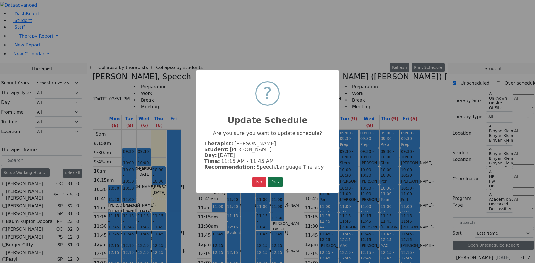
click at [280, 180] on button "Yes" at bounding box center [275, 182] width 14 height 11
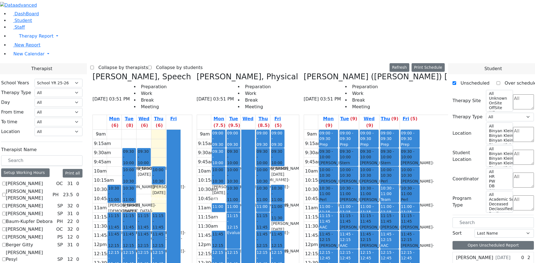
click at [304, 72] on span at bounding box center [304, 76] width 0 height 9
click at [304, 72] on icon at bounding box center [304, 76] width 0 height 9
checkbox input "false"
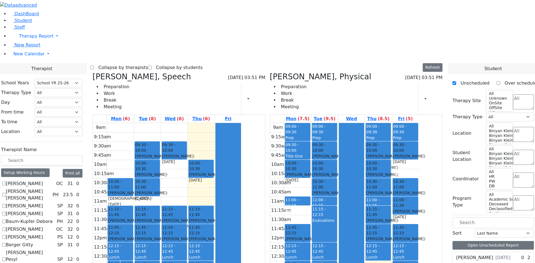
scroll to position [279, 0]
drag, startPoint x: 474, startPoint y: 179, endPoint x: 179, endPoint y: 62, distance: 317.6
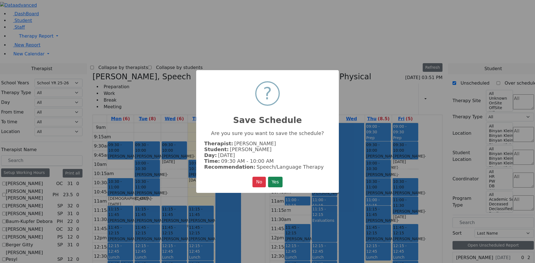
drag, startPoint x: 275, startPoint y: 180, endPoint x: 286, endPoint y: 170, distance: 14.6
click at [275, 178] on button "Yes" at bounding box center [275, 182] width 14 height 11
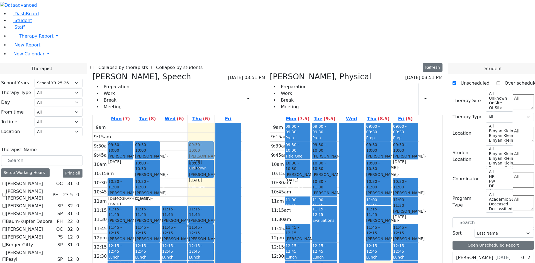
drag, startPoint x: 228, startPoint y: 67, endPoint x: 243, endPoint y: 66, distance: 15.9
click at [242, 123] on tr "12:45 - 01:15 [PERSON_NAME] - [DATE] [PERSON_NAME] Grade 8 12:45 - 01:15 [PERSO…" at bounding box center [167, 233] width 149 height 221
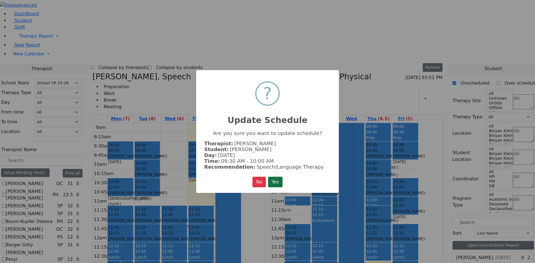
click at [270, 183] on button "Yes" at bounding box center [275, 182] width 14 height 11
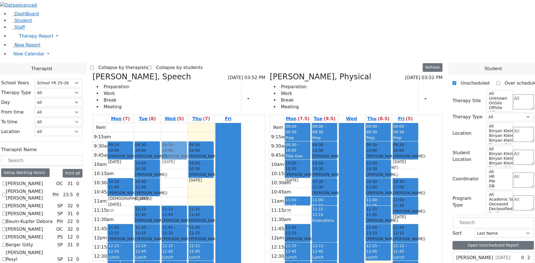
drag, startPoint x: 173, startPoint y: 131, endPoint x: 231, endPoint y: 70, distance: 84.6
click at [231, 123] on tr "12:45 - 01:15 [PERSON_NAME] - [DATE] [PERSON_NAME] Grade 8 12:45 - 01:15 [PERSO…" at bounding box center [167, 233] width 149 height 221
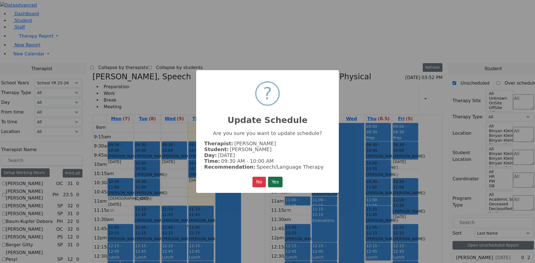
click at [279, 181] on button "Yes" at bounding box center [275, 182] width 14 height 11
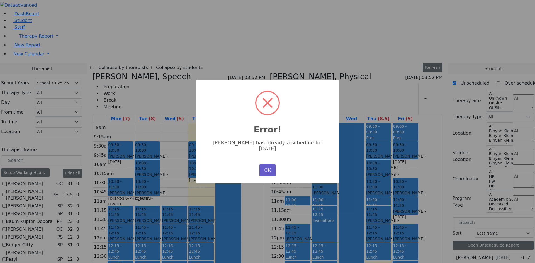
click at [272, 167] on button "OK" at bounding box center [268, 170] width 16 height 12
